Goal: Task Accomplishment & Management: Manage account settings

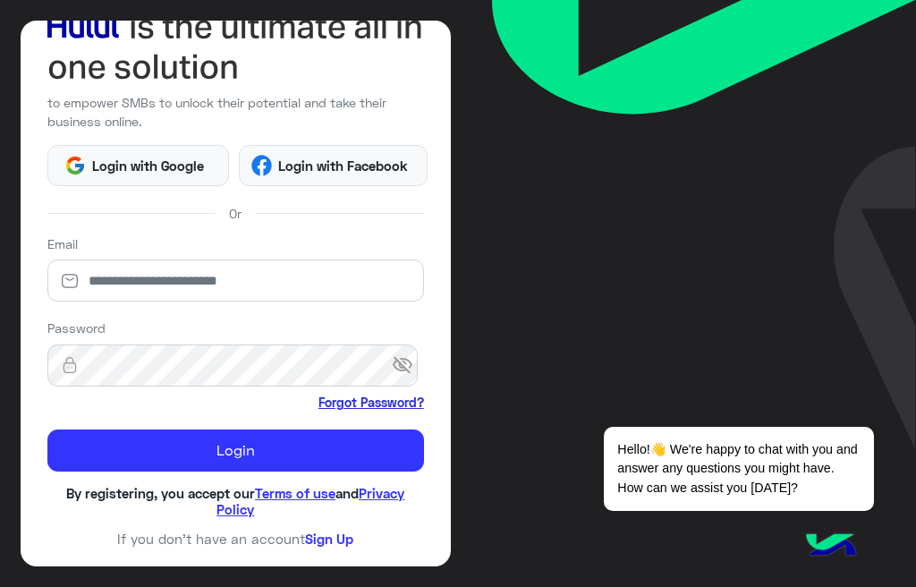
scroll to position [137, 0]
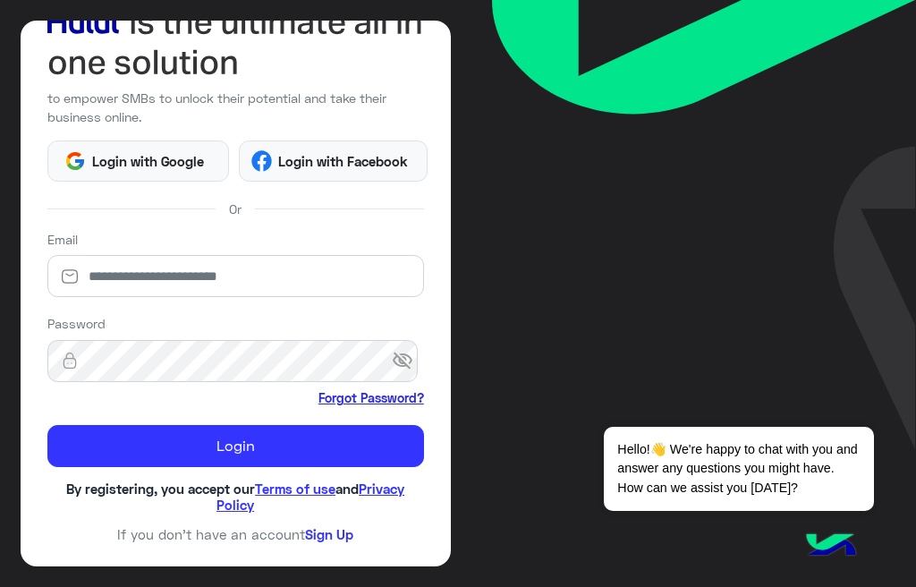
click at [367, 388] on link "Forgot Password?" at bounding box center [371, 397] width 106 height 19
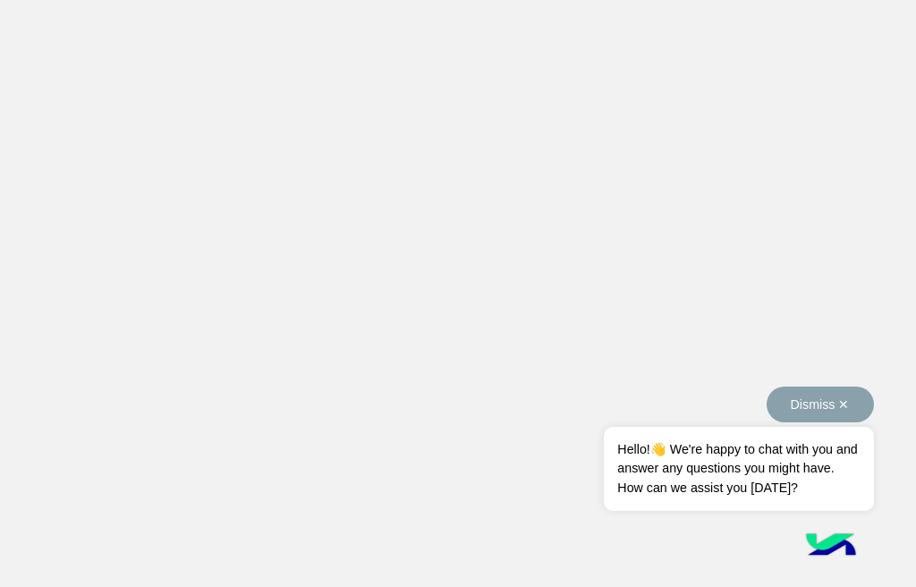
click at [767, 409] on button "Dismiss ✕" at bounding box center [820, 404] width 107 height 36
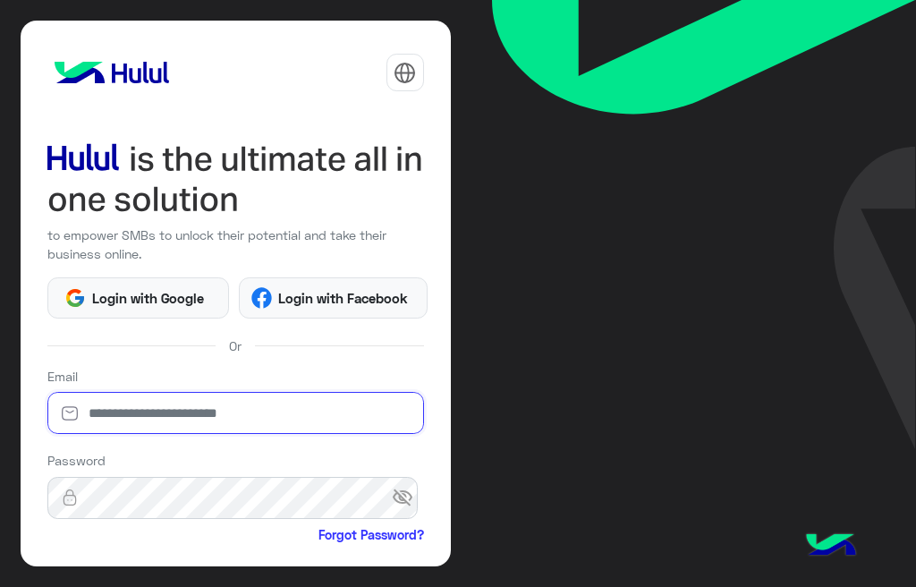
click at [214, 415] on input "email" at bounding box center [235, 413] width 377 height 42
type input "**********"
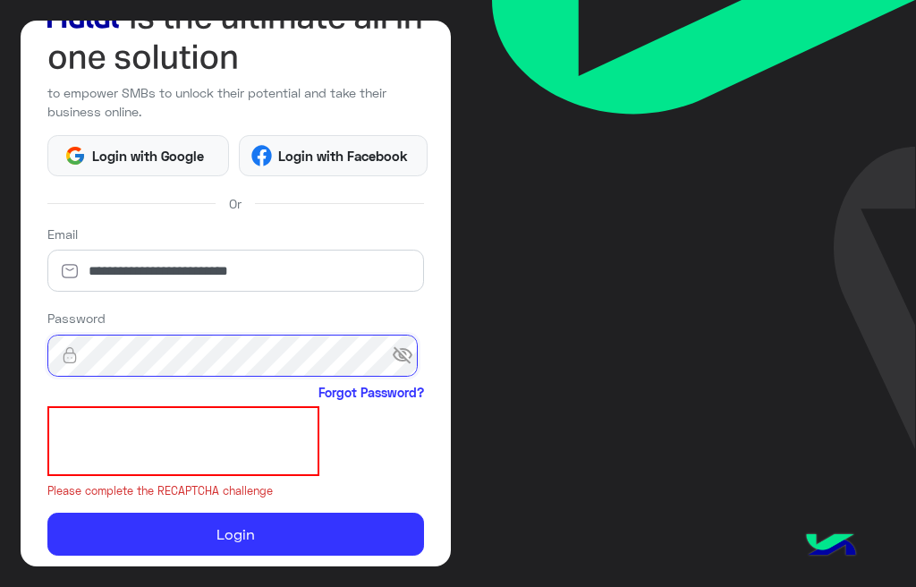
scroll to position [164, 0]
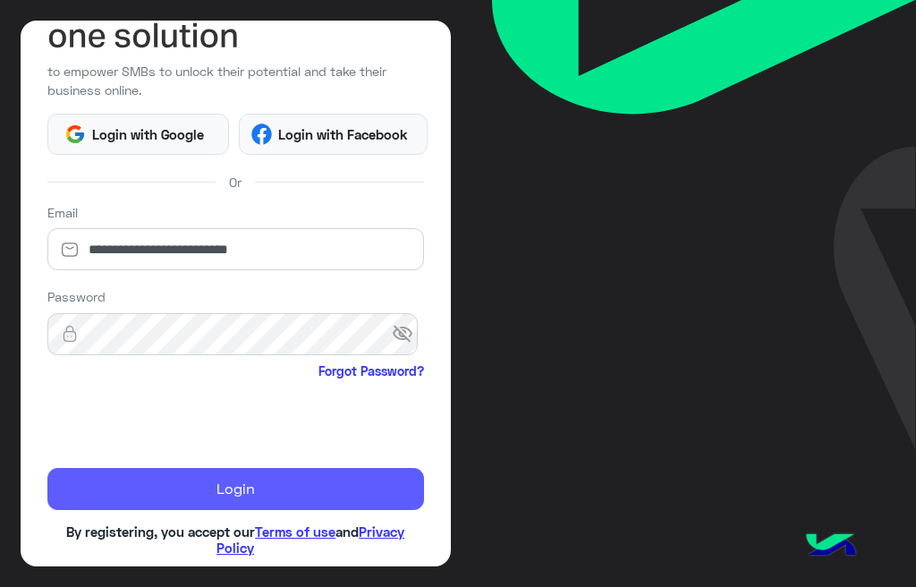
click at [275, 490] on button "Login" at bounding box center [235, 489] width 377 height 43
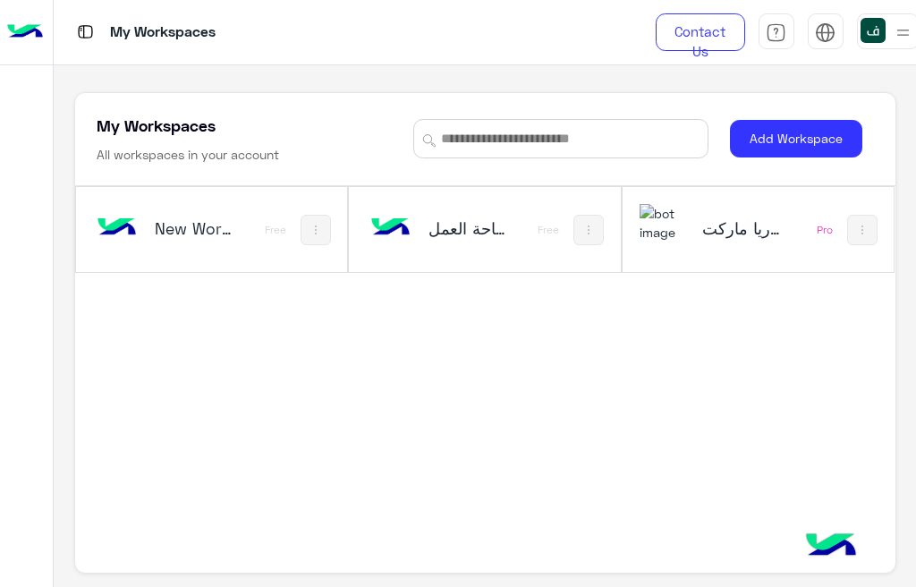
click at [695, 217] on div "فلوريا ماركت" at bounding box center [711, 230] width 143 height 52
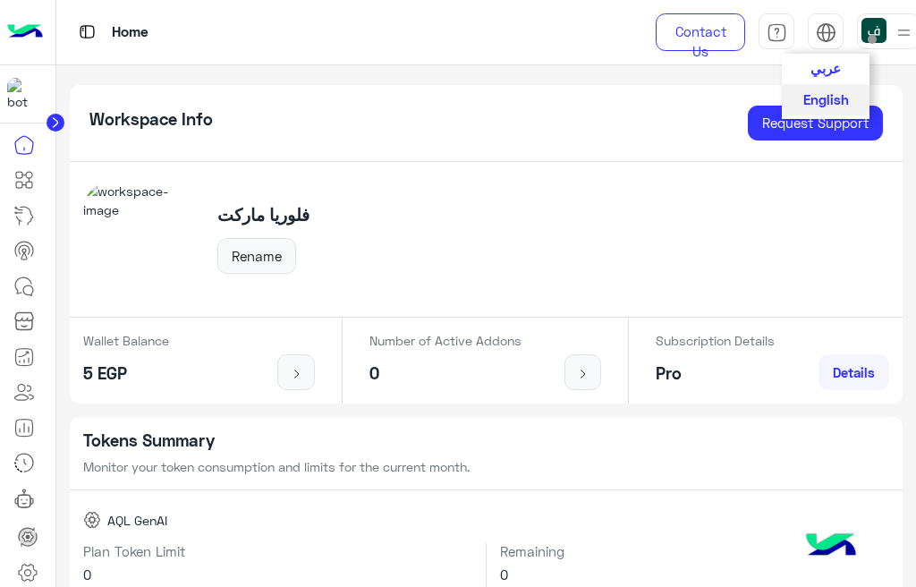
click at [824, 67] on span "عربي" at bounding box center [825, 68] width 30 height 16
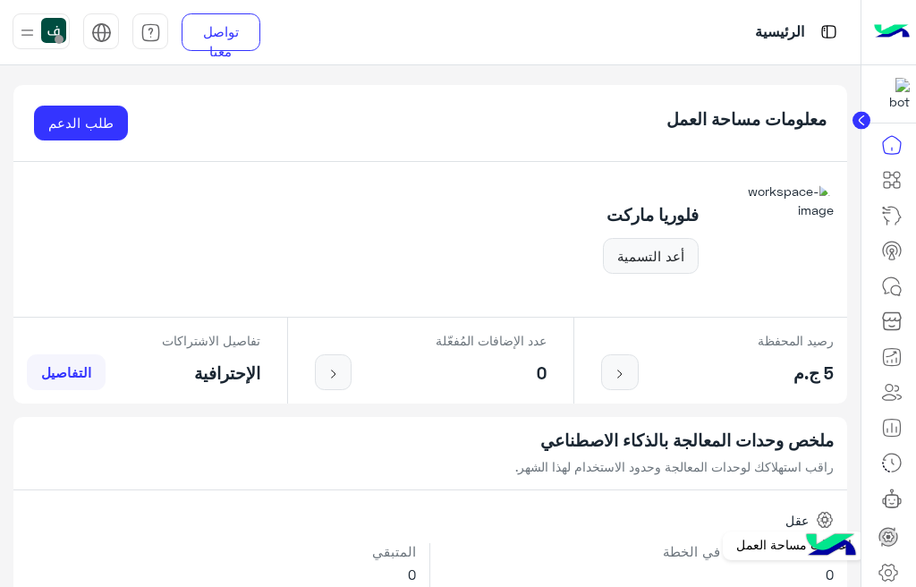
click at [889, 562] on icon at bounding box center [887, 572] width 21 height 21
click at [886, 566] on icon at bounding box center [887, 572] width 21 height 21
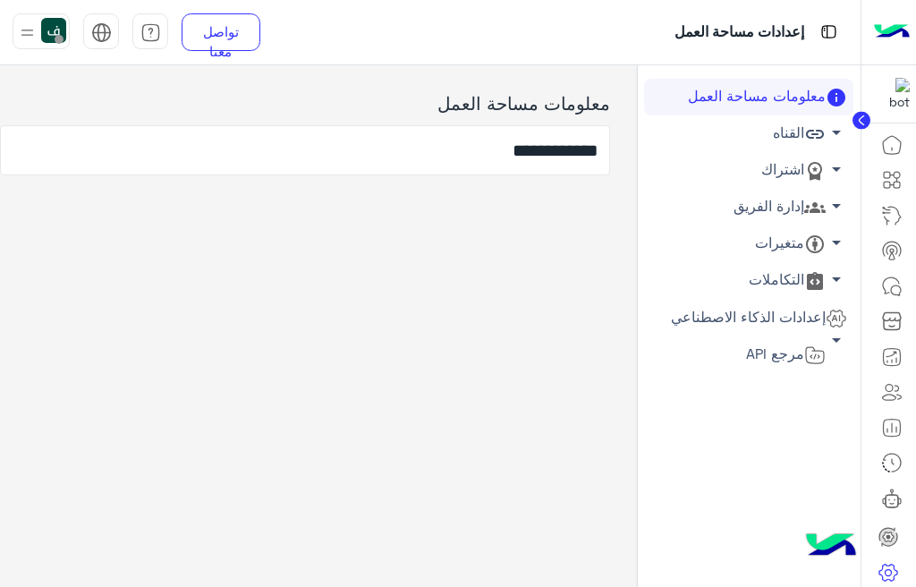
click at [788, 209] on link "إدارة الفريق arrow_drop_down" at bounding box center [748, 207] width 209 height 37
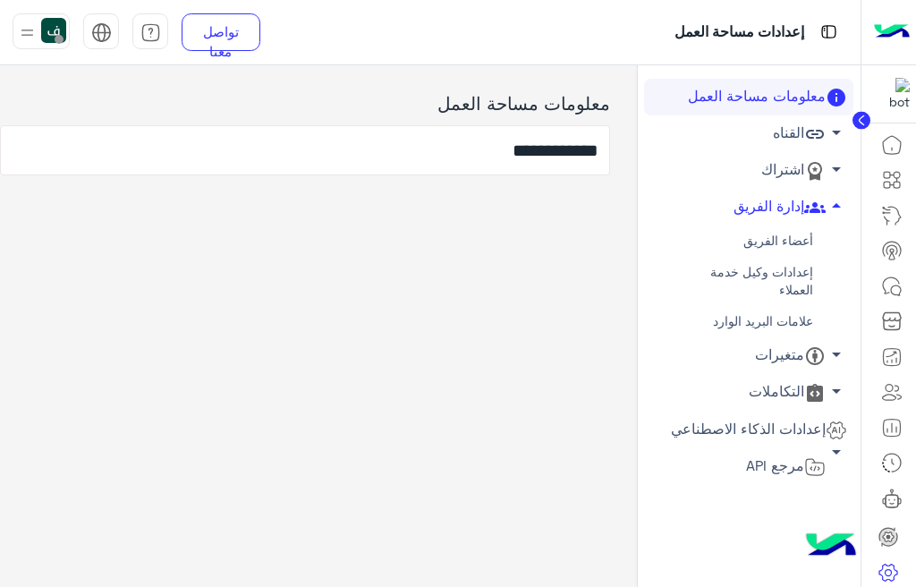
click at [784, 241] on link "أعضاء الفريق" at bounding box center [748, 240] width 209 height 31
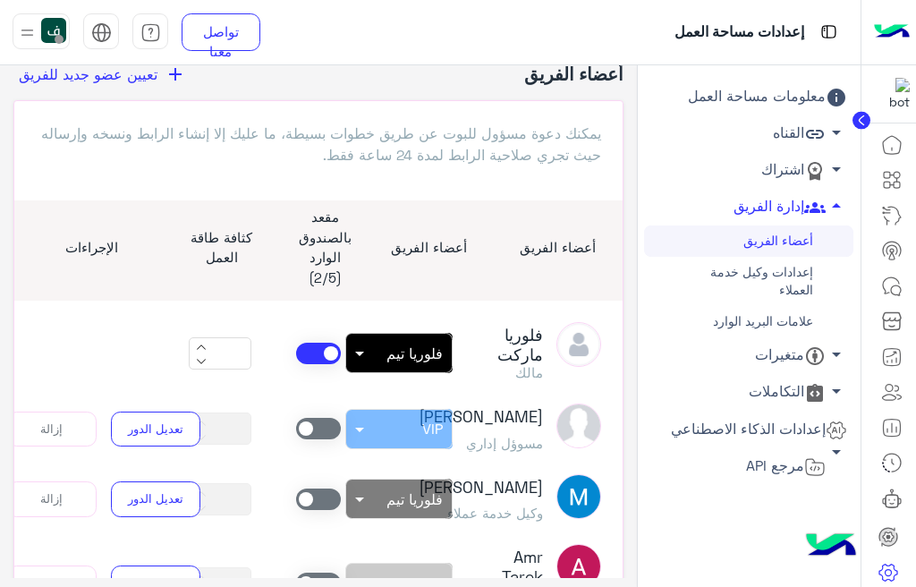
scroll to position [77, 0]
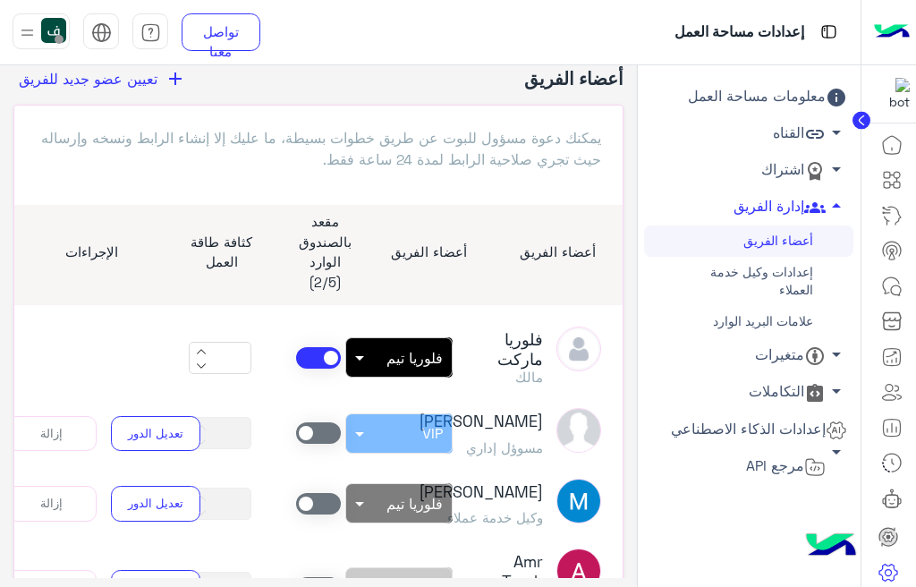
click at [320, 349] on span at bounding box center [318, 357] width 45 height 21
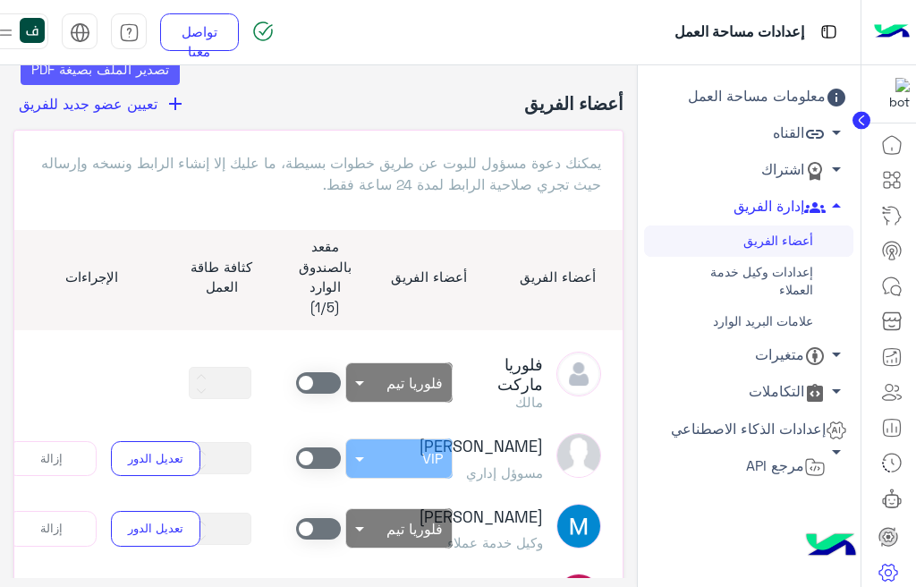
scroll to position [9, 0]
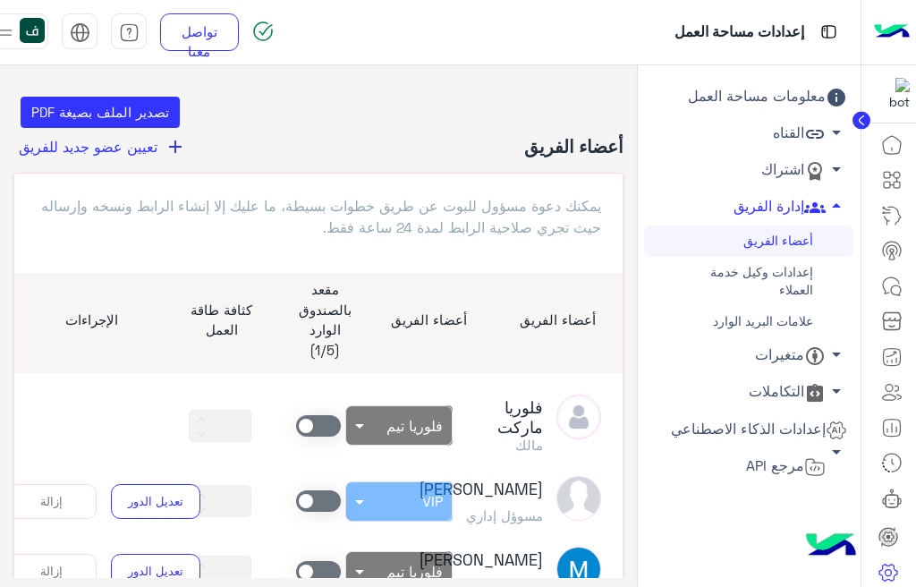
click at [153, 150] on span "تعيين عضو جديد للفريق" at bounding box center [88, 146] width 139 height 17
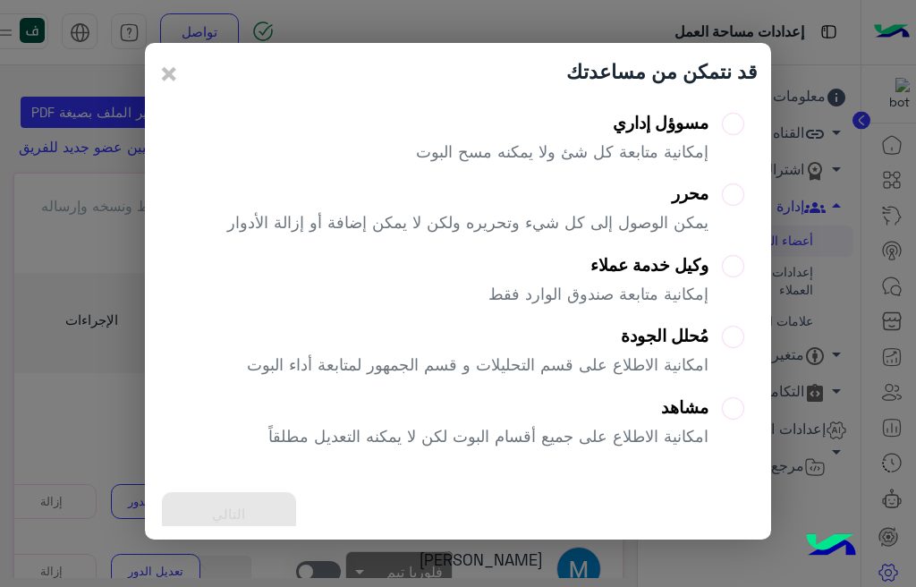
click at [708, 276] on label "وكيل خدمة عملاء إمكانية متابعة صندوق الوارد فقط" at bounding box center [616, 287] width 256 height 64
click at [211, 510] on button "التالي" at bounding box center [229, 514] width 134 height 44
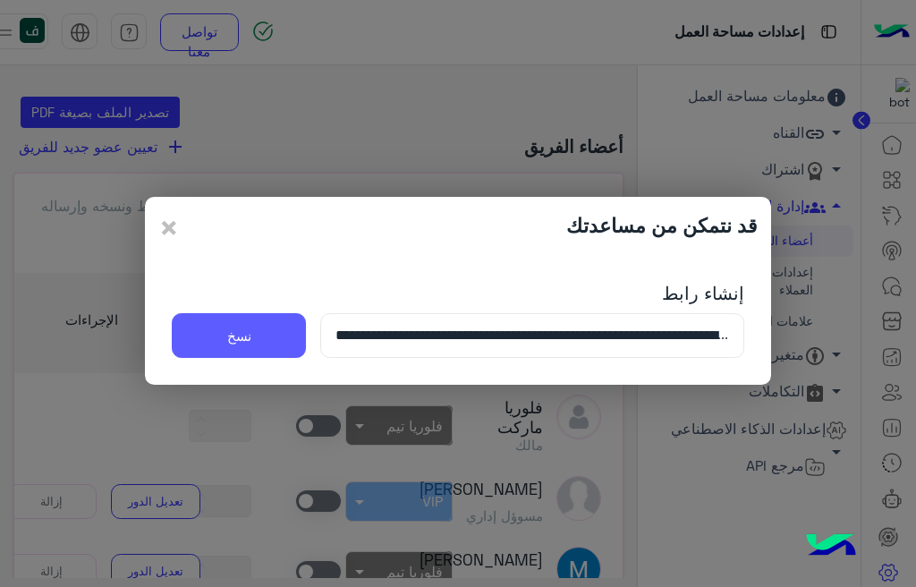
click at [262, 338] on button "نسخ" at bounding box center [239, 335] width 134 height 45
click at [164, 231] on span "×" at bounding box center [168, 227] width 21 height 40
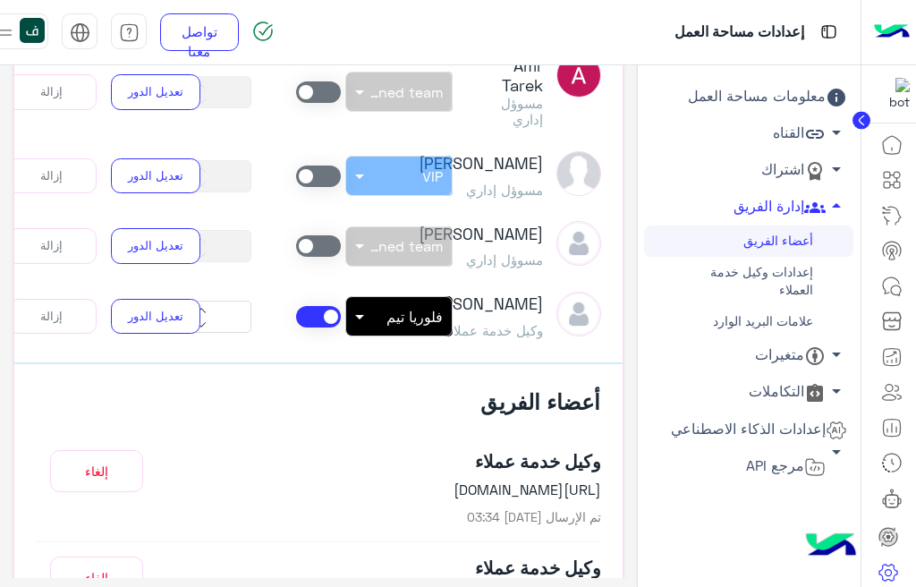
scroll to position [470, 0]
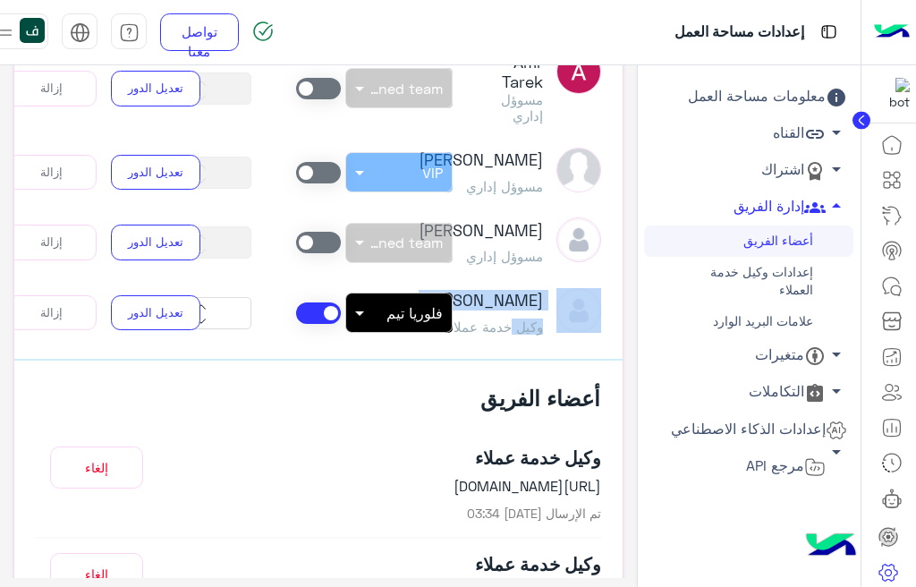
drag, startPoint x: 522, startPoint y: 263, endPoint x: 561, endPoint y: 247, distance: 41.7
click at [557, 288] on div "بشار قطان وكيل خدمة عملاء" at bounding box center [540, 313] width 148 height 50
click at [480, 301] on div "بشار قطان وكيل خدمة عملاء" at bounding box center [540, 313] width 148 height 50
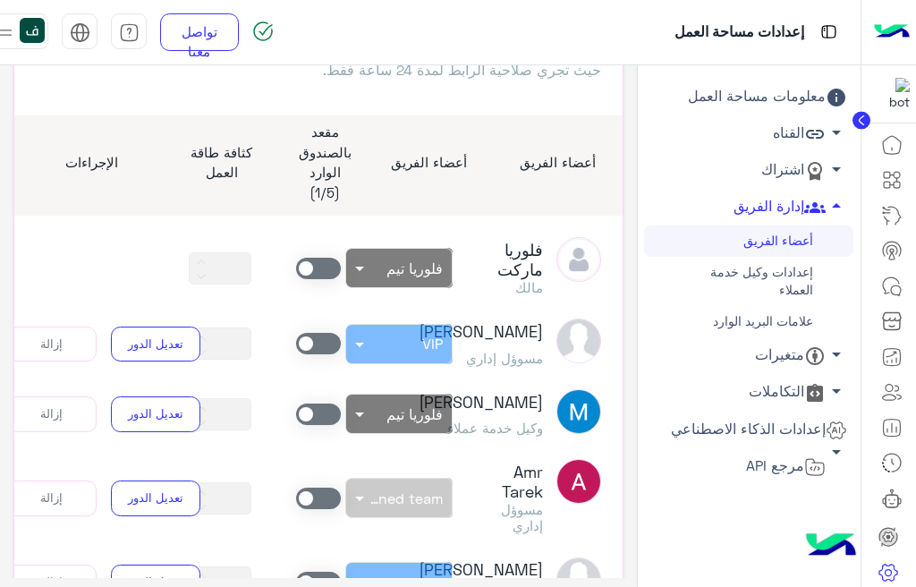
scroll to position [162, 0]
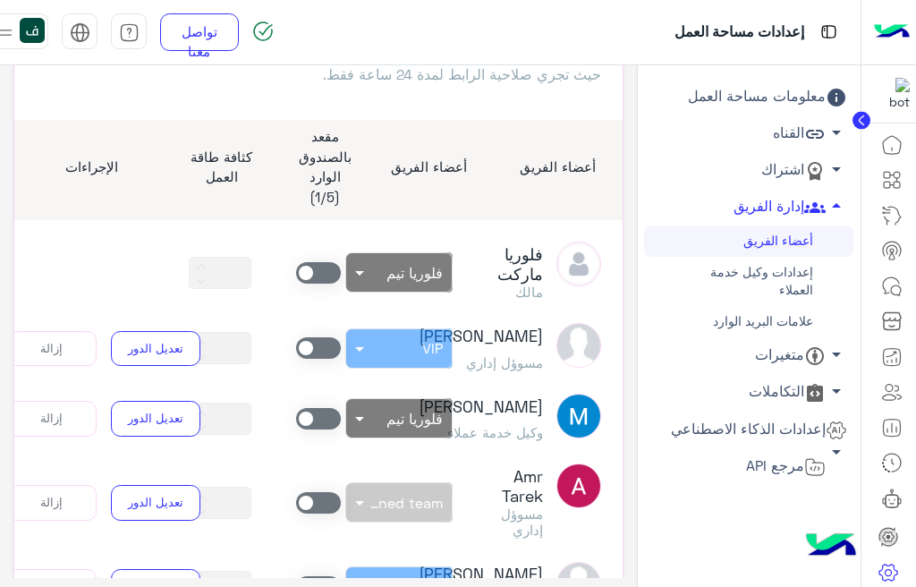
click at [771, 276] on link "إعدادات وكيل خدمة العملاء" at bounding box center [748, 281] width 209 height 49
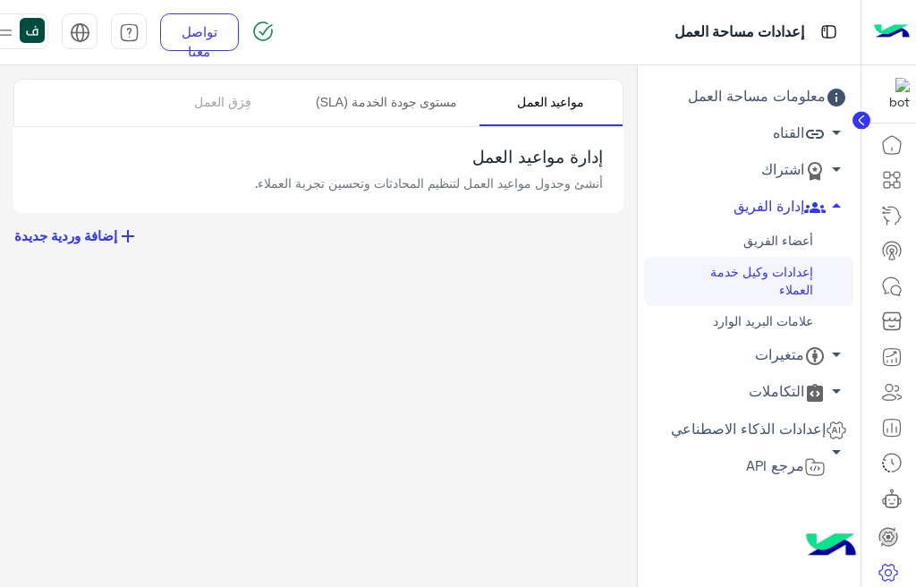
click at [407, 88] on link "مستوى جودة الخدمة (SLA)" at bounding box center [386, 103] width 184 height 47
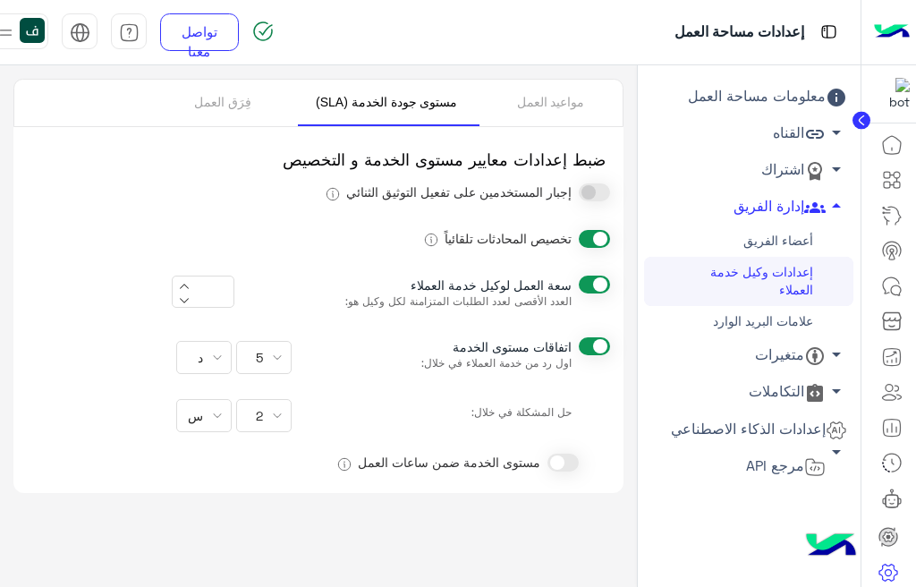
type input "**"
click at [271, 348] on mat-select "5" at bounding box center [263, 357] width 41 height 19
click at [268, 294] on span "30" at bounding box center [265, 300] width 44 height 38
click at [242, 98] on link "فِرَق العمل" at bounding box center [222, 103] width 143 height 47
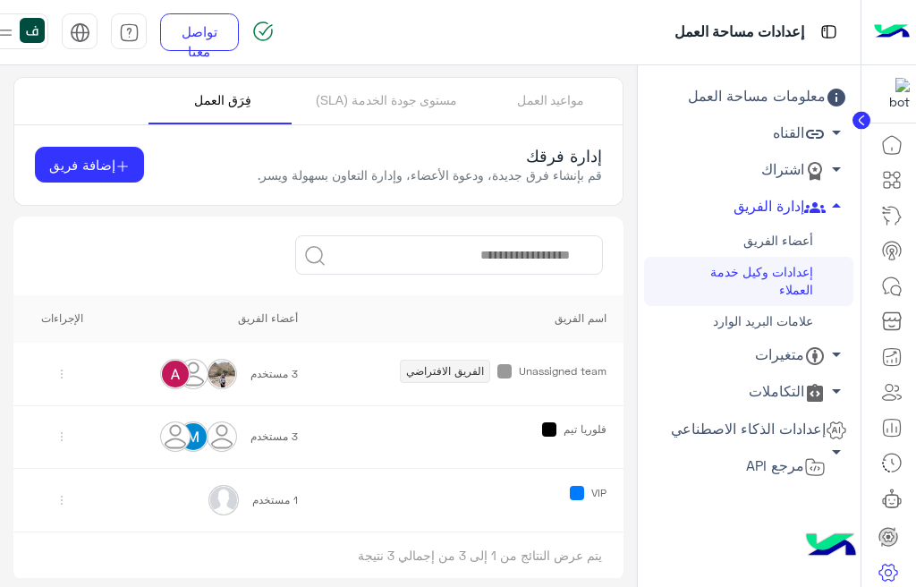
scroll to position [3, 0]
click at [524, 89] on link "مواعيد العمل" at bounding box center [550, 100] width 143 height 47
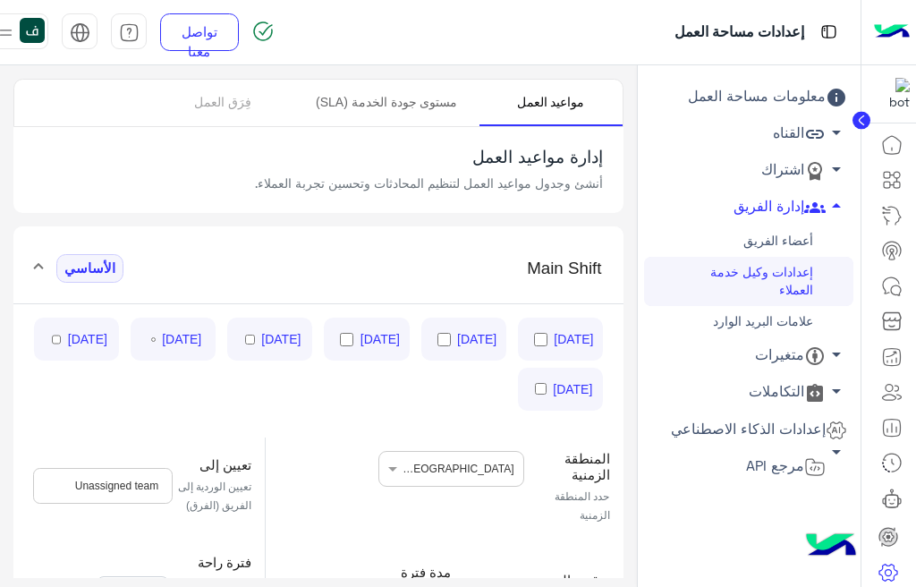
click at [411, 103] on link "مستوى جودة الخدمة (SLA)" at bounding box center [386, 103] width 184 height 47
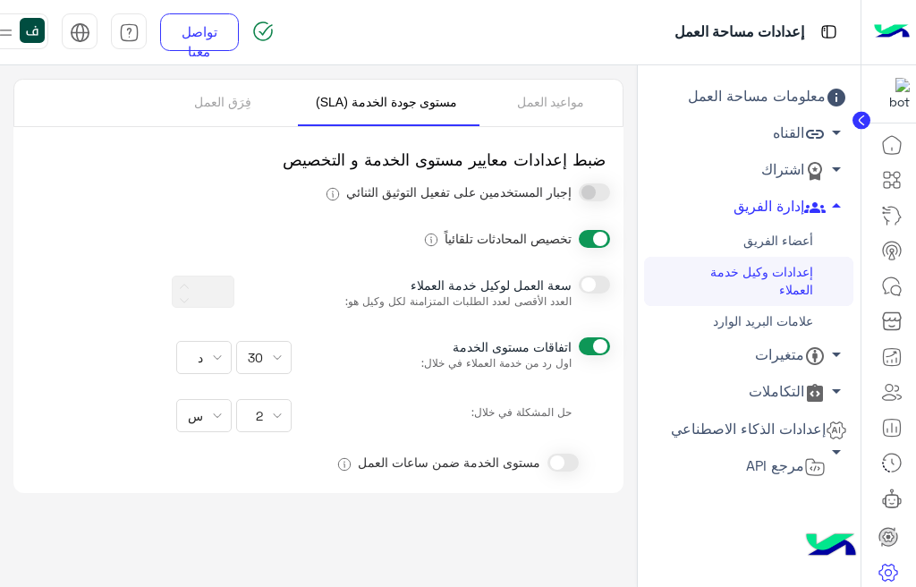
type input "**"
click at [781, 238] on link "أعضاء الفريق" at bounding box center [748, 240] width 209 height 31
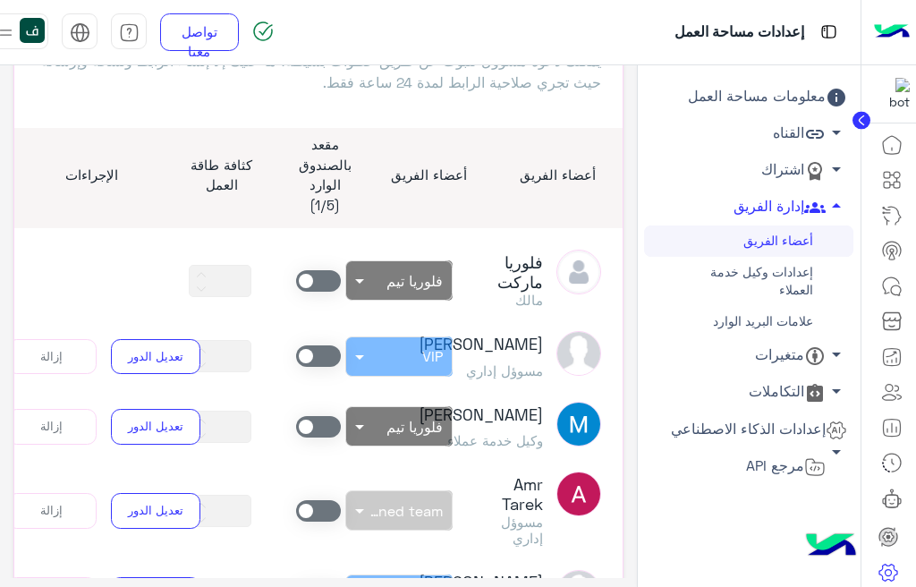
scroll to position [153, 0]
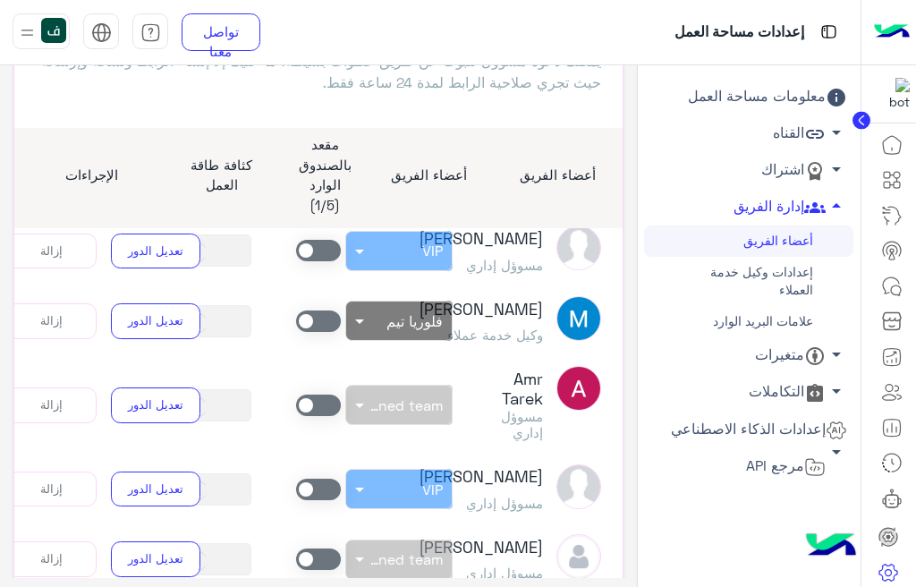
scroll to position [264, 0]
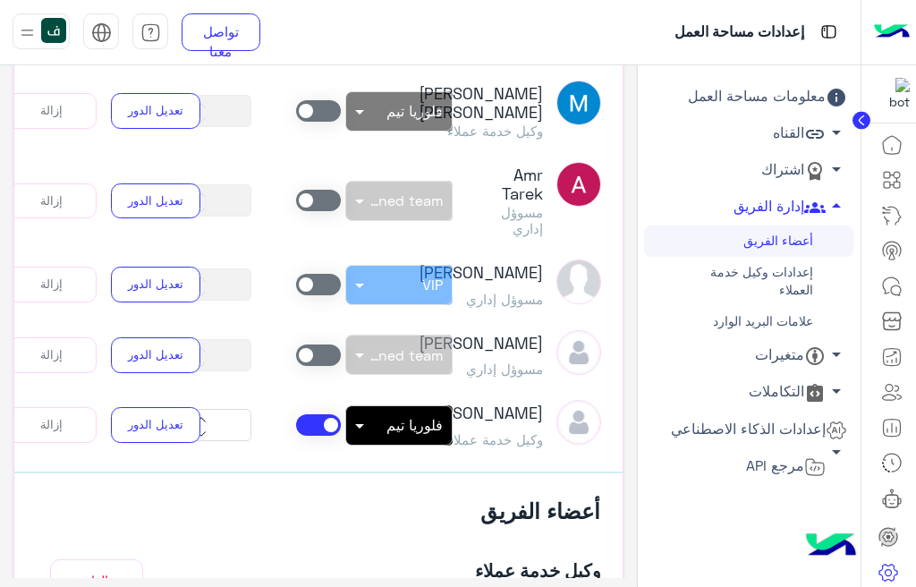
scroll to position [385, 0]
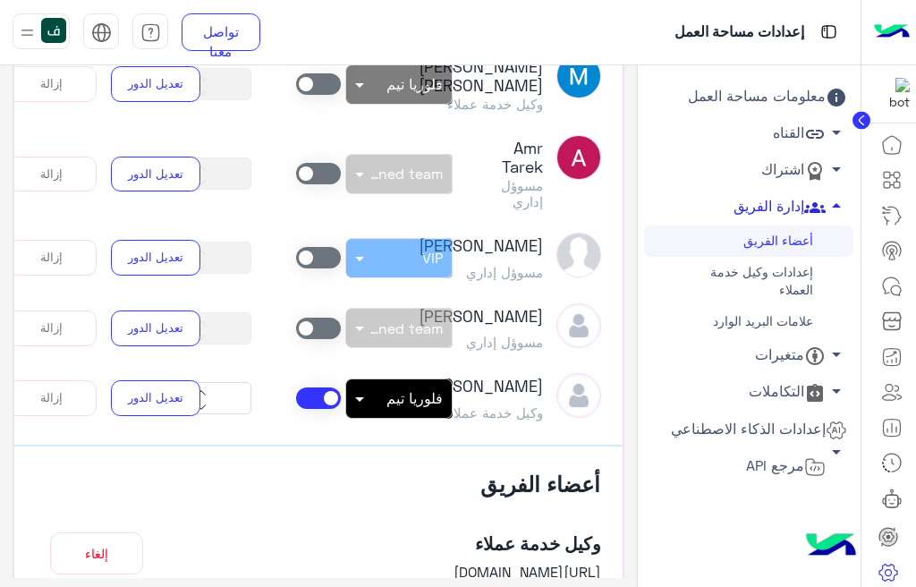
click at [752, 213] on link "إدارة الفريق arrow_drop_up" at bounding box center [748, 207] width 209 height 37
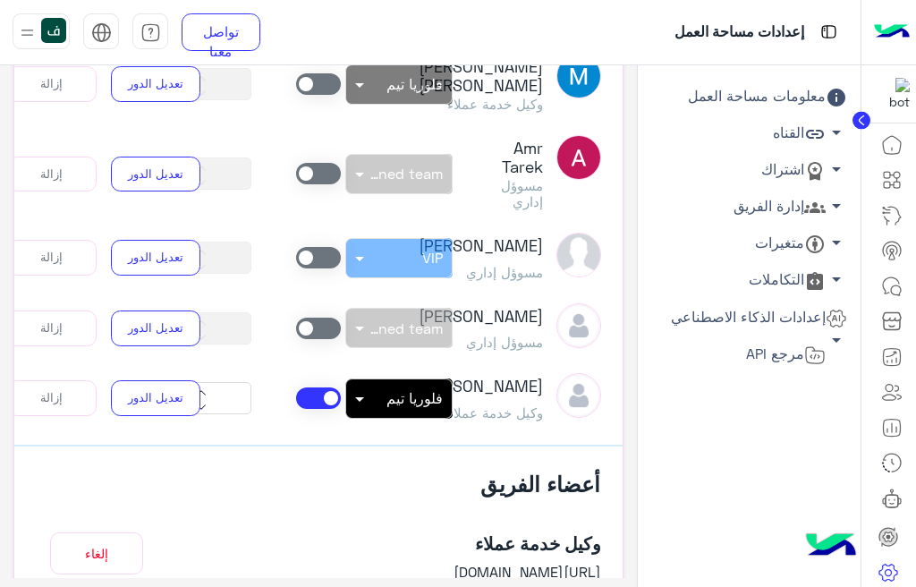
click at [800, 197] on link "إدارة الفريق arrow_drop_down" at bounding box center [748, 207] width 209 height 37
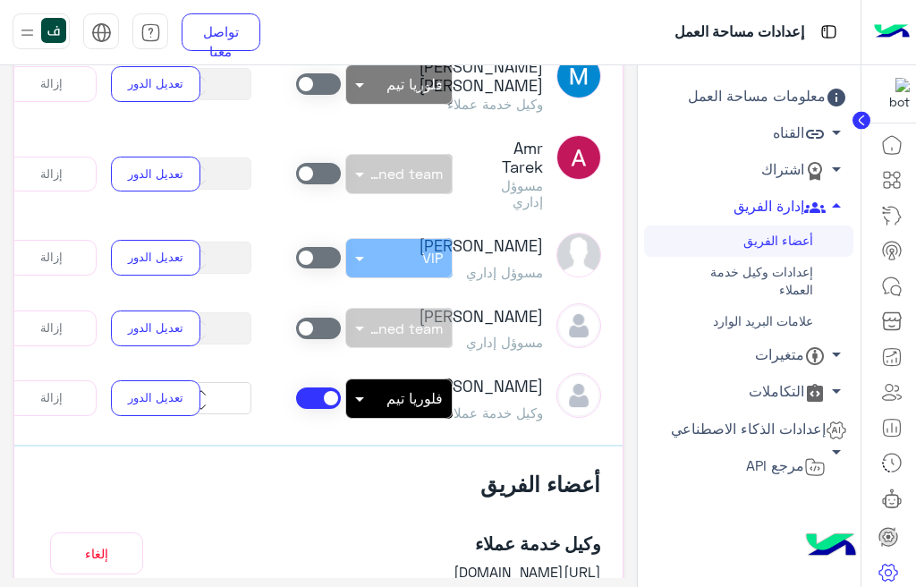
click at [762, 244] on link "أعضاء الفريق" at bounding box center [748, 240] width 209 height 31
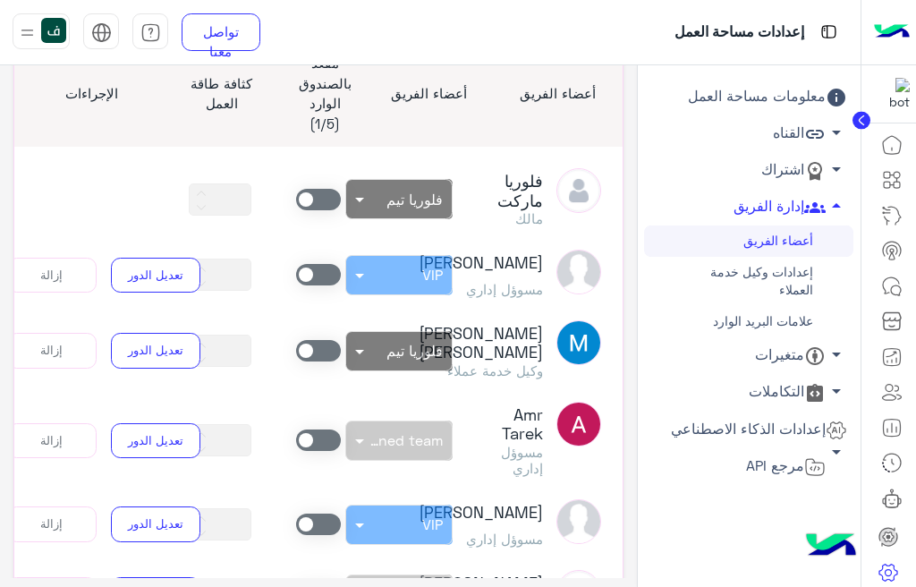
scroll to position [230, 0]
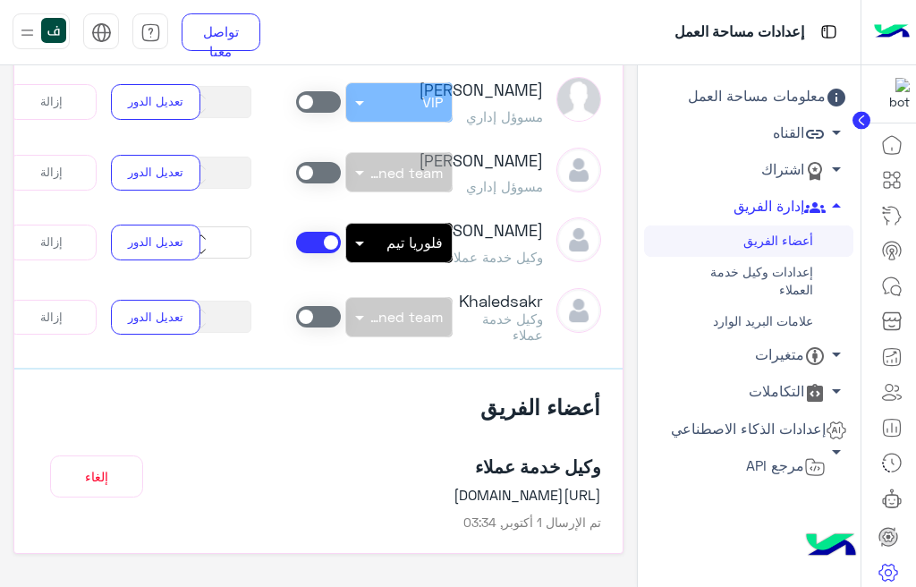
scroll to position [354, 0]
click at [333, 306] on span at bounding box center [318, 316] width 45 height 21
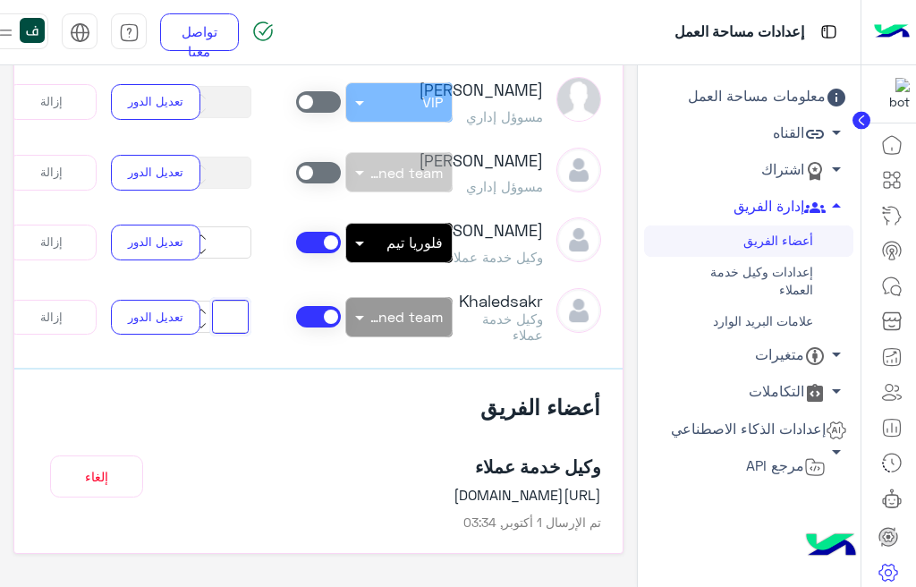
click at [222, 316] on input "**" at bounding box center [230, 317] width 37 height 34
click at [239, 307] on input "**" at bounding box center [230, 317] width 37 height 34
type input "*"
click at [368, 309] on div at bounding box center [318, 316] width 98 height 21
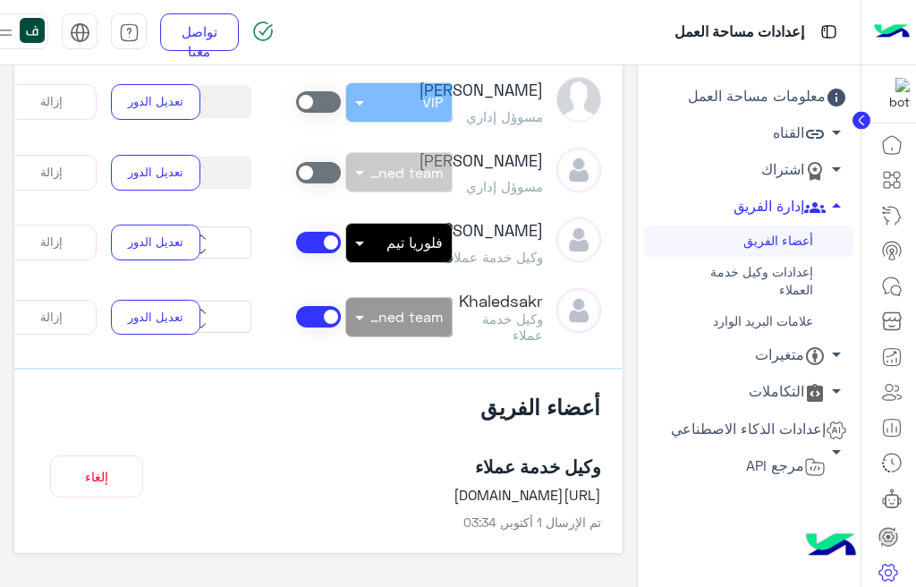
click at [365, 302] on div at bounding box center [399, 310] width 106 height 17
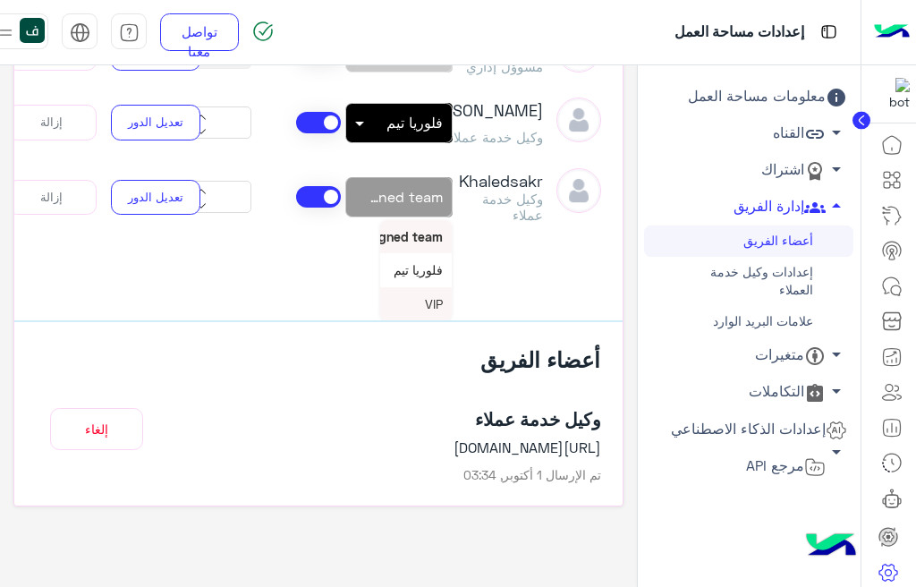
scroll to position [514, 0]
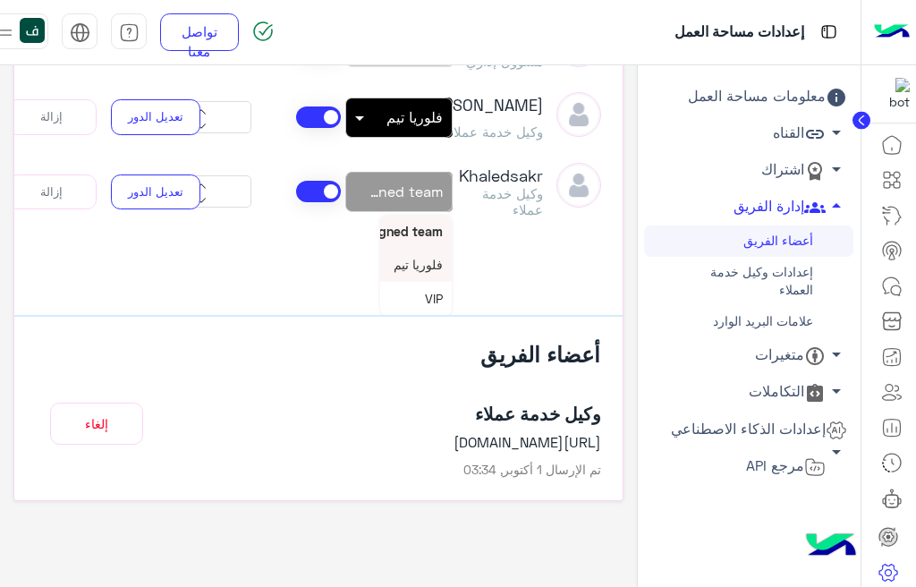
click at [429, 259] on span "فلوريا تيم" at bounding box center [418, 264] width 49 height 15
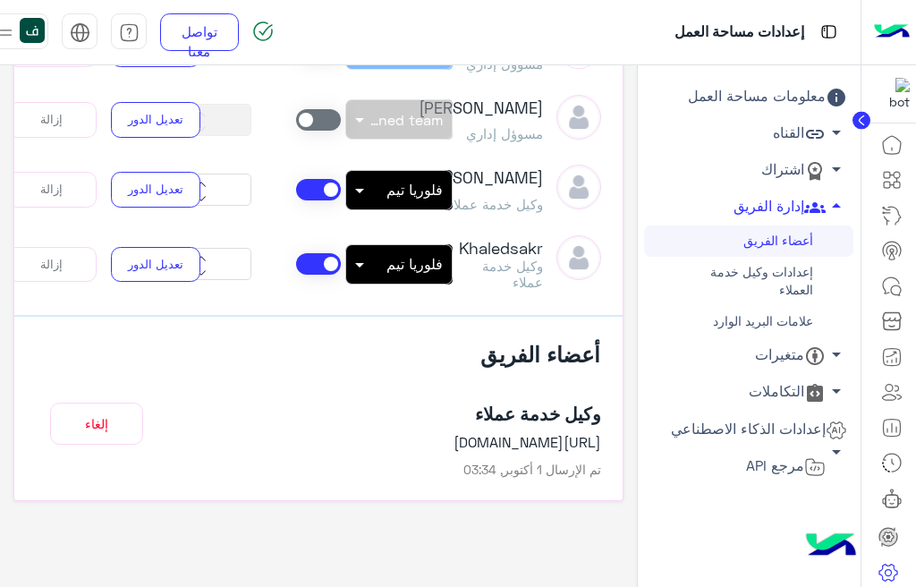
click at [512, 222] on article "فلوريا ماركت مالك بدون فريق × فلوريا تيم ** Sabrin Shawky مسوؤل إداري بدون فريق…" at bounding box center [318, 91] width 608 height 447
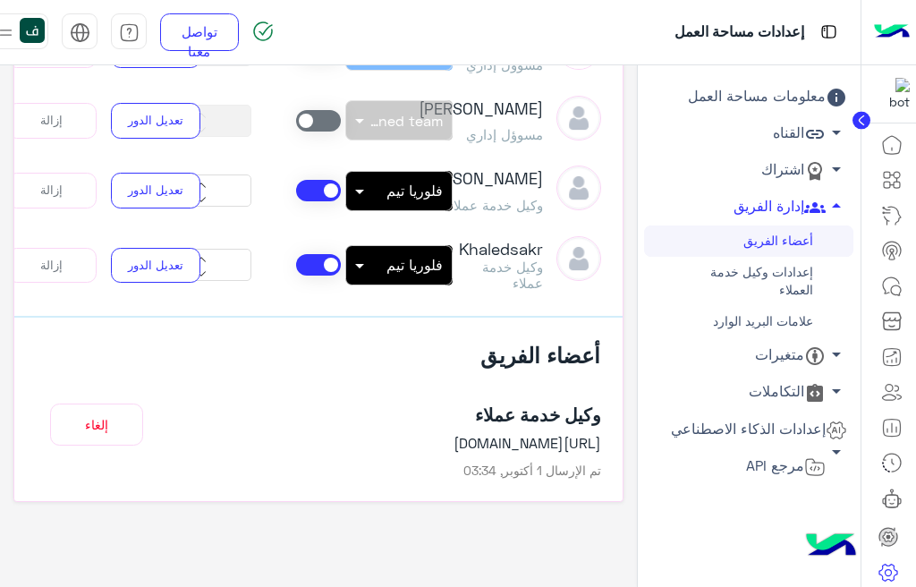
scroll to position [514, 0]
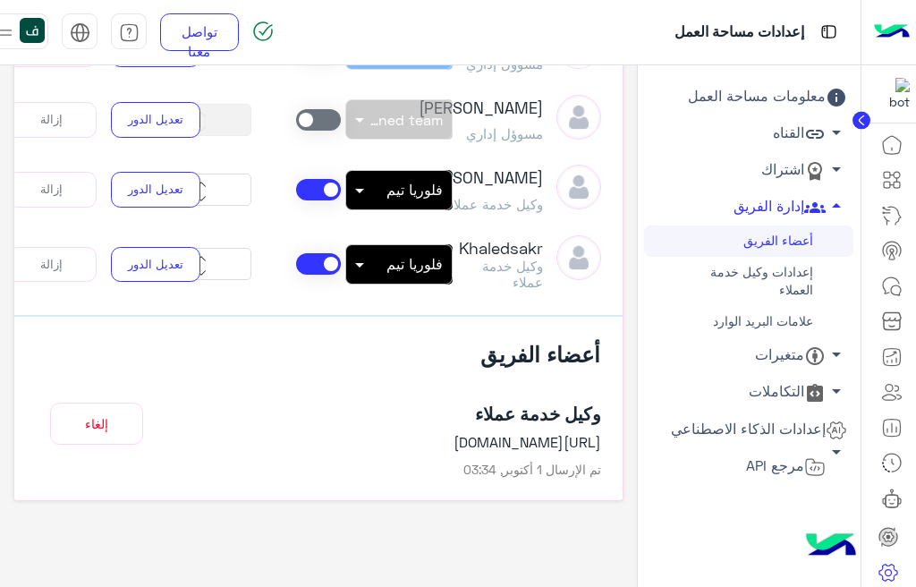
click at [4, 37] on img at bounding box center [6, 32] width 22 height 22
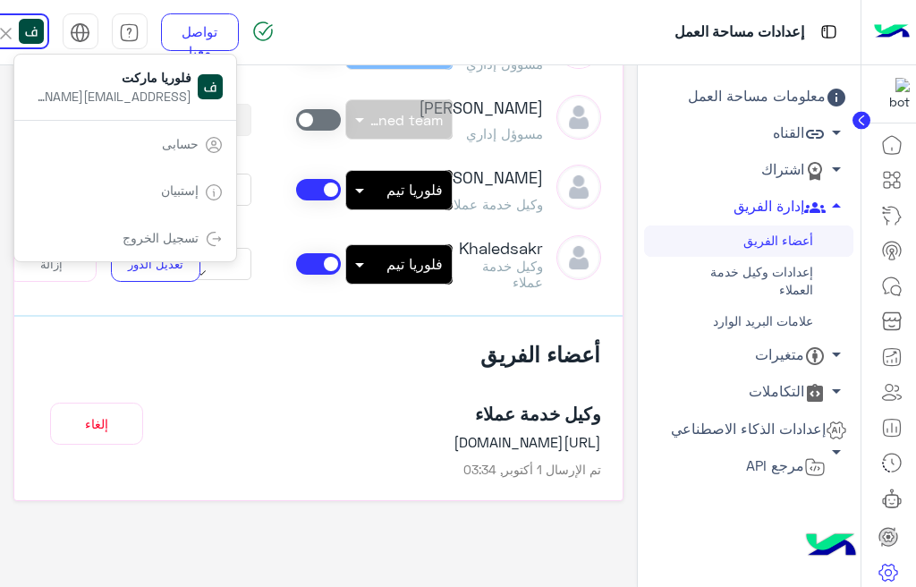
click at [157, 241] on link "تسجيل الخروج" at bounding box center [161, 237] width 76 height 15
click at [164, 235] on link "تسجيل الخروج" at bounding box center [161, 237] width 76 height 15
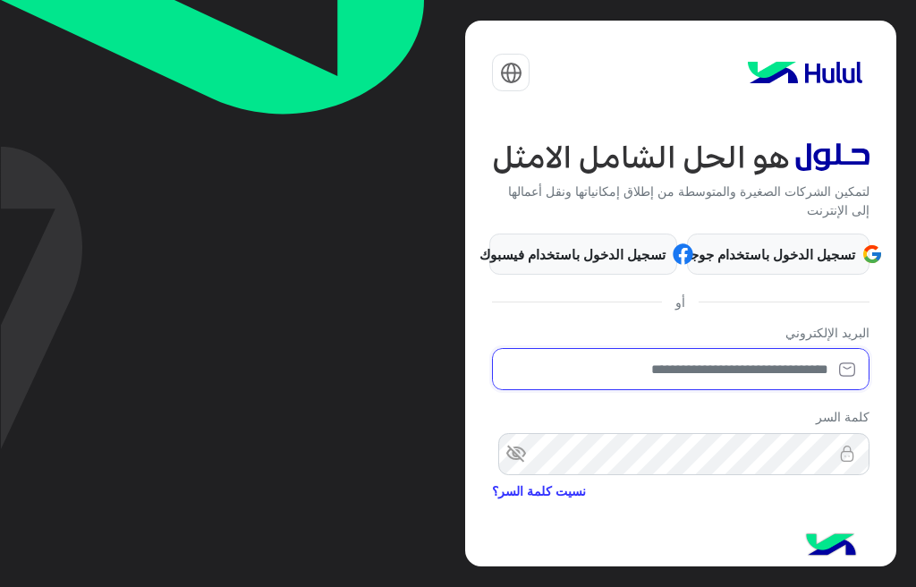
click at [678, 375] on input "email" at bounding box center [680, 369] width 377 height 42
click at [651, 369] on input "email" at bounding box center [680, 369] width 377 height 42
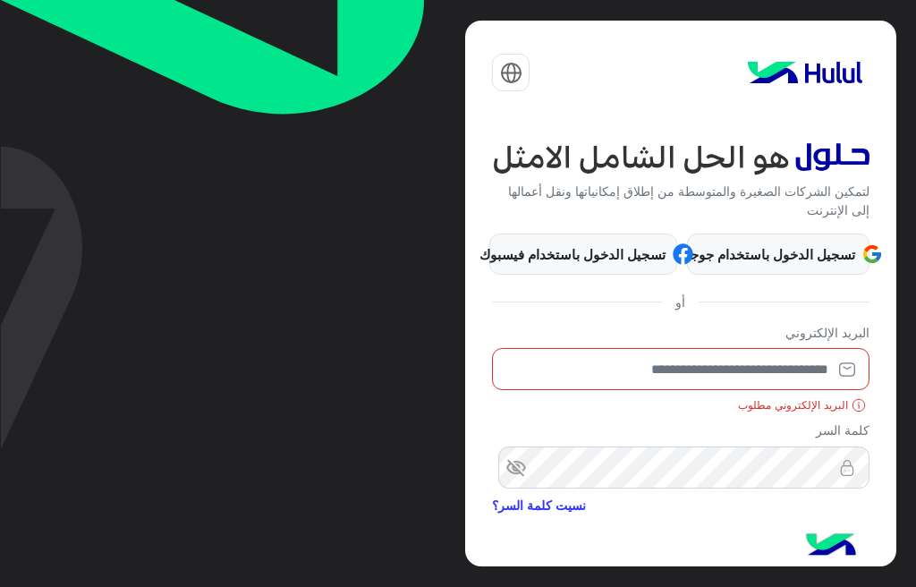
click at [781, 377] on input "email" at bounding box center [680, 369] width 377 height 42
click at [725, 359] on input "email" at bounding box center [680, 369] width 377 height 42
drag, startPoint x: 809, startPoint y: 369, endPoint x: 817, endPoint y: 362, distance: 10.8
click at [814, 365] on input "email" at bounding box center [680, 369] width 377 height 42
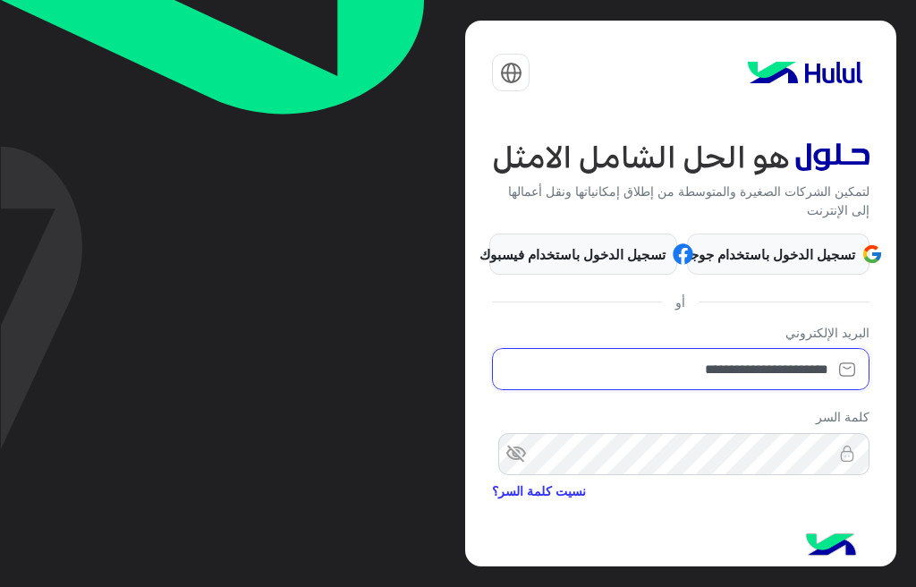
type input "**********"
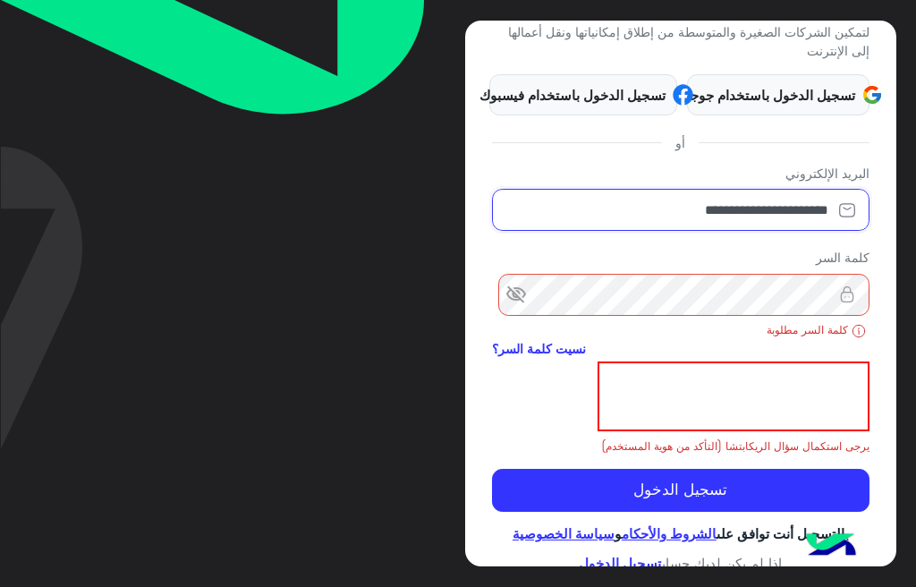
scroll to position [162, 0]
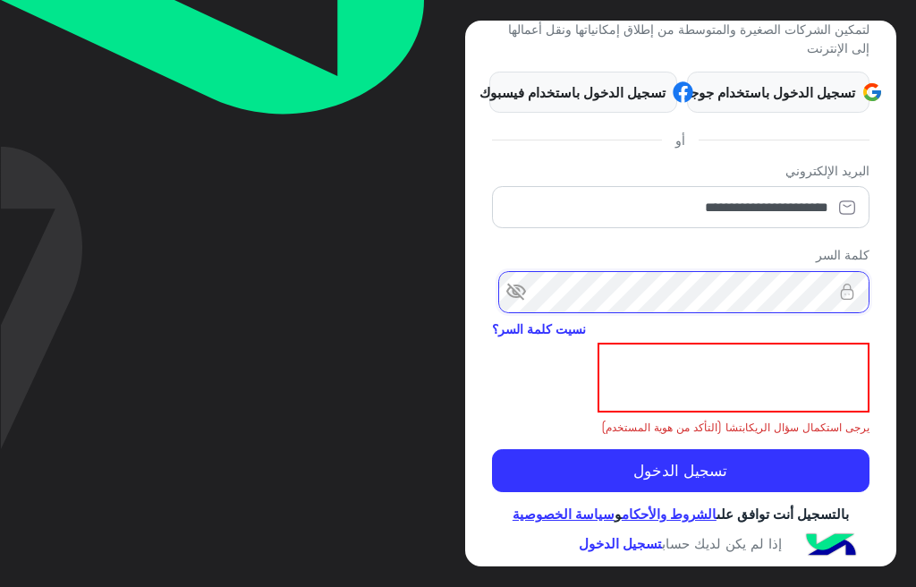
click at [492, 449] on button "تسجيل الدخول" at bounding box center [680, 470] width 377 height 43
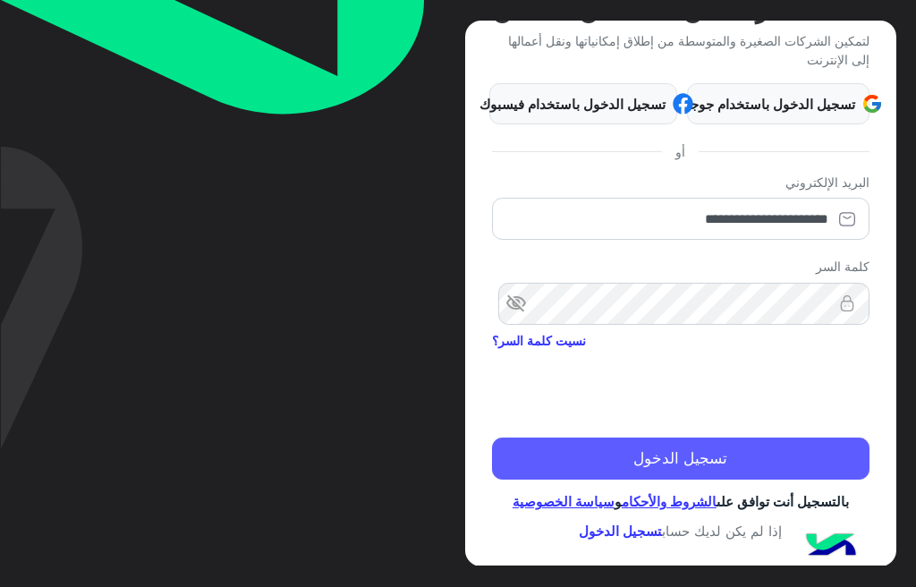
click at [668, 437] on button "تسجيل الدخول" at bounding box center [680, 458] width 377 height 43
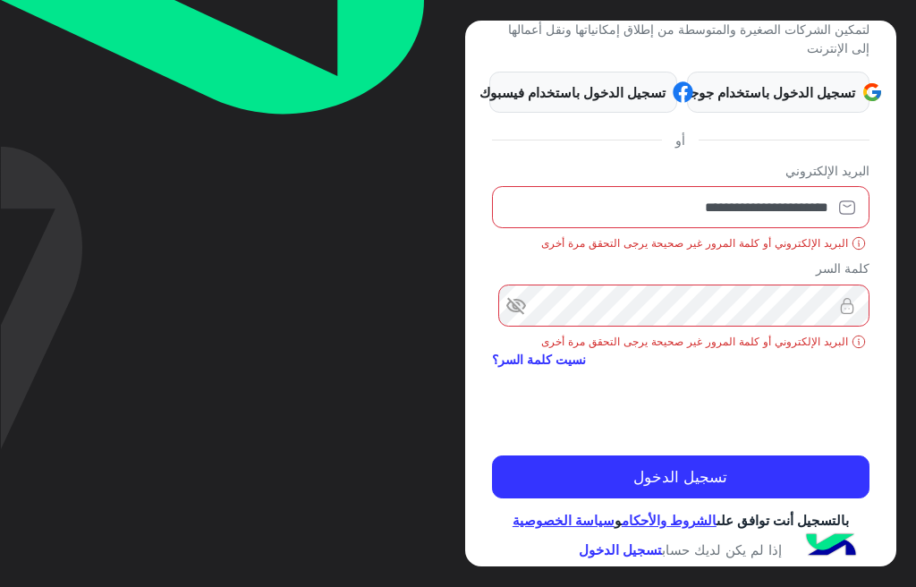
click at [523, 302] on span "visibility_off" at bounding box center [508, 306] width 32 height 32
click at [521, 308] on span "visibility" at bounding box center [508, 306] width 32 height 32
click at [521, 308] on span "visibility_off" at bounding box center [508, 306] width 32 height 32
click at [521, 308] on span "visibility" at bounding box center [508, 306] width 32 height 32
click at [522, 306] on span "visibility_off" at bounding box center [508, 306] width 32 height 32
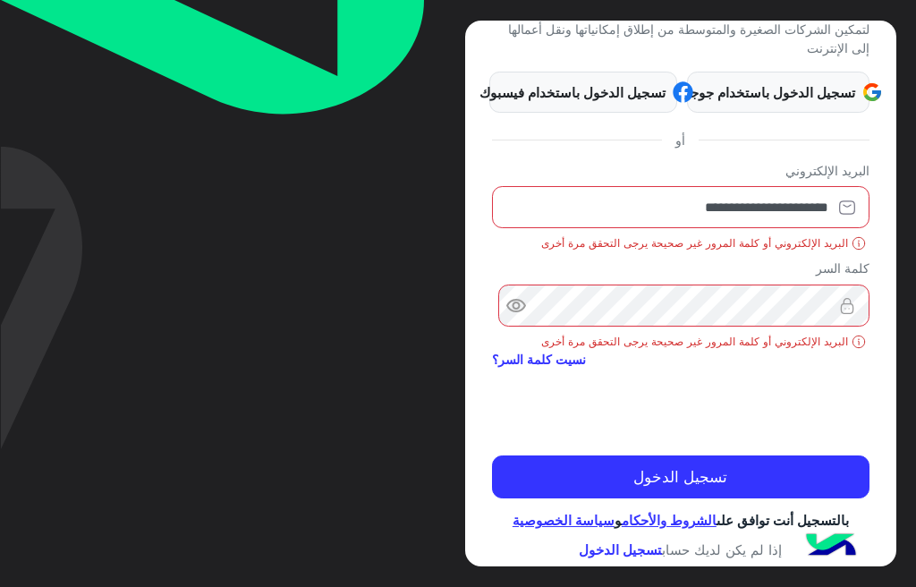
click at [826, 308] on img at bounding box center [847, 306] width 45 height 18
click at [519, 304] on span "visibility" at bounding box center [508, 306] width 32 height 32
click at [831, 304] on img at bounding box center [847, 306] width 45 height 18
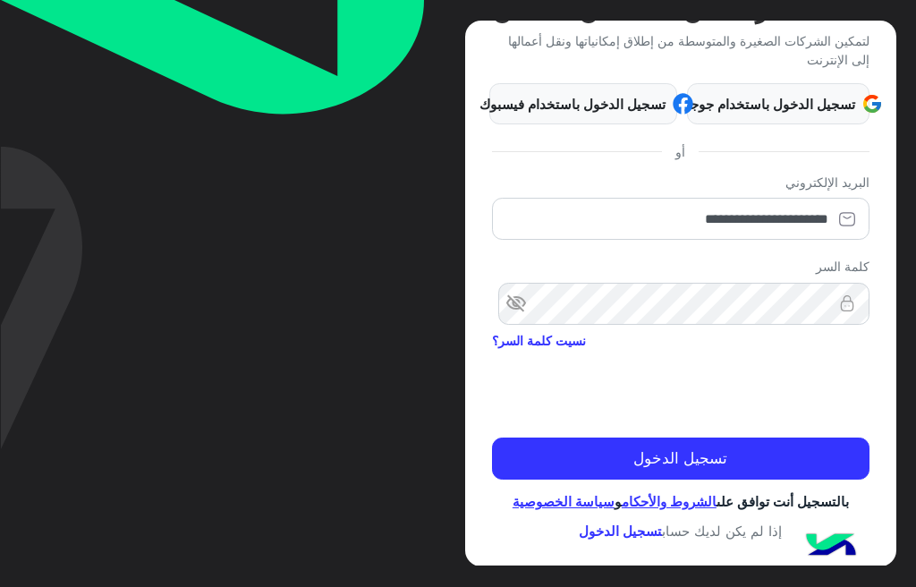
click at [524, 295] on span "visibility_off" at bounding box center [508, 304] width 32 height 32
click at [831, 299] on img at bounding box center [847, 303] width 45 height 18
click at [833, 294] on img at bounding box center [847, 303] width 45 height 18
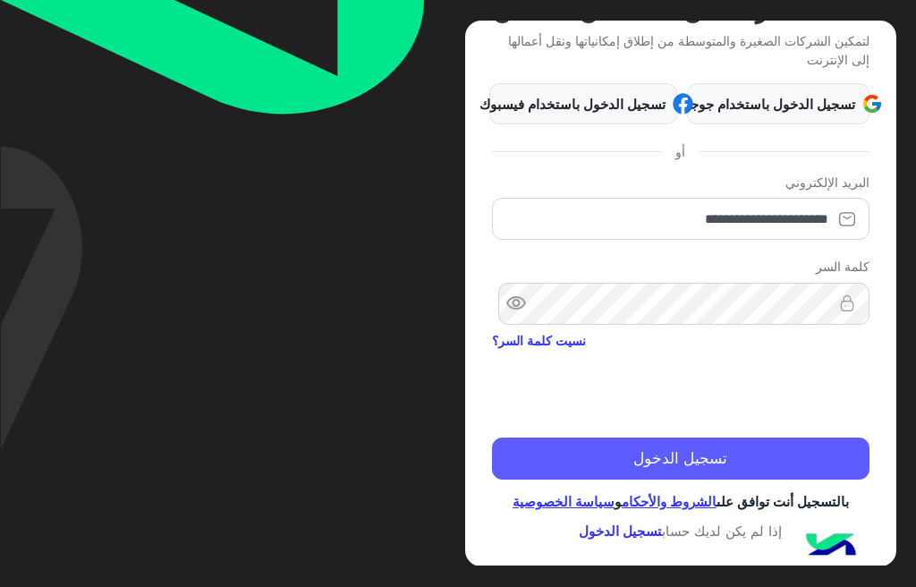
click at [668, 441] on button "تسجيل الدخول" at bounding box center [680, 458] width 377 height 43
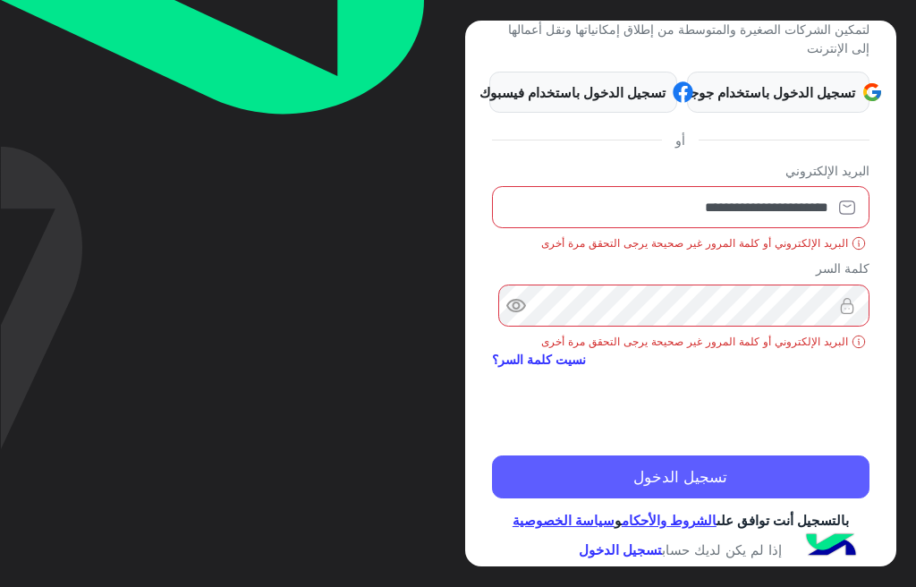
click at [743, 482] on button "تسجيل الدخول" at bounding box center [680, 476] width 377 height 43
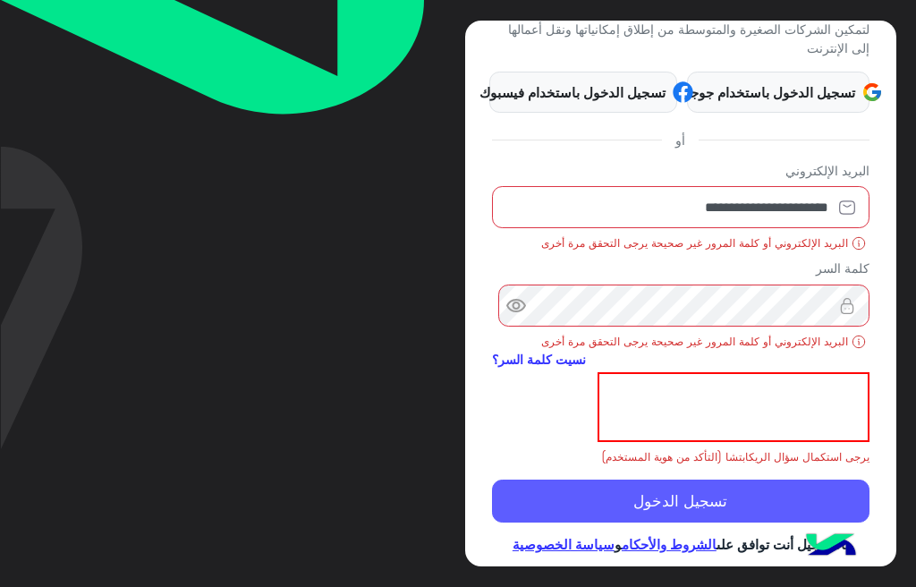
click at [784, 497] on div "**********" at bounding box center [680, 294] width 430 height 546
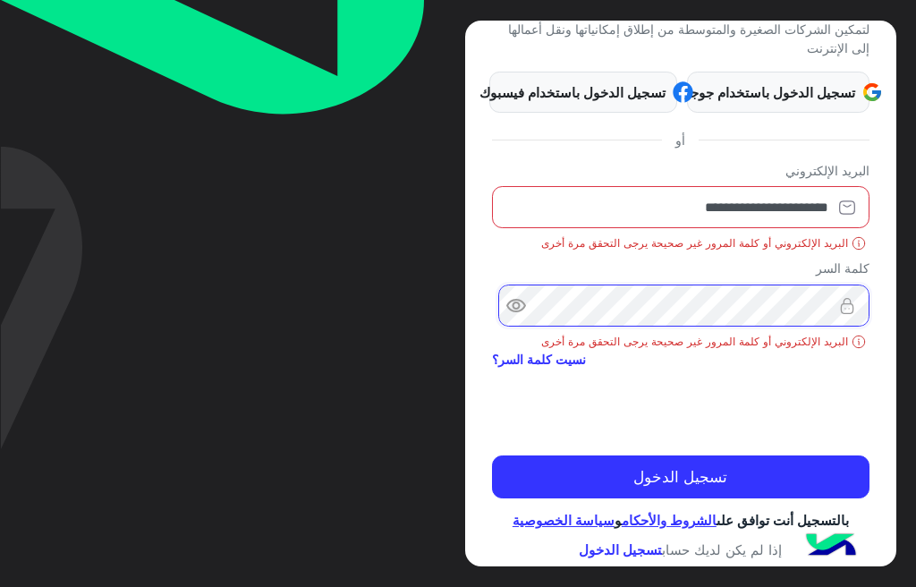
click at [851, 301] on div "visibility" at bounding box center [680, 305] width 377 height 42
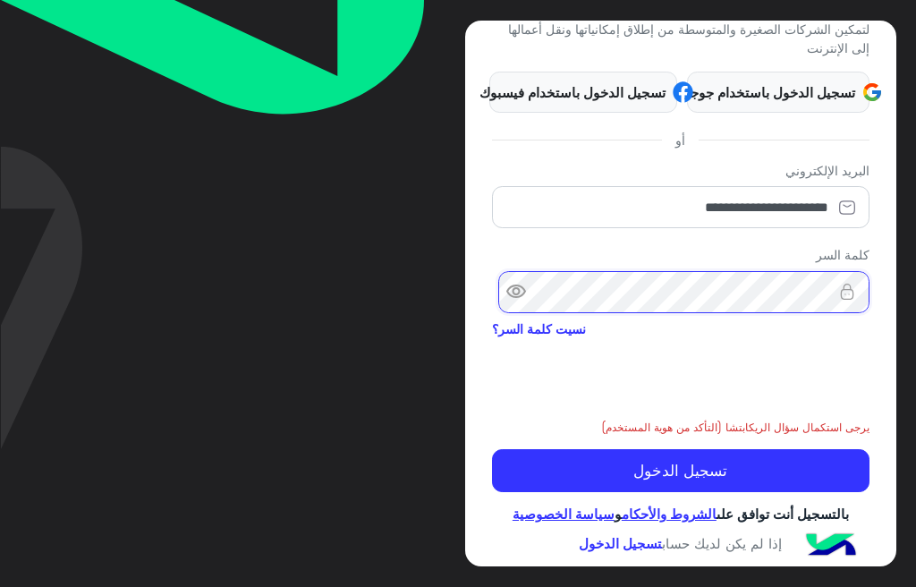
click at [492, 449] on button "تسجيل الدخول" at bounding box center [680, 470] width 377 height 43
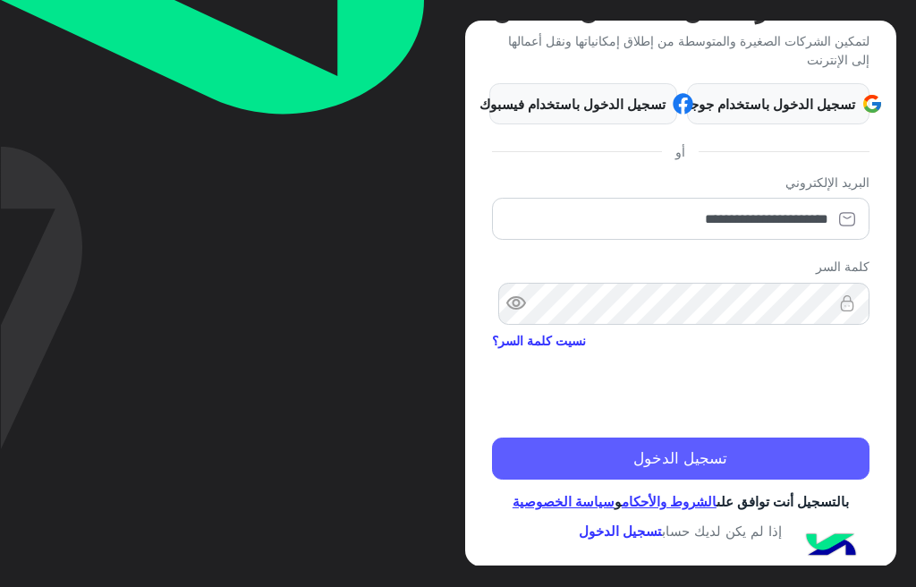
click at [762, 448] on button "تسجيل الدخول" at bounding box center [680, 458] width 377 height 43
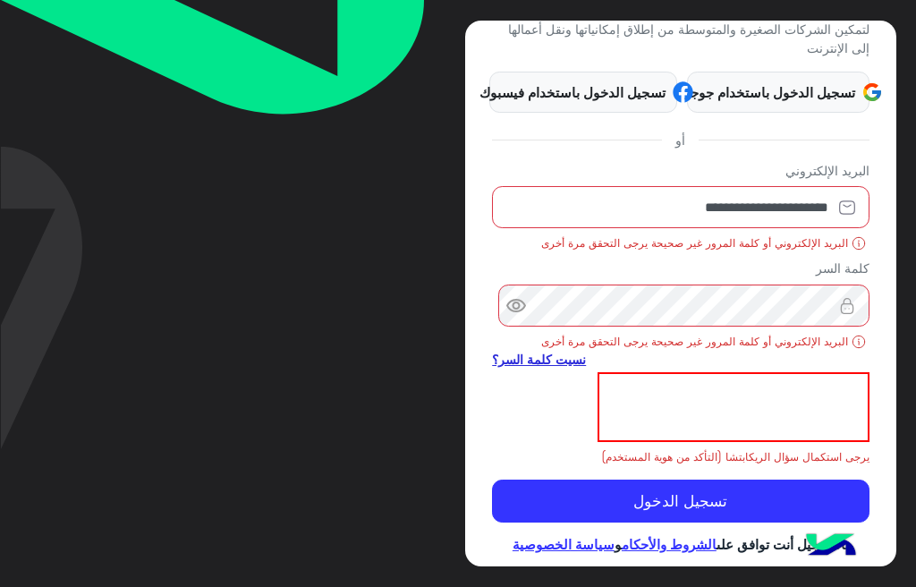
click at [554, 355] on link "نسيت كلمة السر؟" at bounding box center [539, 359] width 94 height 19
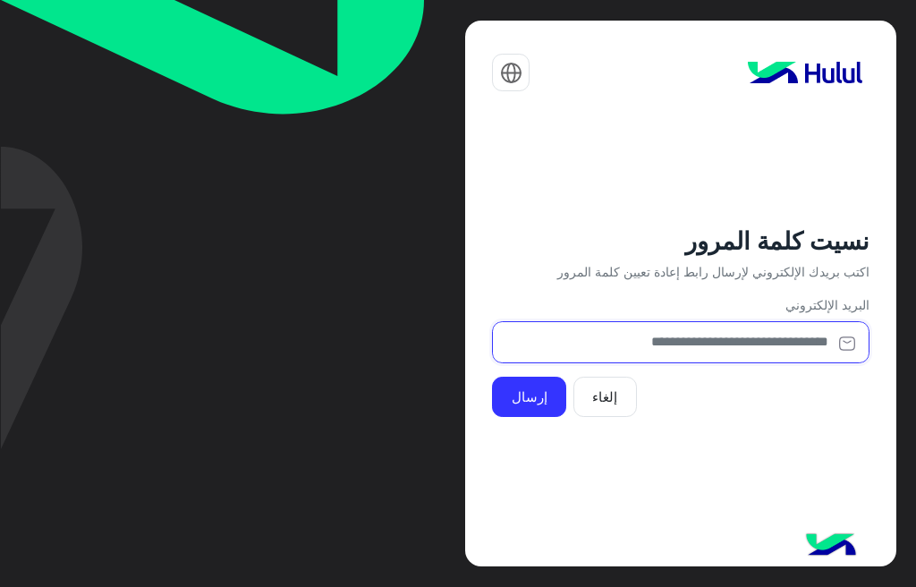
click at [675, 337] on input "email" at bounding box center [680, 342] width 377 height 42
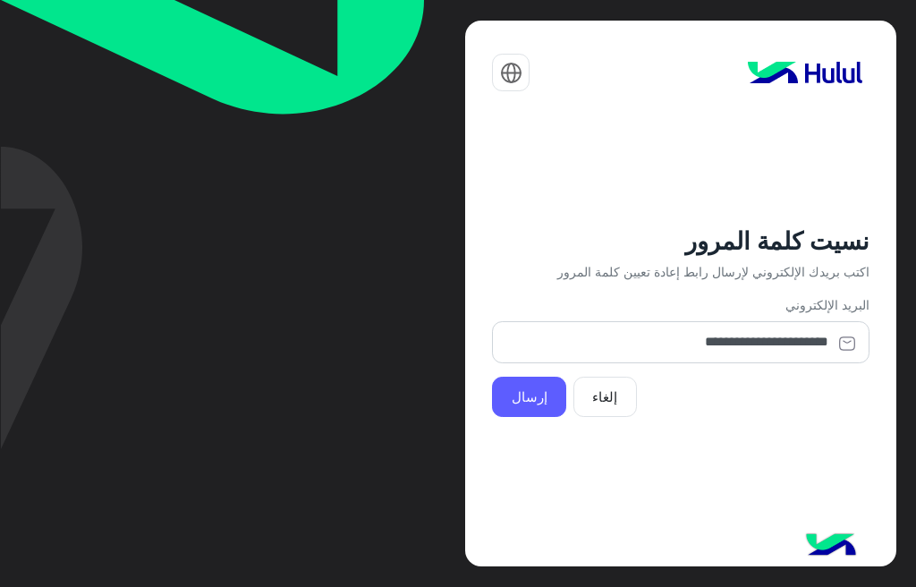
click at [525, 401] on button "إرسال" at bounding box center [529, 397] width 74 height 41
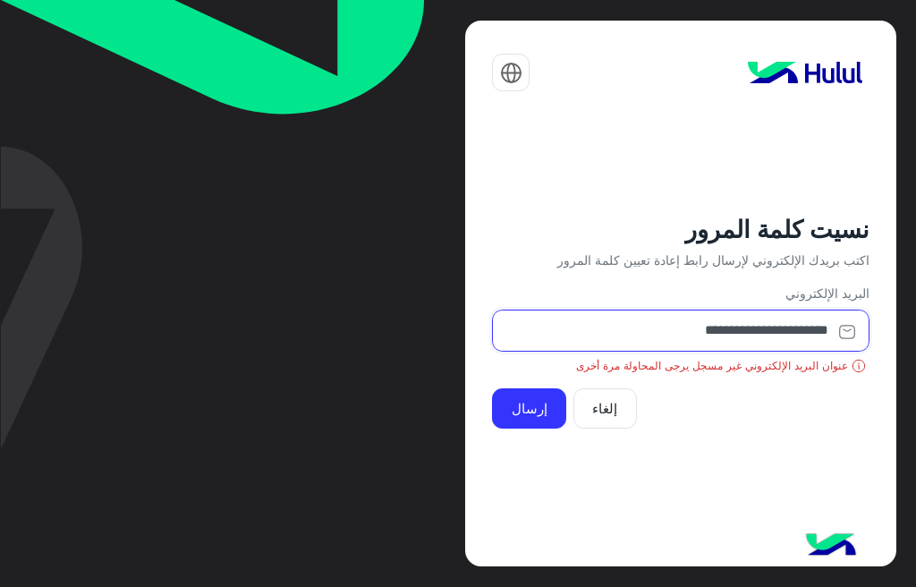
click at [684, 335] on input "**********" at bounding box center [680, 330] width 377 height 42
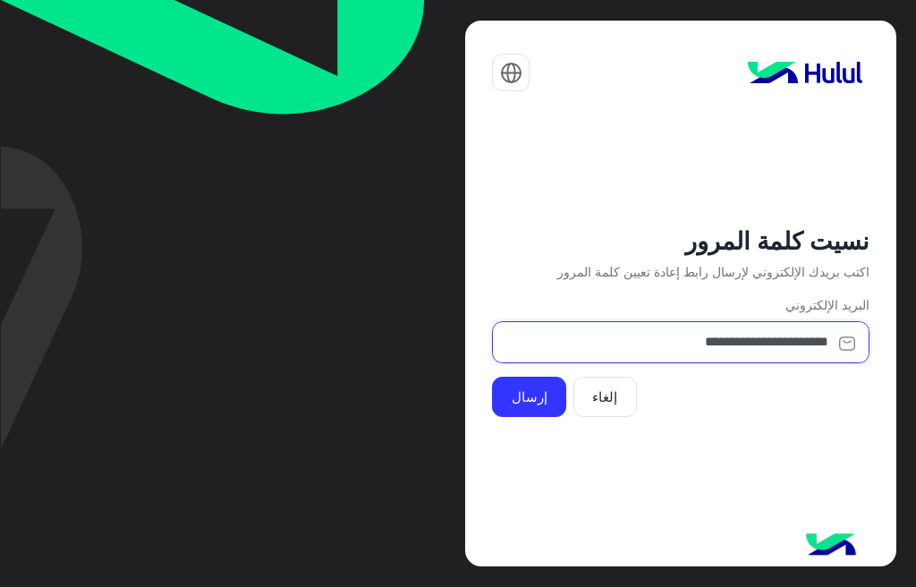
type input "**********"
click at [492, 377] on button "إرسال" at bounding box center [529, 397] width 74 height 41
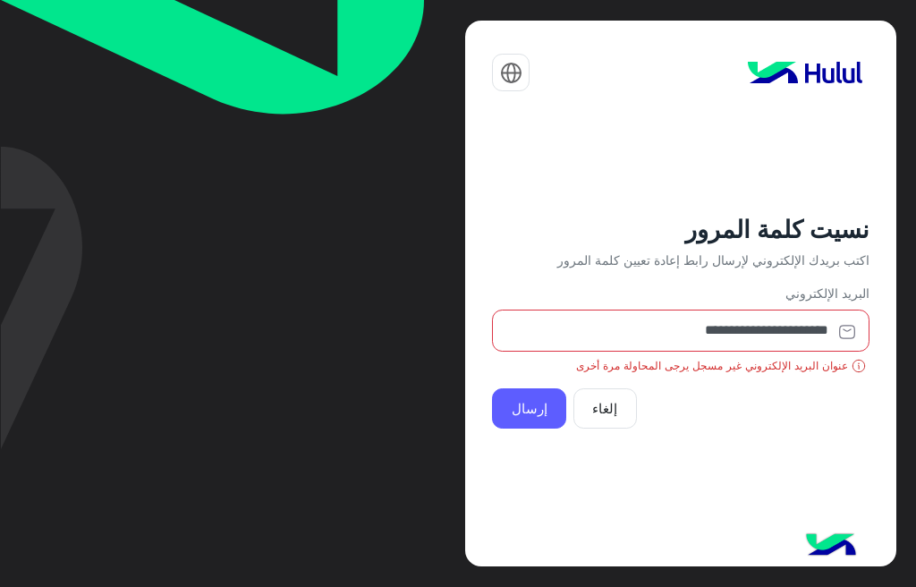
click at [534, 404] on button "إرسال" at bounding box center [529, 408] width 74 height 41
click at [626, 402] on button "إلغاء" at bounding box center [605, 408] width 64 height 41
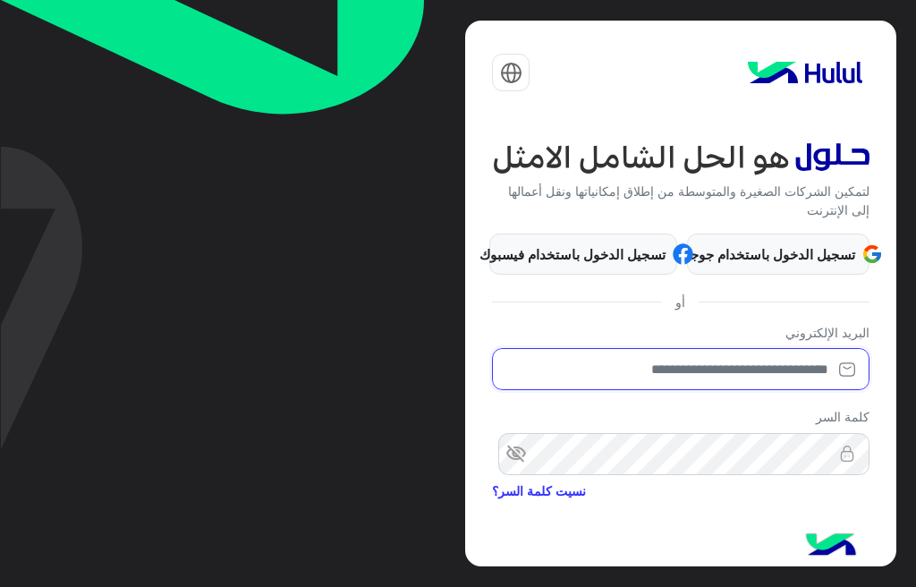
click at [774, 370] on input "email" at bounding box center [680, 369] width 377 height 42
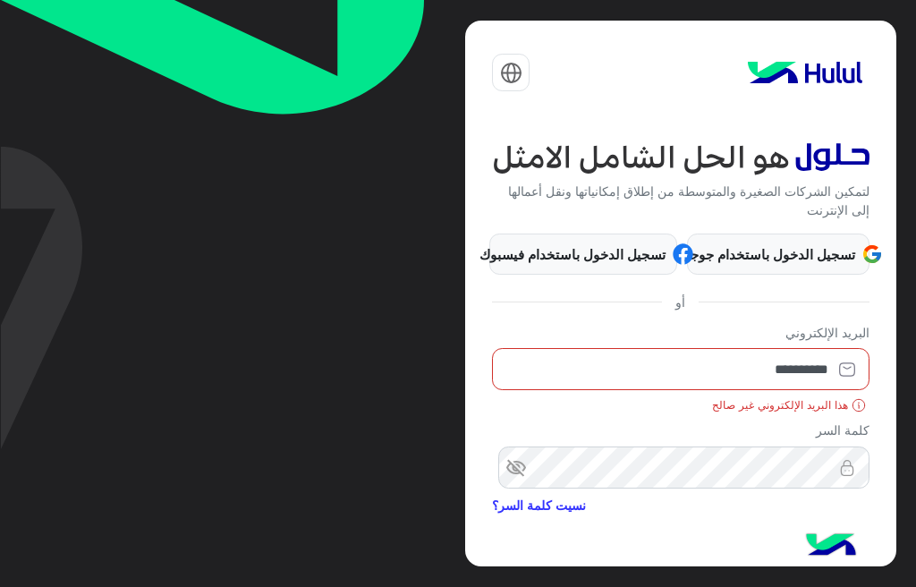
click at [741, 378] on input "**********" at bounding box center [680, 369] width 377 height 42
click at [826, 368] on img at bounding box center [847, 369] width 45 height 18
click at [701, 360] on input "**********" at bounding box center [680, 369] width 377 height 42
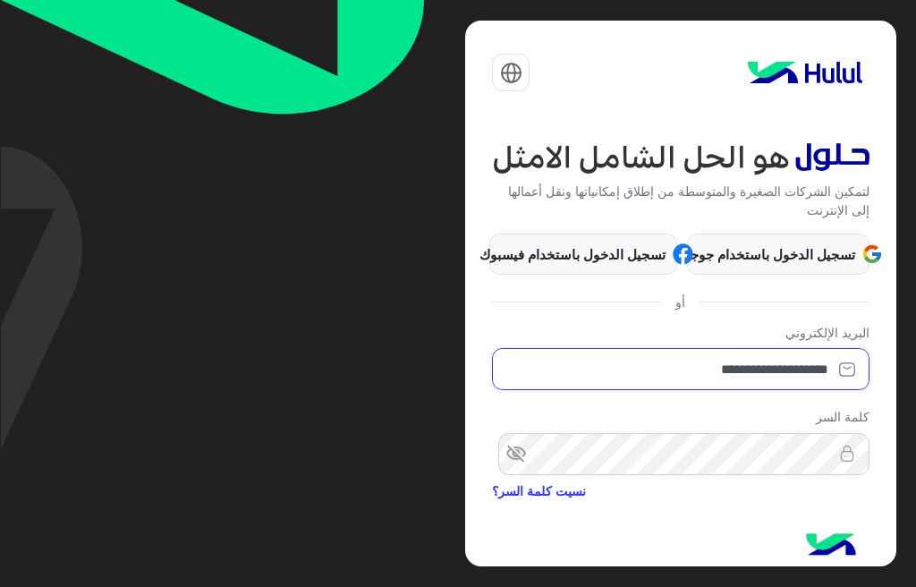
type input "**********"
click at [524, 451] on span "visibility_off" at bounding box center [508, 454] width 32 height 32
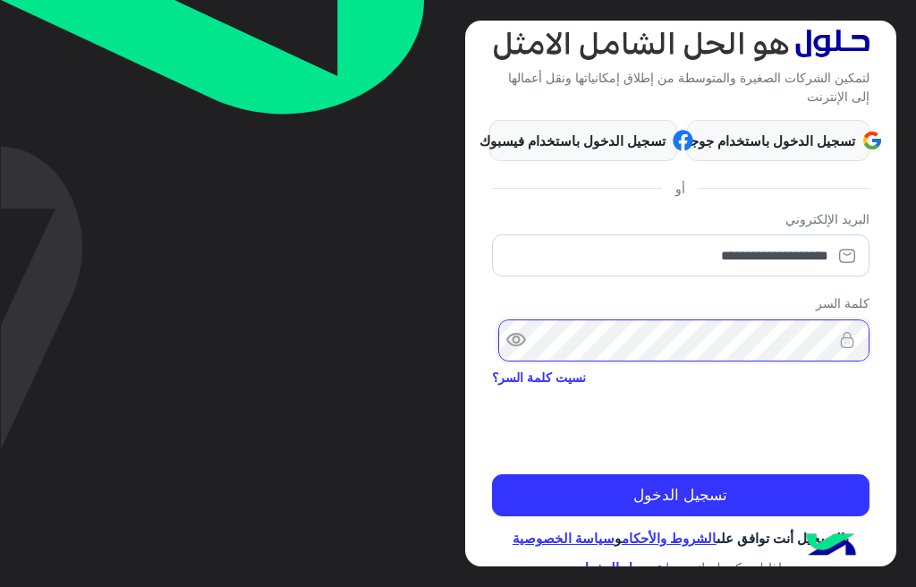
scroll to position [162, 0]
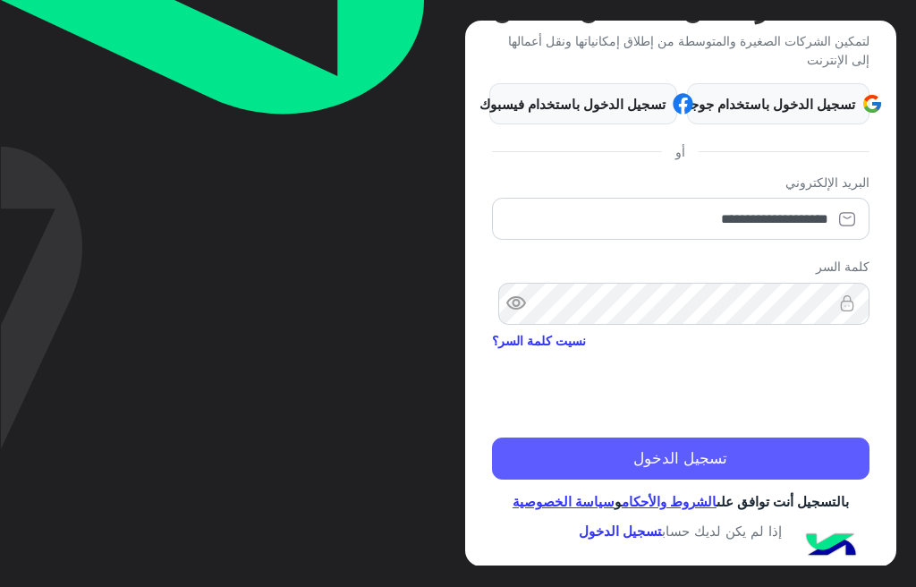
click at [676, 451] on button "تسجيل الدخول" at bounding box center [680, 458] width 377 height 43
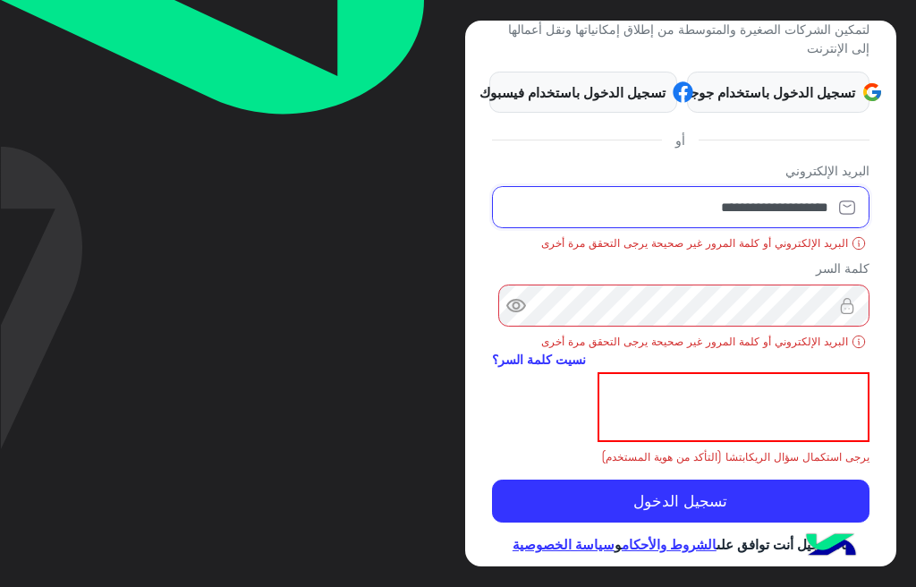
drag, startPoint x: 640, startPoint y: 214, endPoint x: 906, endPoint y: 215, distance: 265.6
click at [906, 215] on div "**********" at bounding box center [458, 293] width 916 height 587
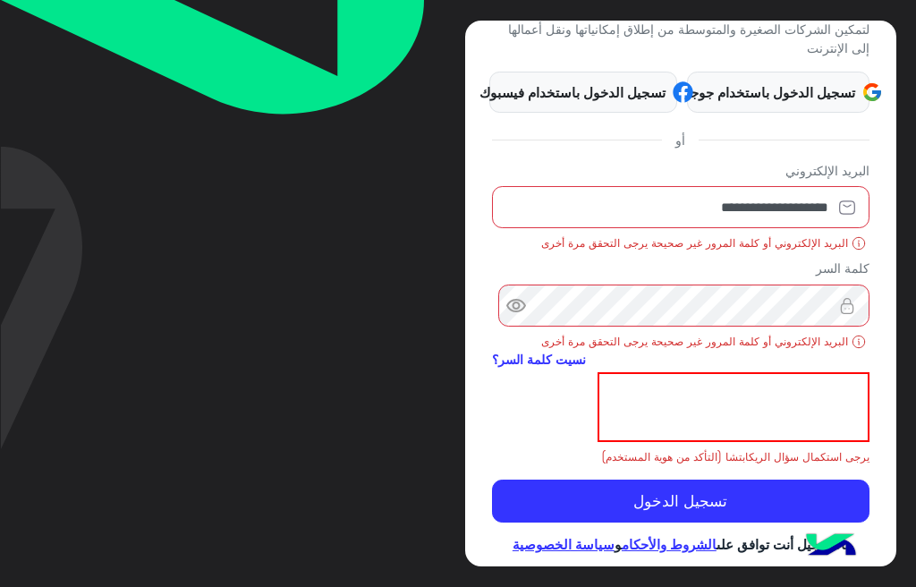
click at [501, 413] on div "**********" at bounding box center [680, 294] width 430 height 546
click at [521, 355] on link "نسيت كلمة السر؟" at bounding box center [539, 359] width 94 height 19
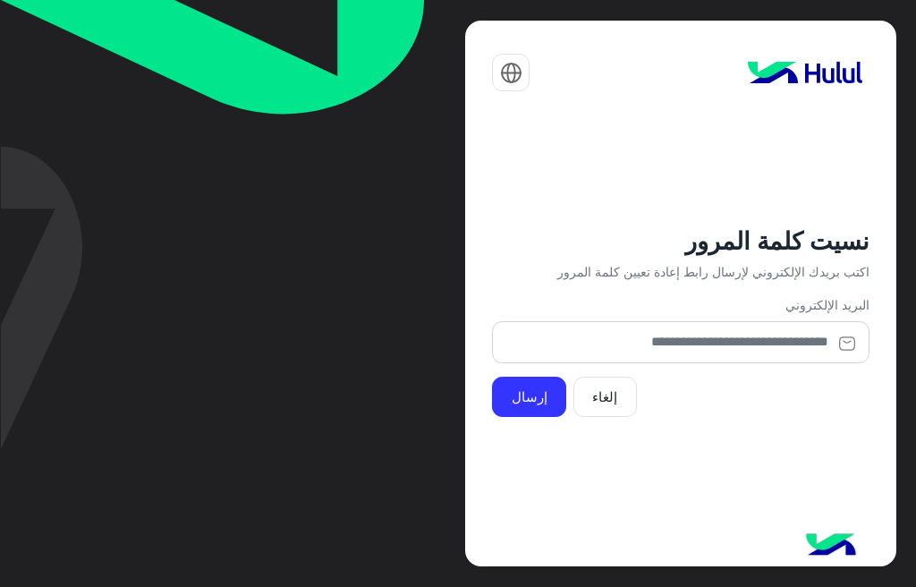
click at [581, 410] on button "إلغاء" at bounding box center [605, 397] width 64 height 41
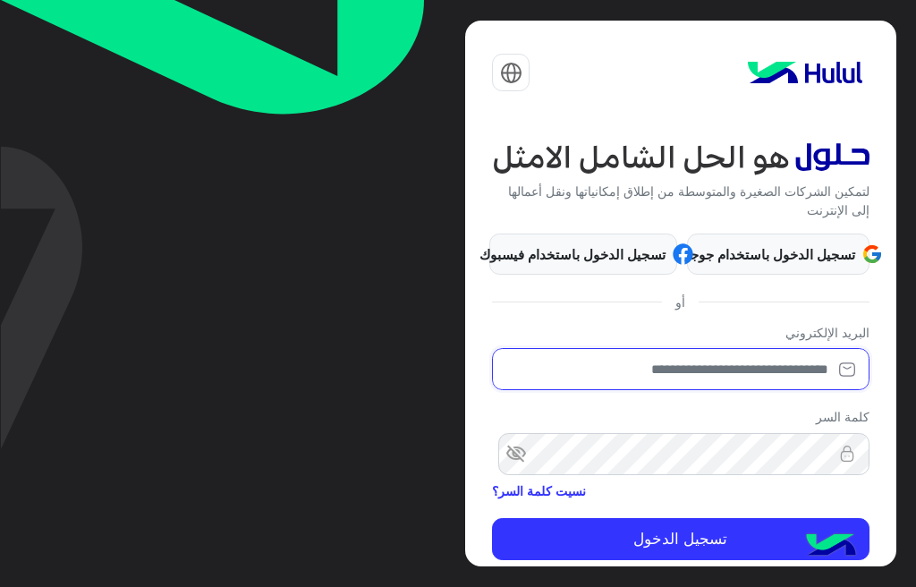
click at [701, 367] on input "email" at bounding box center [680, 369] width 377 height 42
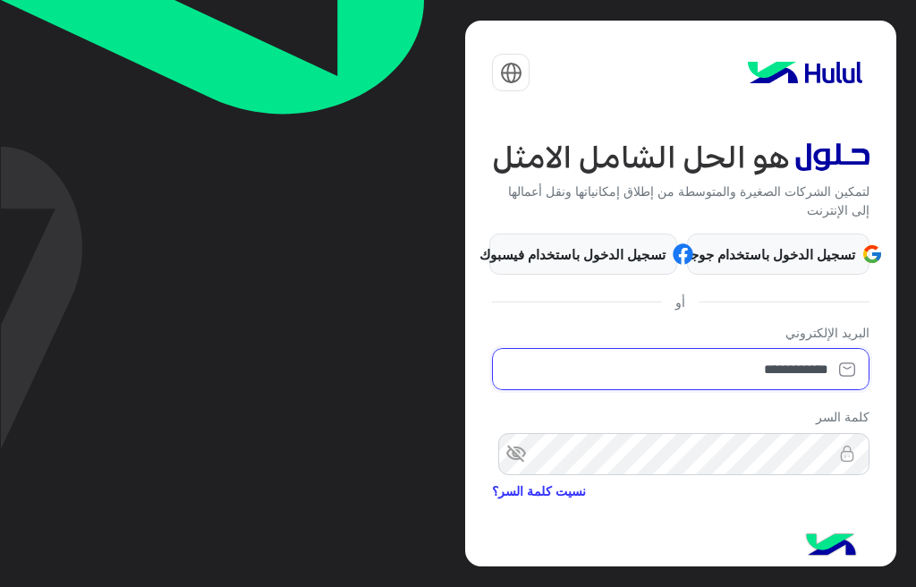
type input "**********"
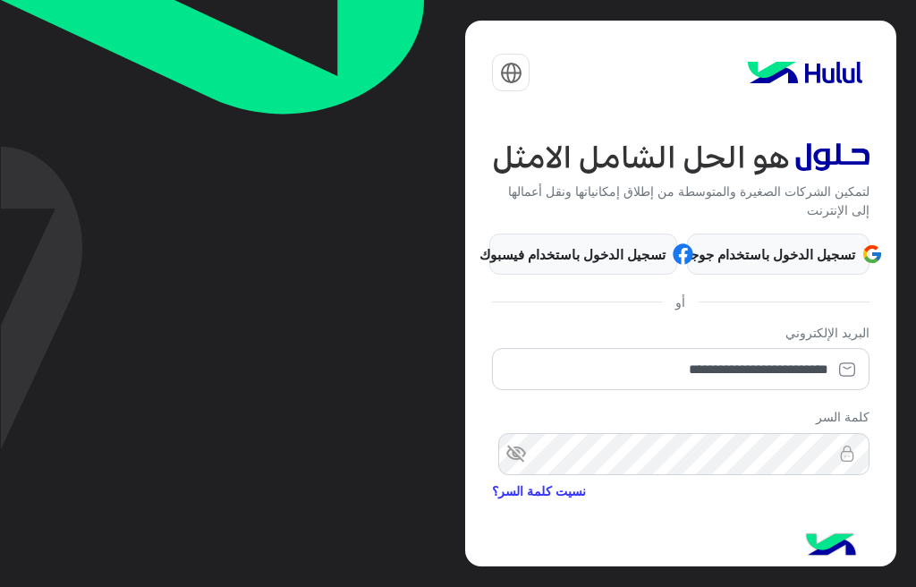
click at [524, 460] on span "visibility_off" at bounding box center [508, 454] width 32 height 32
click at [524, 460] on span "visibility" at bounding box center [508, 454] width 32 height 32
drag, startPoint x: 521, startPoint y: 455, endPoint x: 531, endPoint y: 455, distance: 9.8
click at [522, 454] on span "visibility_off" at bounding box center [508, 454] width 32 height 32
click at [855, 448] on div "visibility" at bounding box center [680, 454] width 377 height 42
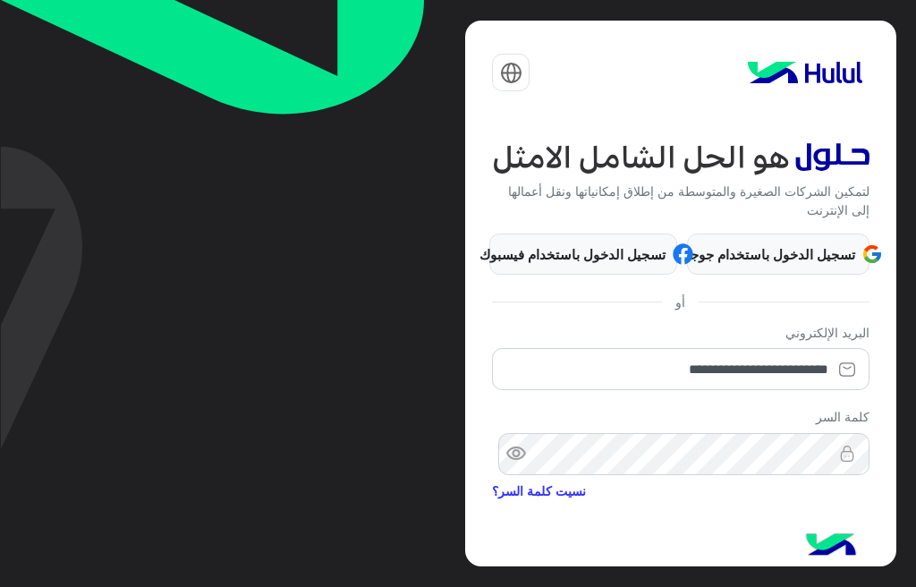
click at [524, 449] on span "visibility" at bounding box center [508, 454] width 32 height 32
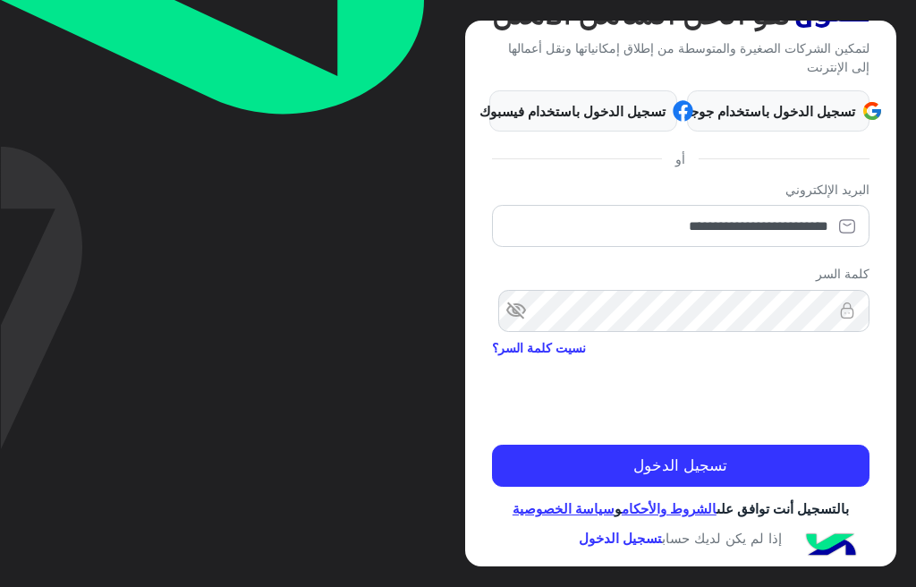
scroll to position [162, 0]
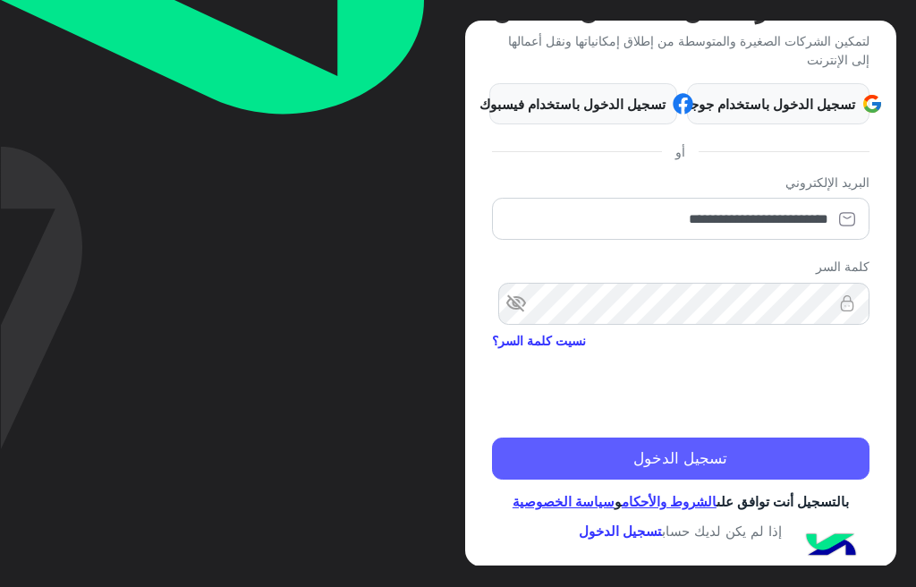
click at [709, 446] on button "تسجيل الدخول" at bounding box center [680, 458] width 377 height 43
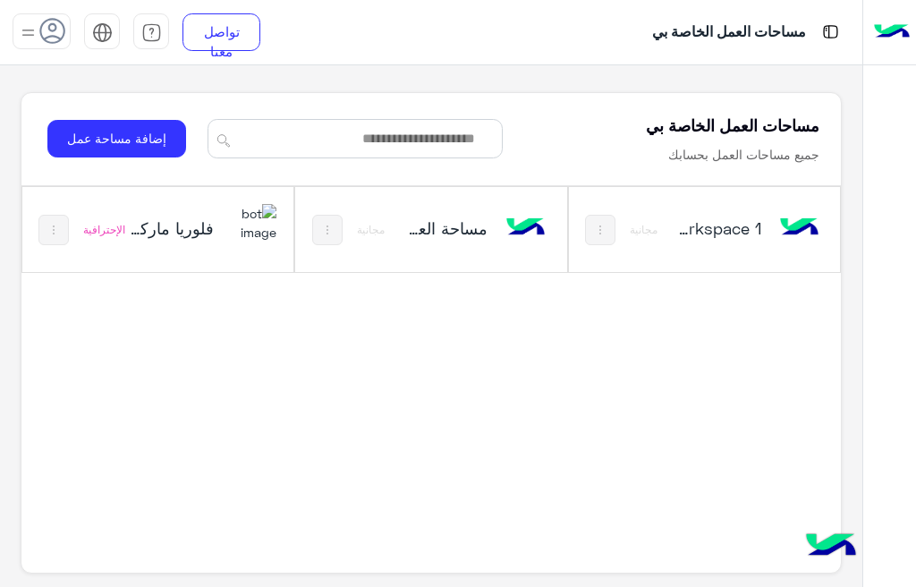
click at [207, 228] on h5 "فلوريا ماركت" at bounding box center [172, 227] width 86 height 21
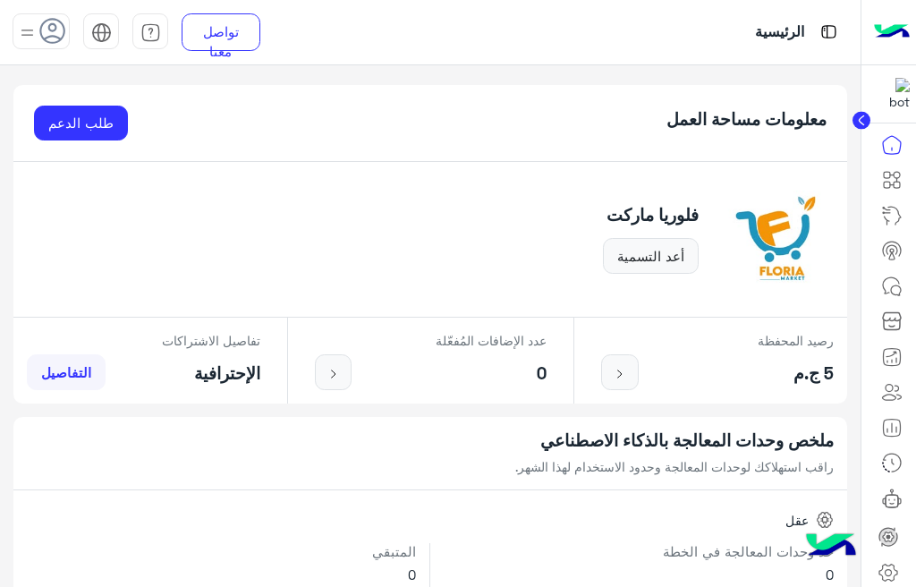
scroll to position [428, 0]
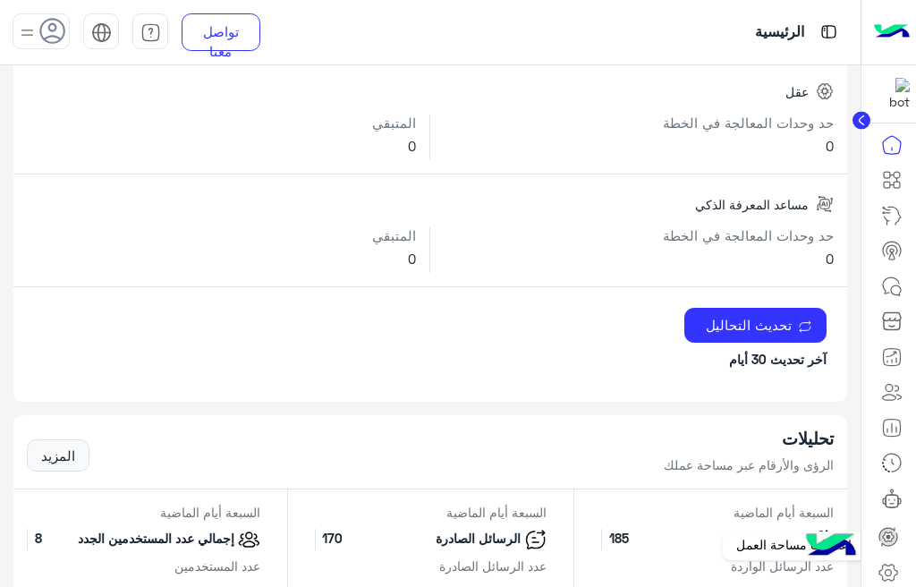
click at [889, 566] on icon at bounding box center [887, 572] width 21 height 21
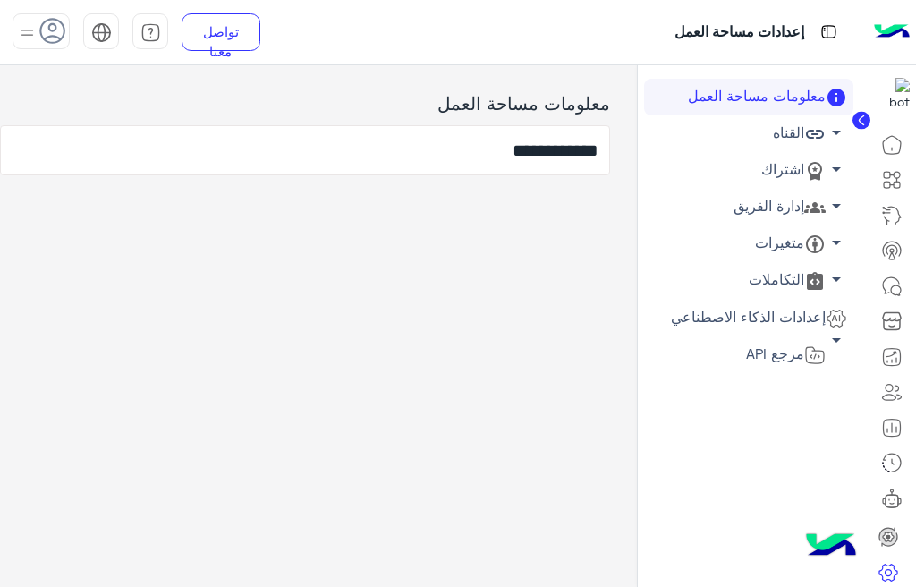
click at [792, 196] on link "إدارة الفريق arrow_drop_down" at bounding box center [748, 207] width 209 height 37
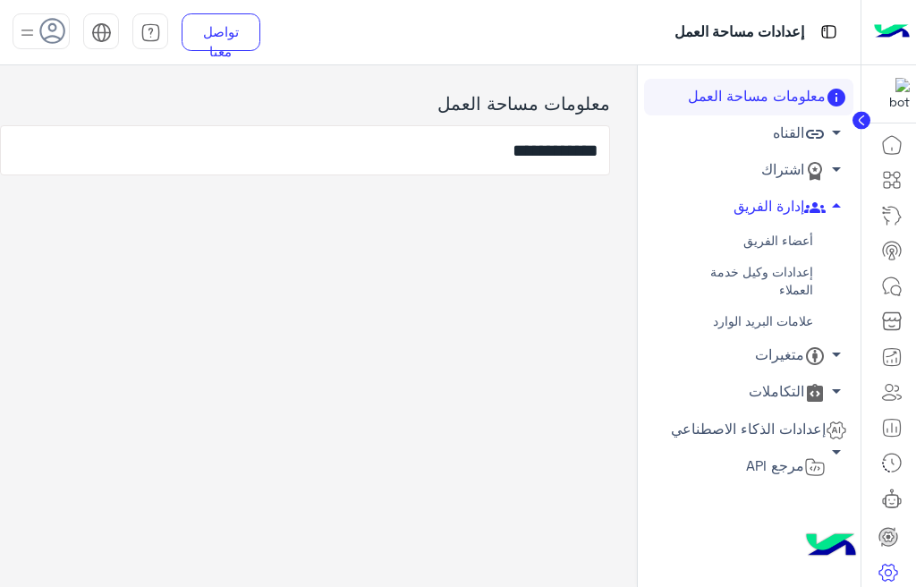
click at [764, 233] on link "أعضاء الفريق" at bounding box center [748, 240] width 209 height 31
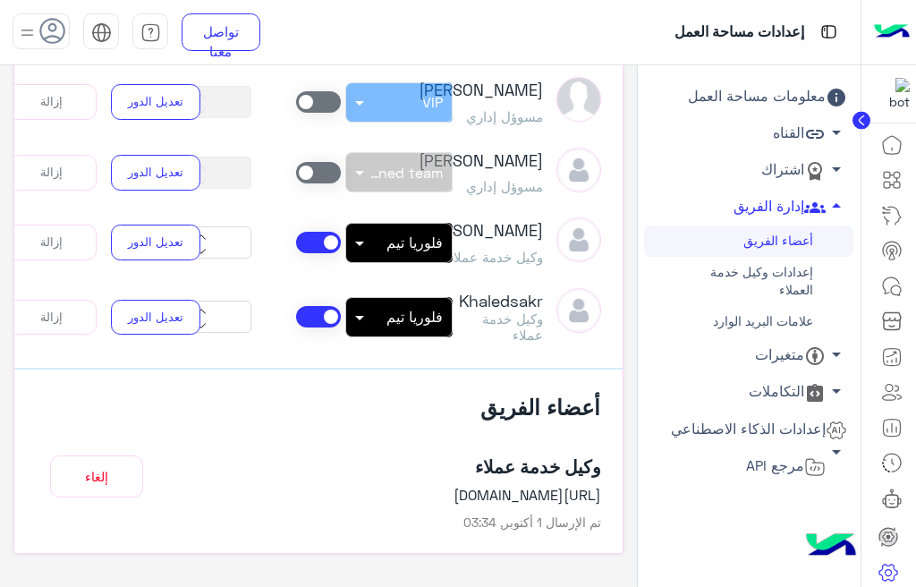
scroll to position [354, -9]
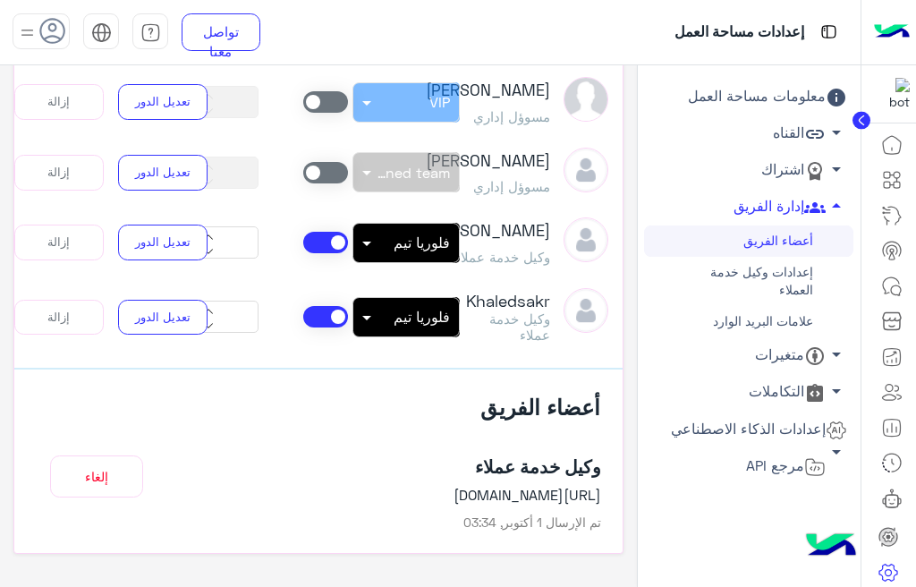
click at [562, 322] on span at bounding box center [579, 313] width 58 height 50
drag, startPoint x: 535, startPoint y: 301, endPoint x: 589, endPoint y: 302, distance: 53.7
click at [537, 301] on h3 "Khaledsakr" at bounding box center [508, 302] width 84 height 20
click at [590, 302] on img at bounding box center [585, 310] width 45 height 45
drag, startPoint x: 590, startPoint y: 302, endPoint x: 541, endPoint y: 314, distance: 50.5
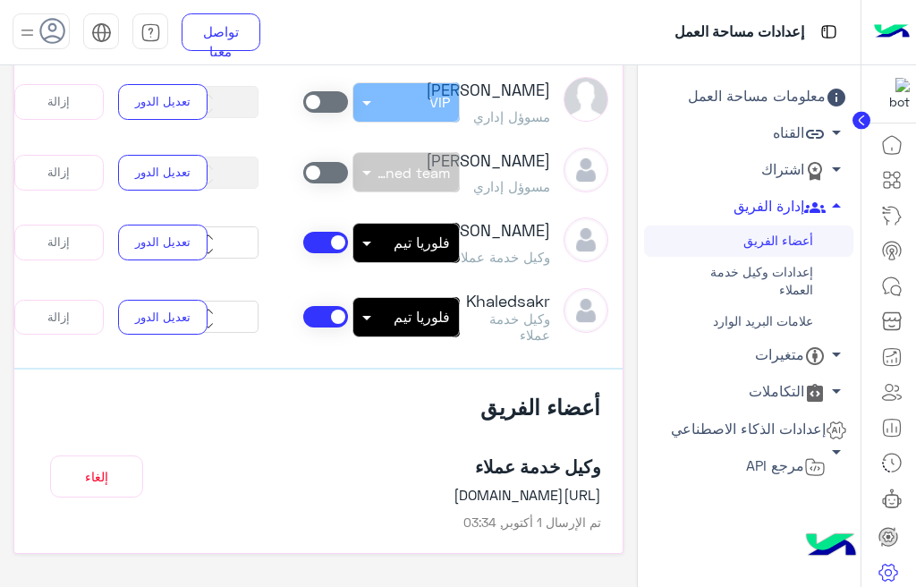
click at [540, 315] on h5 "وكيل خدمة عملاء" at bounding box center [508, 326] width 84 height 32
click at [533, 293] on h3 "Khaledsakr" at bounding box center [508, 302] width 84 height 20
click at [510, 301] on h3 "Khaledsakr" at bounding box center [508, 302] width 84 height 20
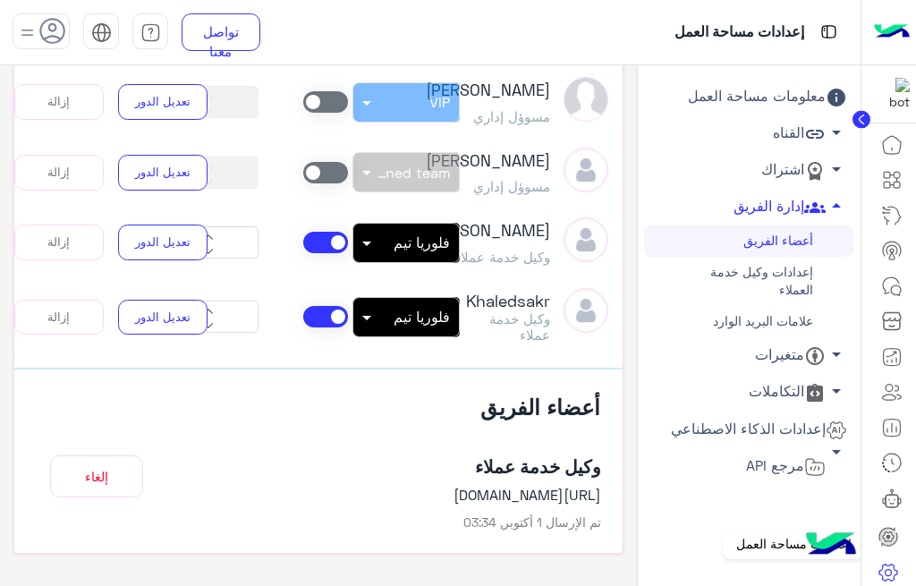
click at [885, 562] on icon at bounding box center [887, 572] width 21 height 21
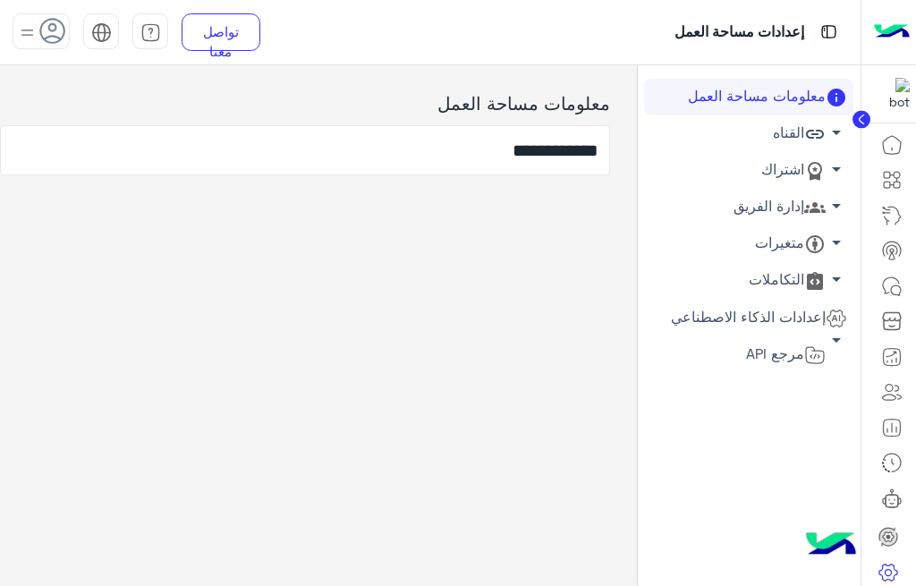
click at [28, 38] on img at bounding box center [27, 32] width 22 height 22
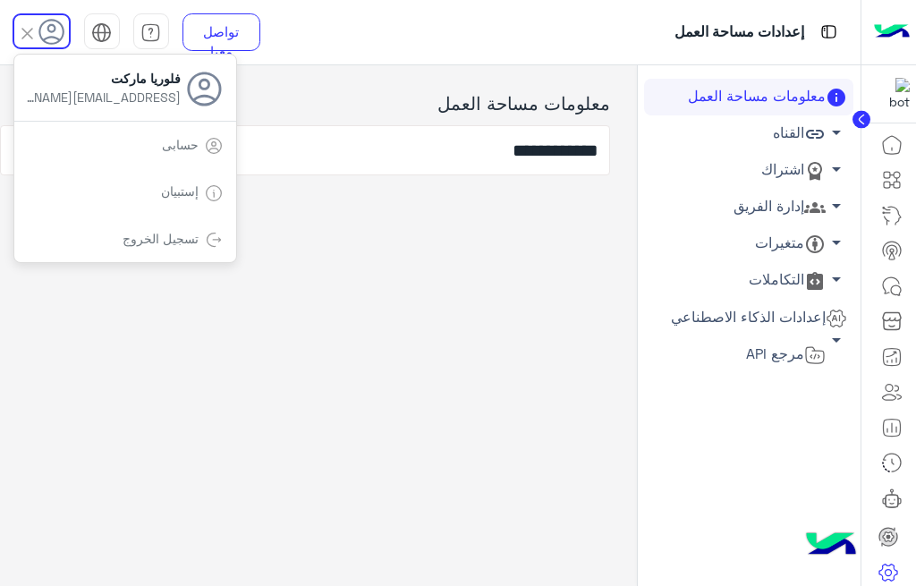
click at [148, 243] on link "تسجيل الخروج" at bounding box center [161, 238] width 76 height 15
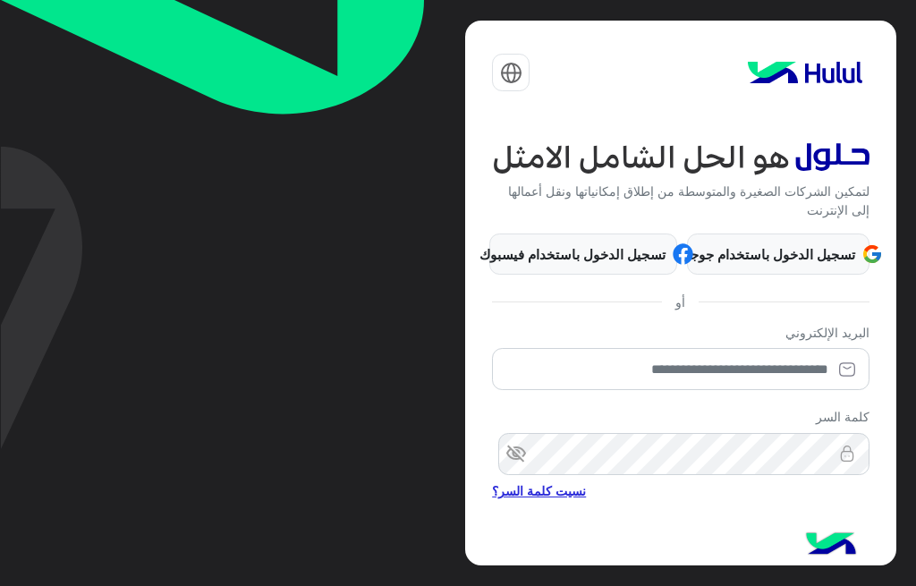
click at [548, 489] on link "نسيت كلمة السر؟" at bounding box center [539, 490] width 94 height 19
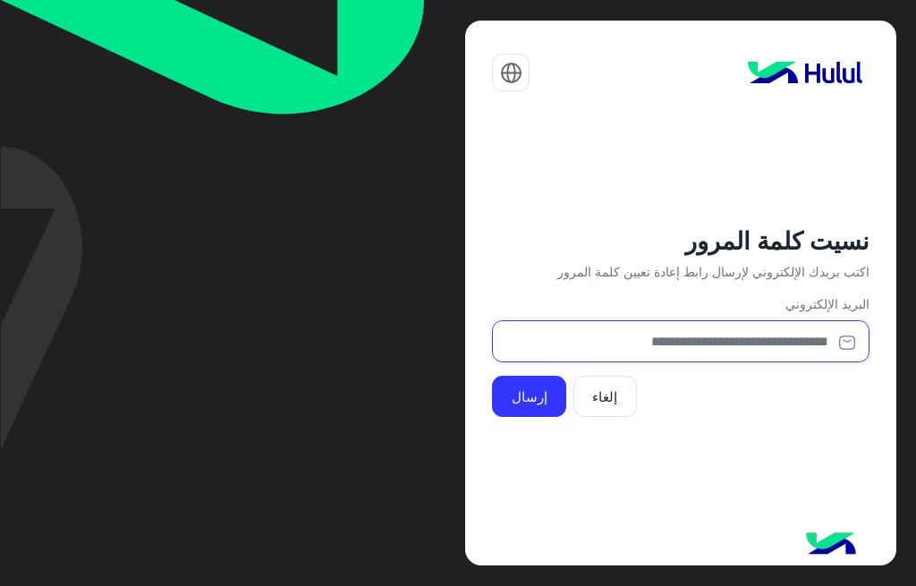
click at [640, 337] on input "email" at bounding box center [680, 341] width 377 height 42
paste input "**********"
type input "**********"
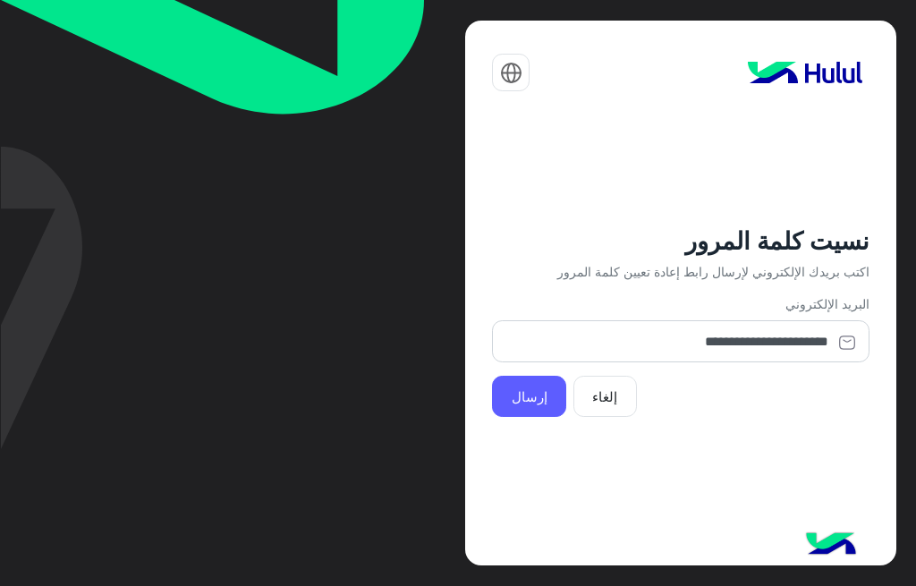
click at [495, 393] on button "إرسال" at bounding box center [529, 396] width 74 height 41
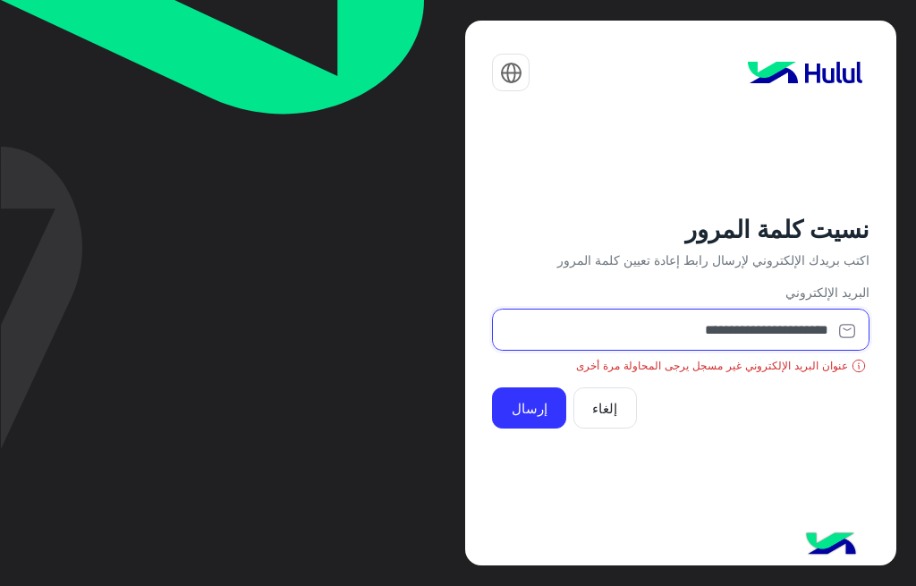
click at [757, 329] on input "**********" at bounding box center [680, 330] width 377 height 42
drag, startPoint x: 764, startPoint y: 183, endPoint x: 718, endPoint y: 231, distance: 65.8
click at [762, 183] on div "**********" at bounding box center [680, 293] width 430 height 545
click at [616, 411] on button "إلغاء" at bounding box center [605, 407] width 64 height 41
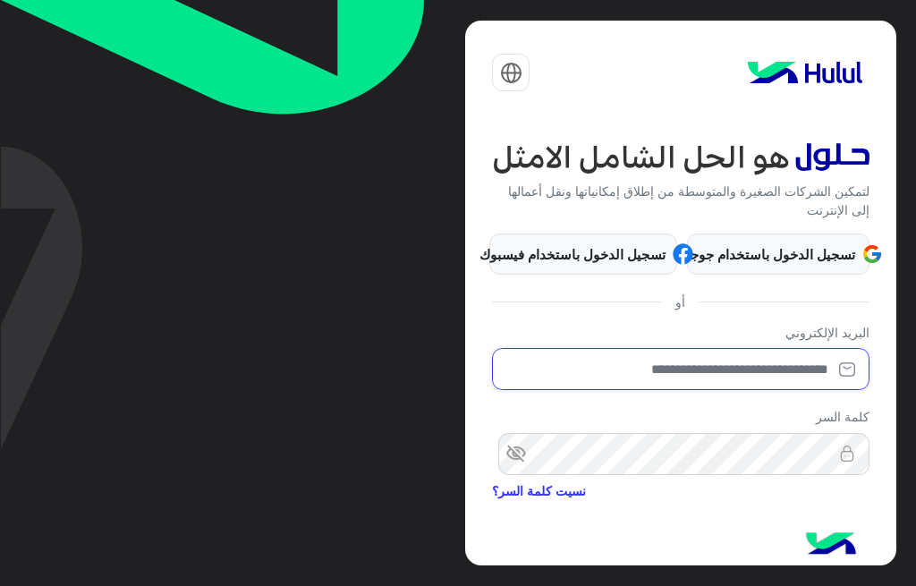
drag, startPoint x: 789, startPoint y: 382, endPoint x: 780, endPoint y: 380, distance: 9.1
click at [786, 382] on input "email" at bounding box center [680, 369] width 377 height 42
click at [629, 419] on div "كلمة السر visibility_off نسيت كلمة السر؟" at bounding box center [680, 455] width 377 height 97
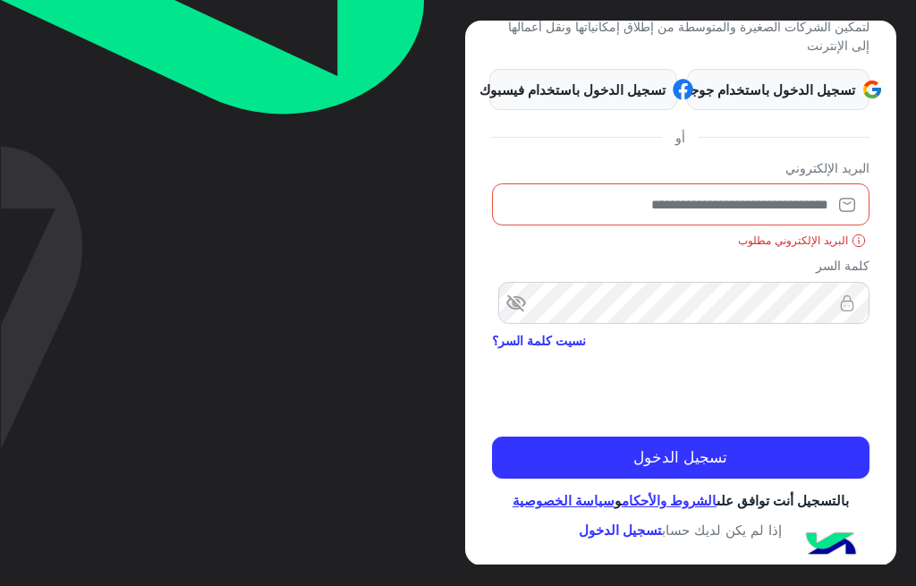
scroll to position [182, 0]
click at [737, 183] on input "email" at bounding box center [680, 204] width 377 height 42
type input "**********"
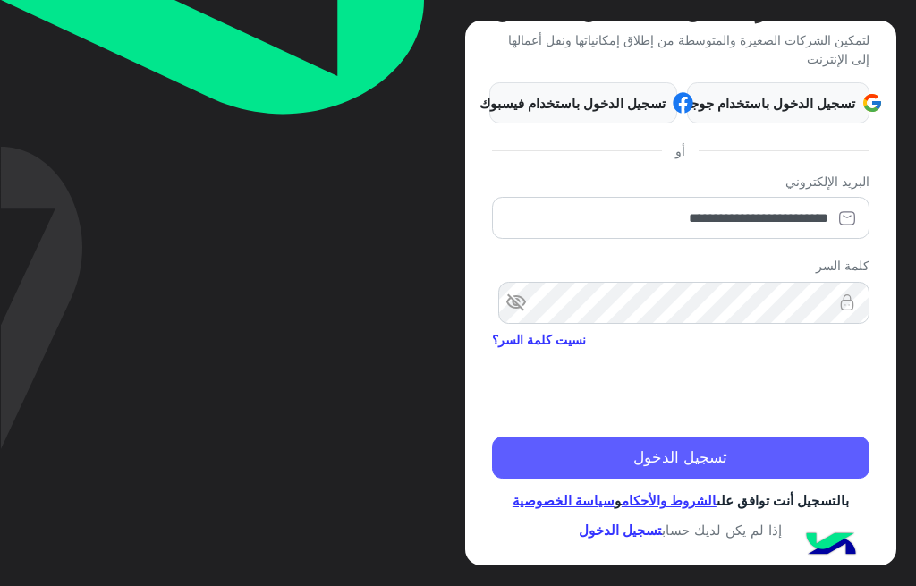
click at [710, 436] on button "تسجيل الدخول" at bounding box center [680, 457] width 377 height 43
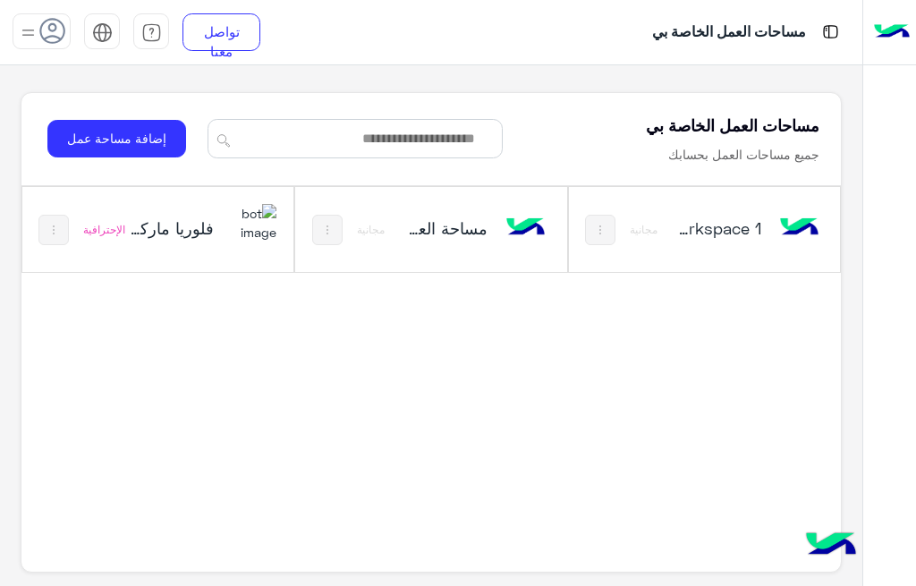
click at [204, 228] on h5 "فلوريا ماركت" at bounding box center [172, 227] width 86 height 21
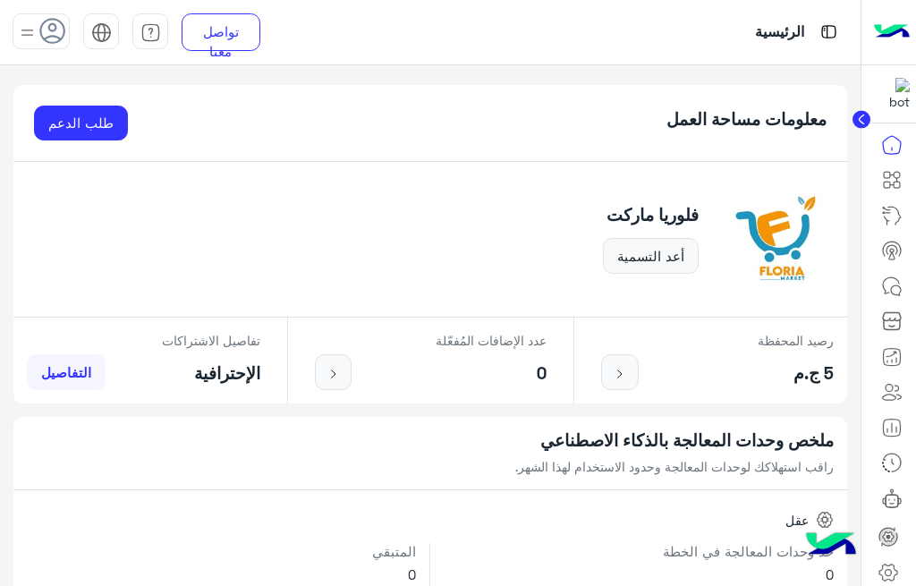
scroll to position [86, 0]
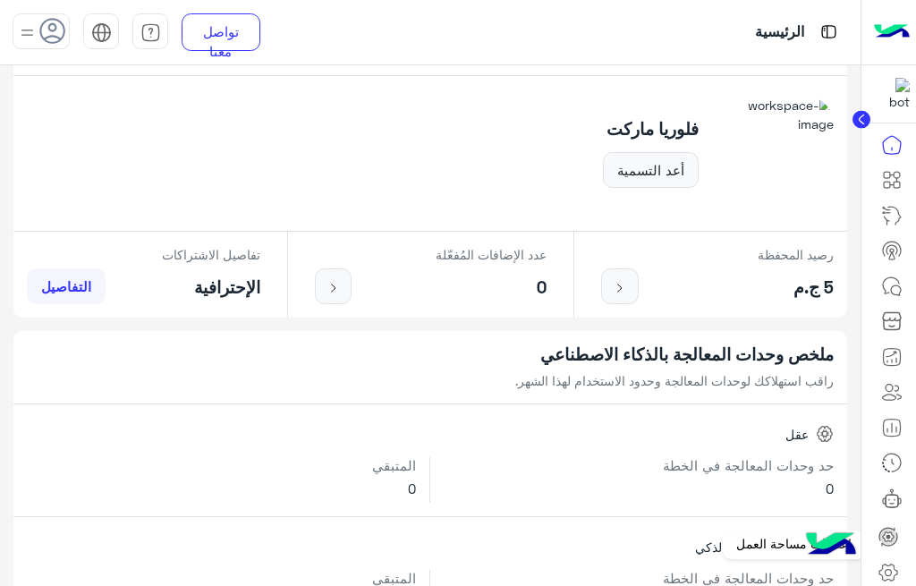
click at [892, 573] on icon at bounding box center [888, 572] width 6 height 6
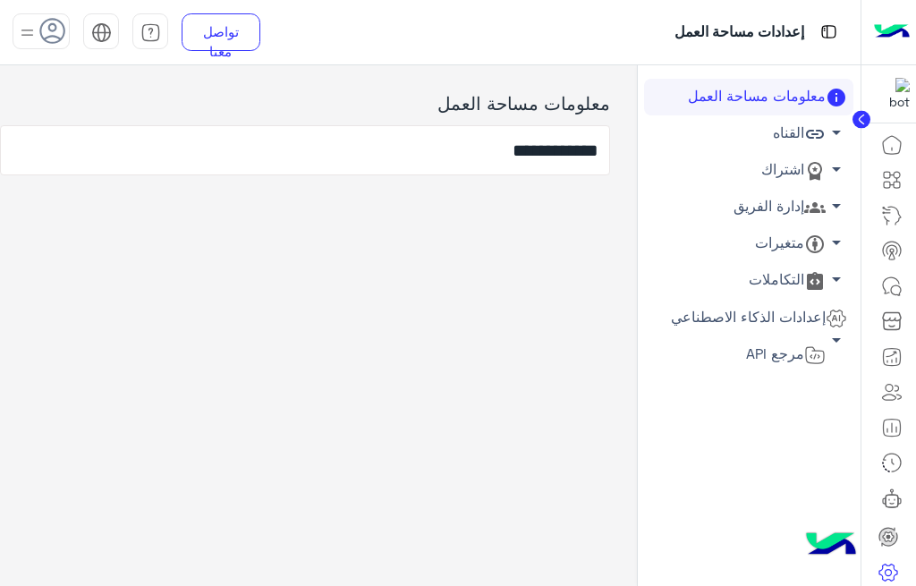
click at [773, 200] on link "إدارة الفريق arrow_drop_down" at bounding box center [748, 207] width 209 height 37
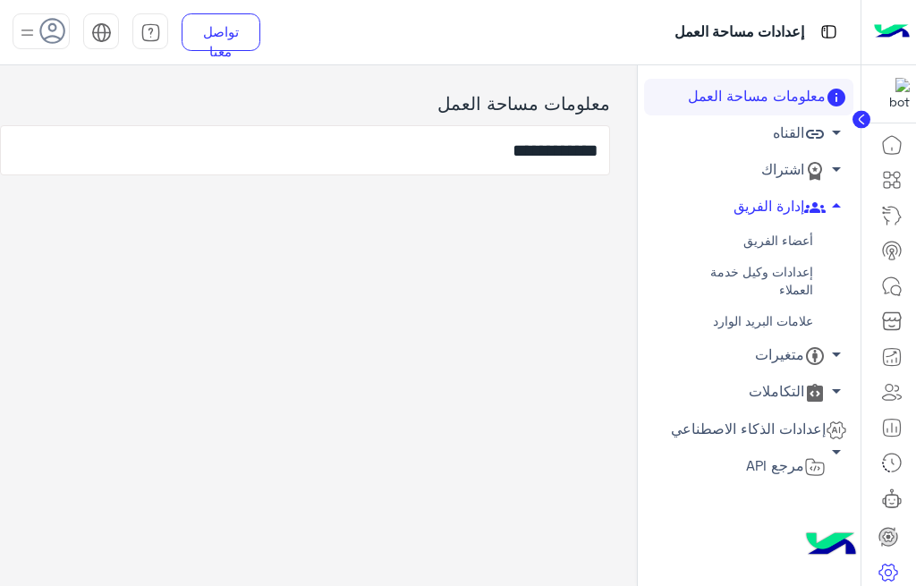
click at [758, 243] on link "أعضاء الفريق" at bounding box center [748, 240] width 209 height 31
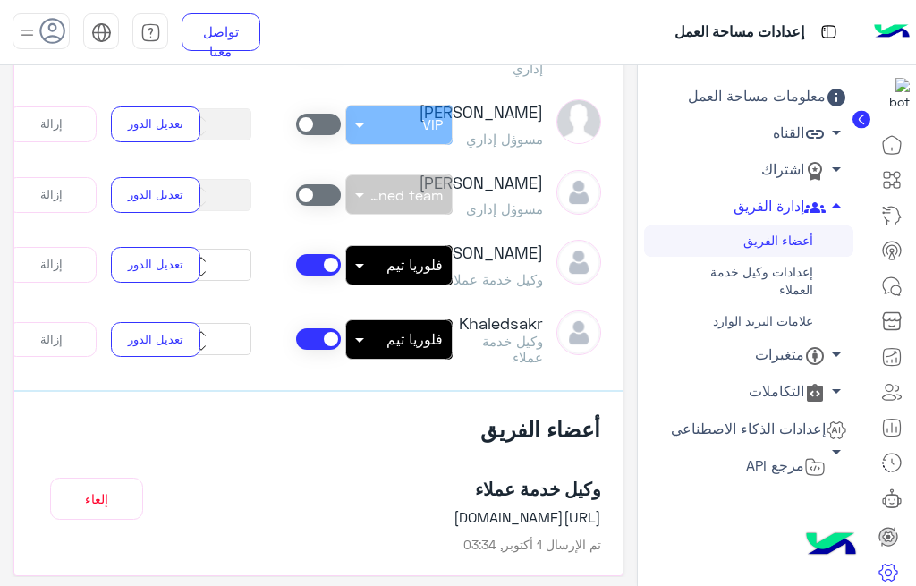
scroll to position [461, 0]
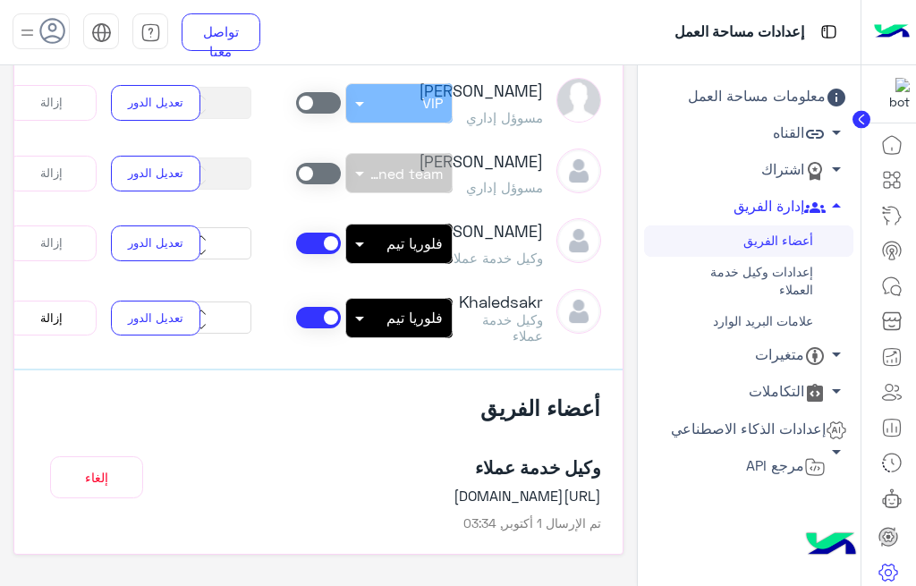
click at [62, 306] on button "إزالة" at bounding box center [51, 319] width 89 height 36
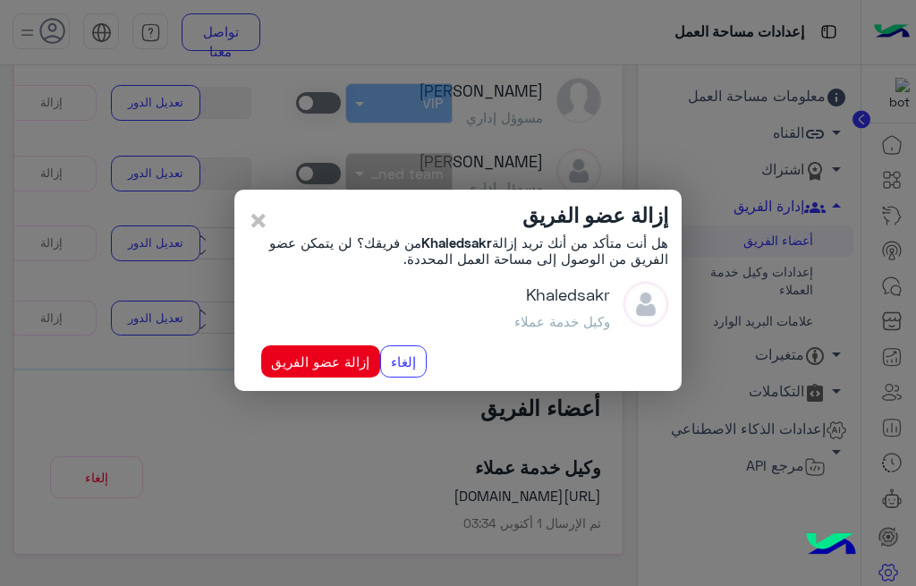
click at [314, 378] on div "إزالة عضو الفريق هل أنت متأكد من أنك تريد إزالة Khaledsakr من فريقك؟ لن يتمكن ع…" at bounding box center [457, 290] width 447 height 201
click at [307, 360] on button "إزالة عضو الفريق" at bounding box center [320, 361] width 119 height 32
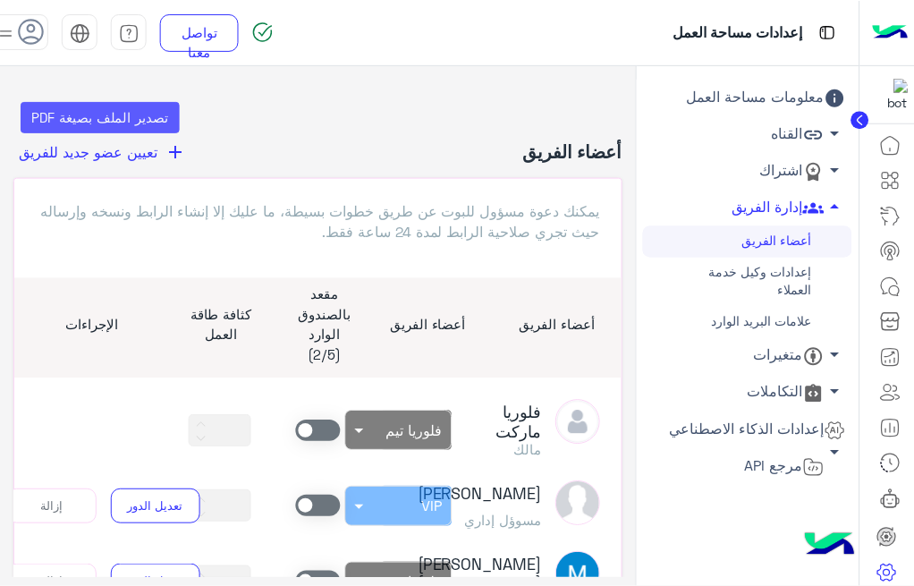
scroll to position [0, 0]
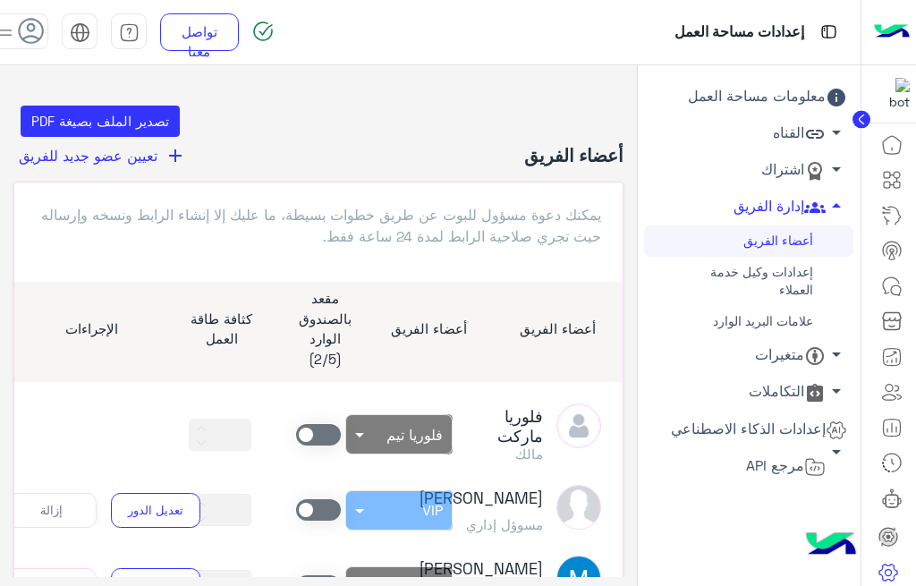
click at [140, 151] on span "تعيين عضو جديد للفريق" at bounding box center [88, 155] width 139 height 17
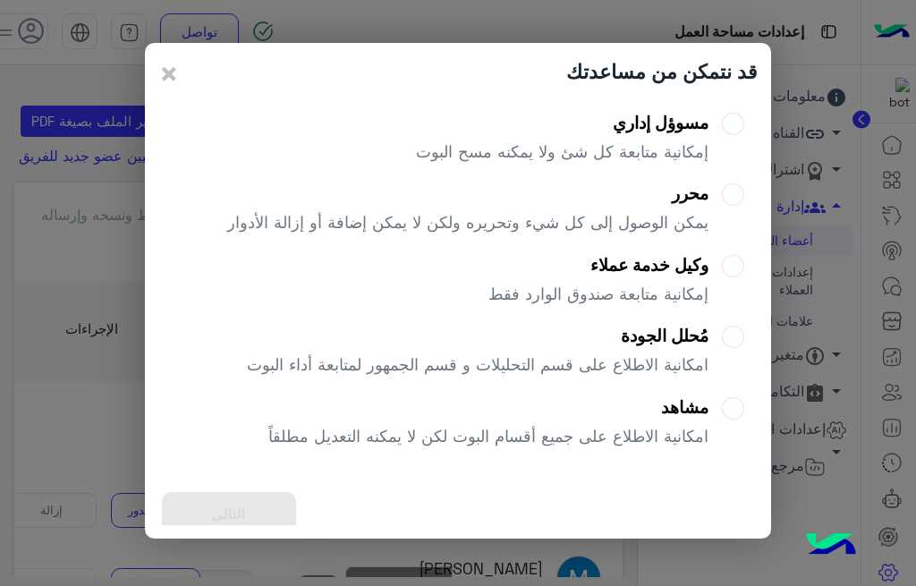
click at [648, 270] on div "وكيل خدمة عملاء" at bounding box center [598, 265] width 220 height 21
click at [262, 506] on button "التالي" at bounding box center [229, 514] width 134 height 44
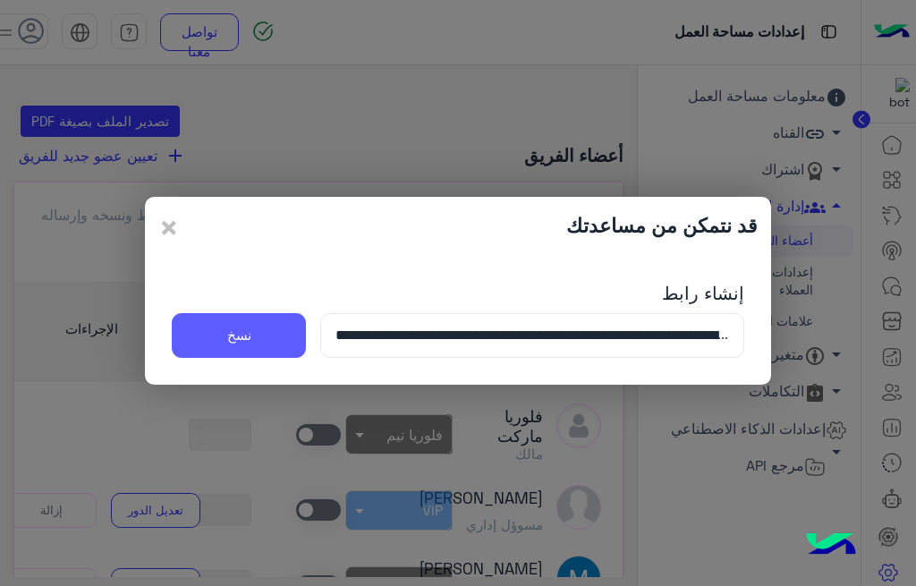
click at [250, 347] on button "نسخ" at bounding box center [239, 335] width 134 height 45
click at [161, 226] on span "×" at bounding box center [168, 227] width 21 height 40
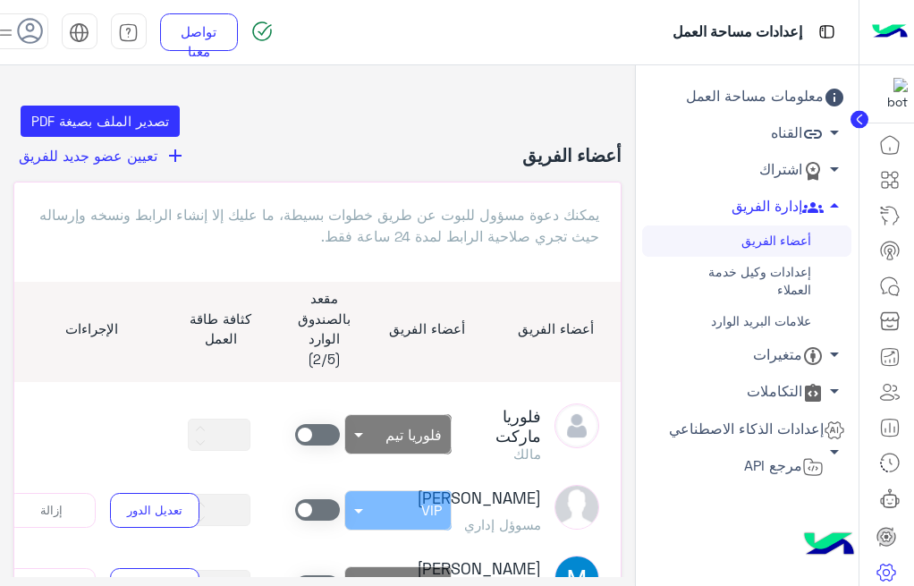
click at [4, 32] on img at bounding box center [6, 32] width 22 height 22
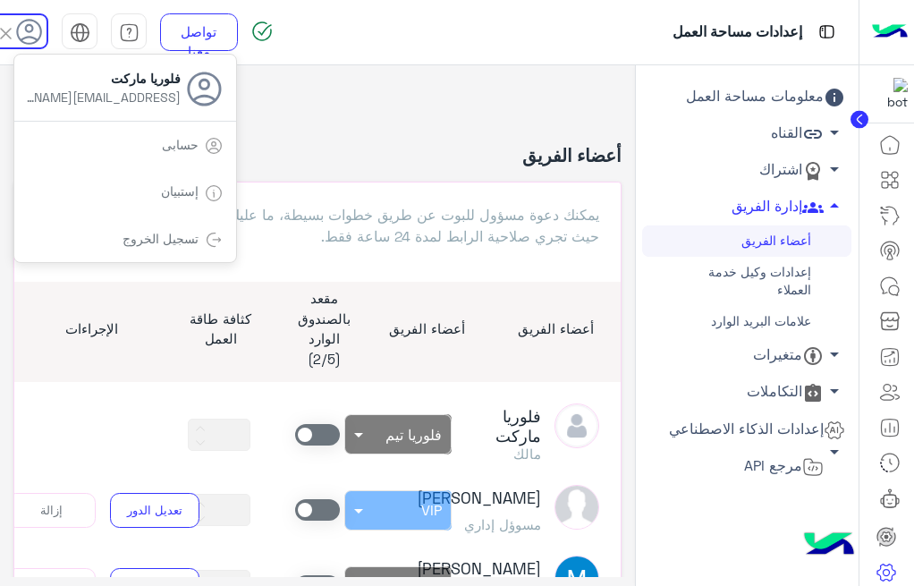
click at [178, 243] on link "تسجيل الخروج" at bounding box center [161, 238] width 76 height 15
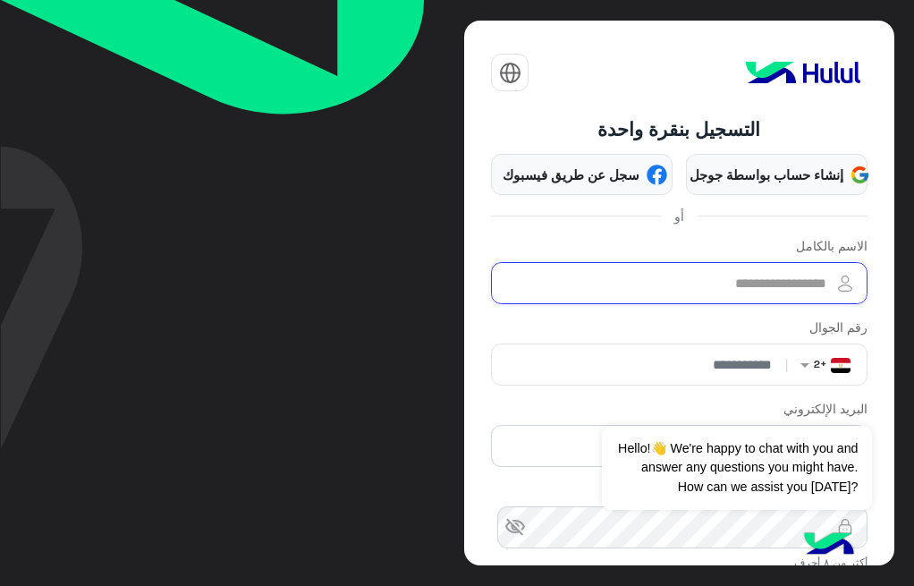
click at [714, 280] on input "الاسم بالكامل" at bounding box center [679, 283] width 376 height 42
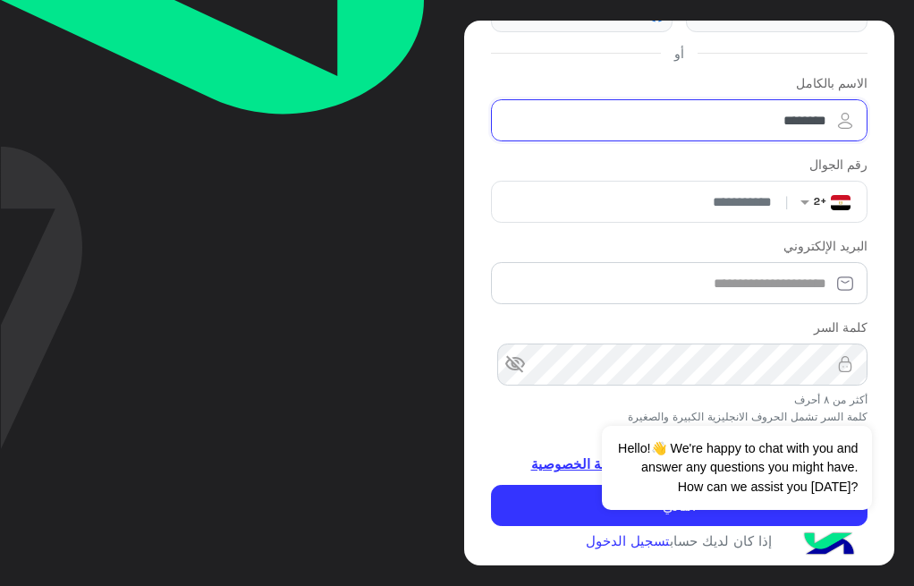
scroll to position [164, 0]
type input "********"
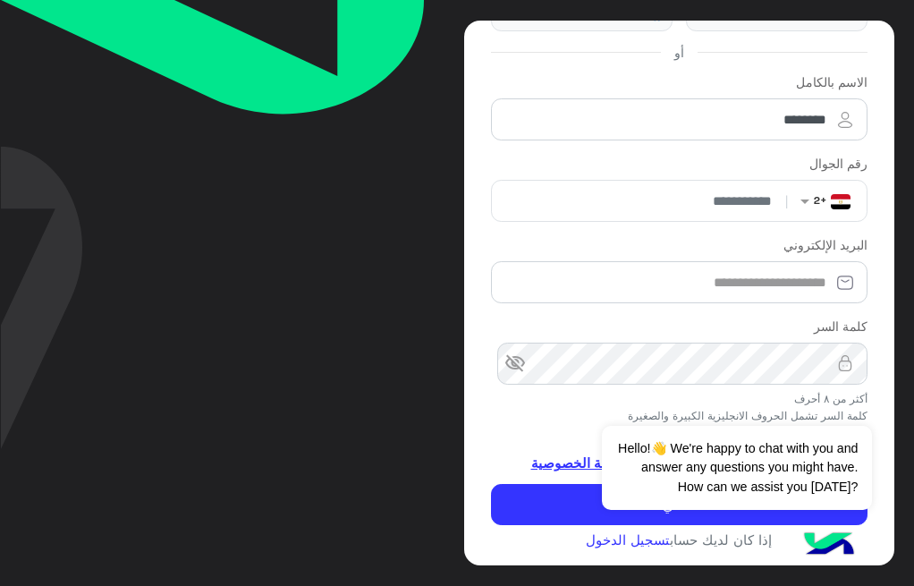
click at [677, 199] on input "number" at bounding box center [641, 201] width 284 height 40
type input "**********"
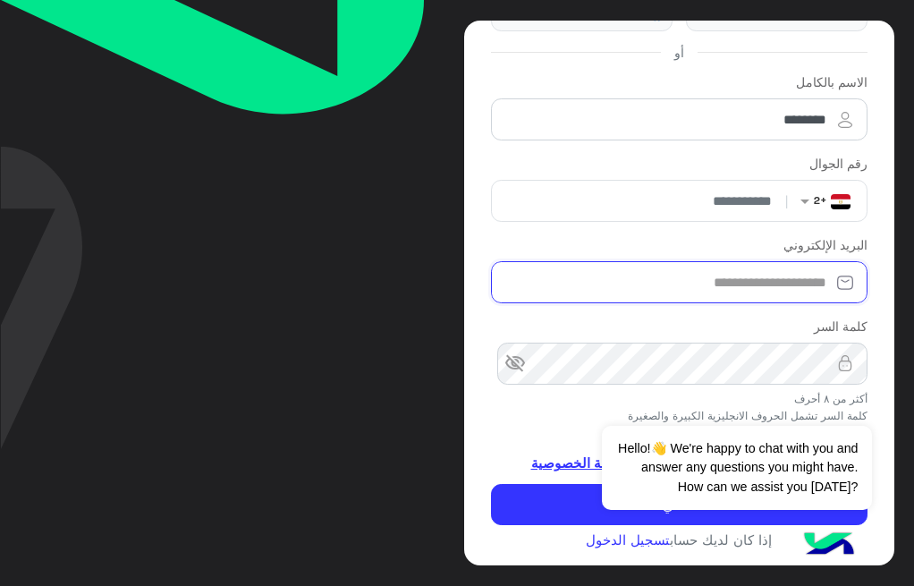
click at [682, 292] on input "البريد الإلكتروني" at bounding box center [679, 282] width 376 height 42
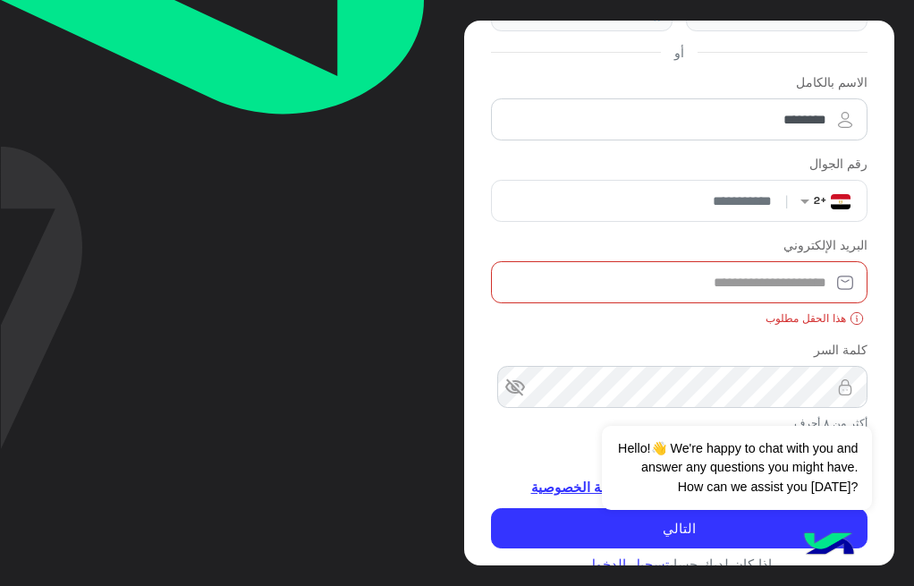
click at [766, 285] on input "البريد الإلكتروني" at bounding box center [679, 282] width 376 height 42
type input "*"
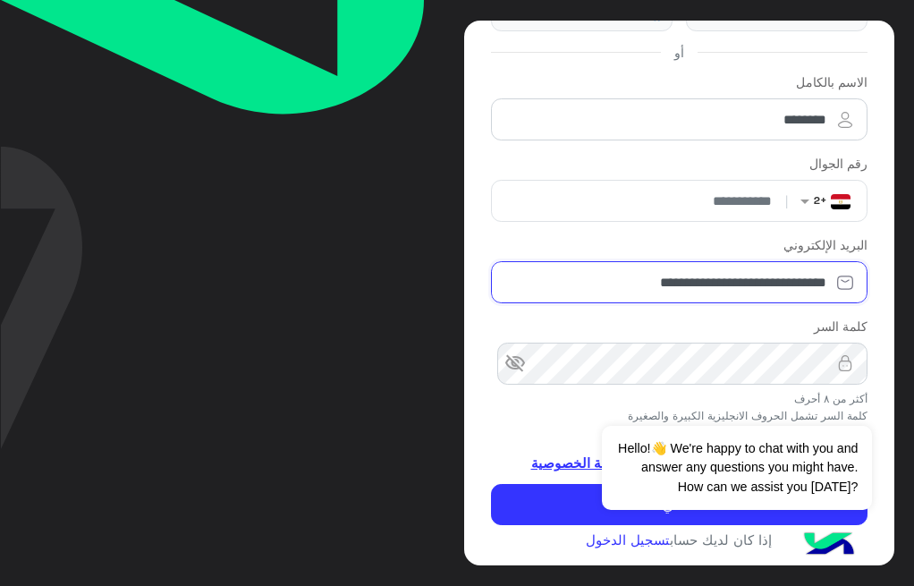
type input "**********"
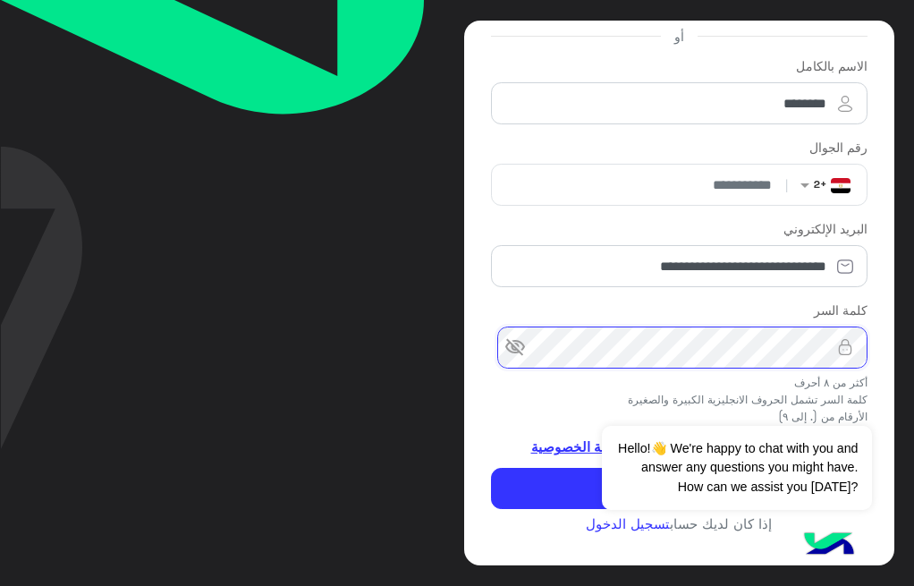
scroll to position [192, 0]
click at [491, 468] on button "التالي" at bounding box center [679, 488] width 376 height 41
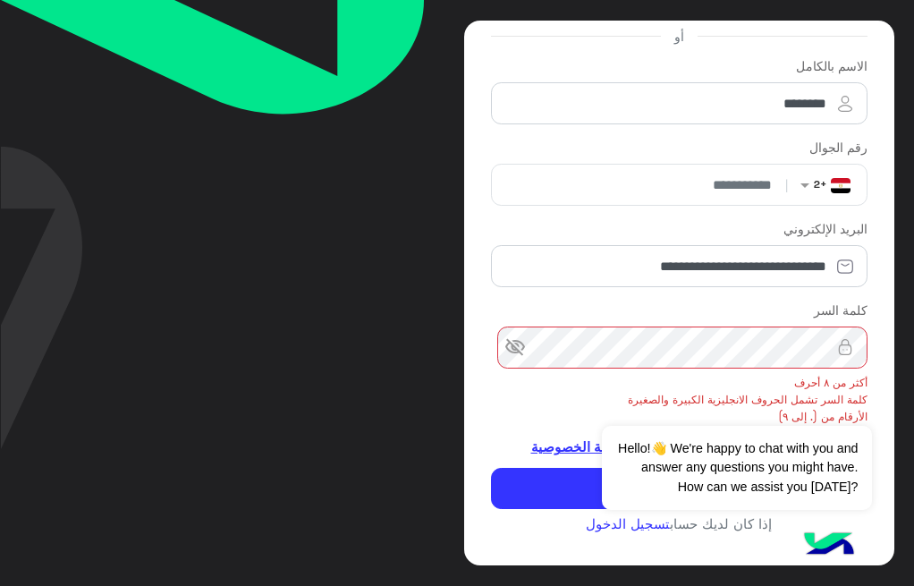
click at [756, 310] on form "**********" at bounding box center [679, 282] width 376 height 453
click at [521, 336] on span "visibility_off" at bounding box center [514, 346] width 21 height 21
click at [539, 337] on div "visibility" at bounding box center [679, 347] width 376 height 42
click at [526, 336] on span "visibility" at bounding box center [514, 346] width 21 height 21
click at [904, 158] on div "**********" at bounding box center [457, 293] width 914 height 586
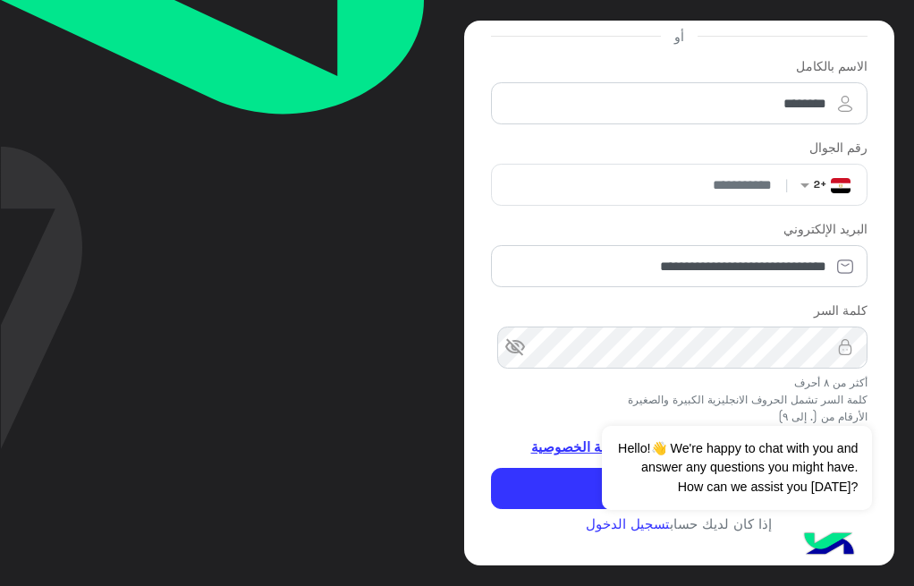
click at [823, 338] on img at bounding box center [845, 347] width 45 height 18
click at [521, 339] on span "visibility_off" at bounding box center [514, 346] width 21 height 21
click at [830, 338] on img at bounding box center [845, 347] width 45 height 18
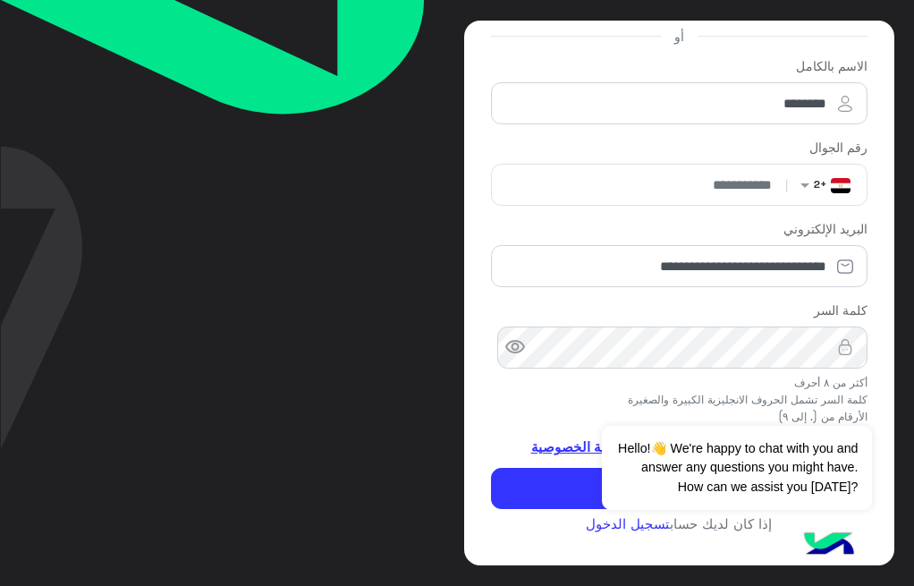
click at [826, 338] on img at bounding box center [845, 347] width 45 height 18
click at [802, 343] on div "visibility" at bounding box center [679, 347] width 376 height 42
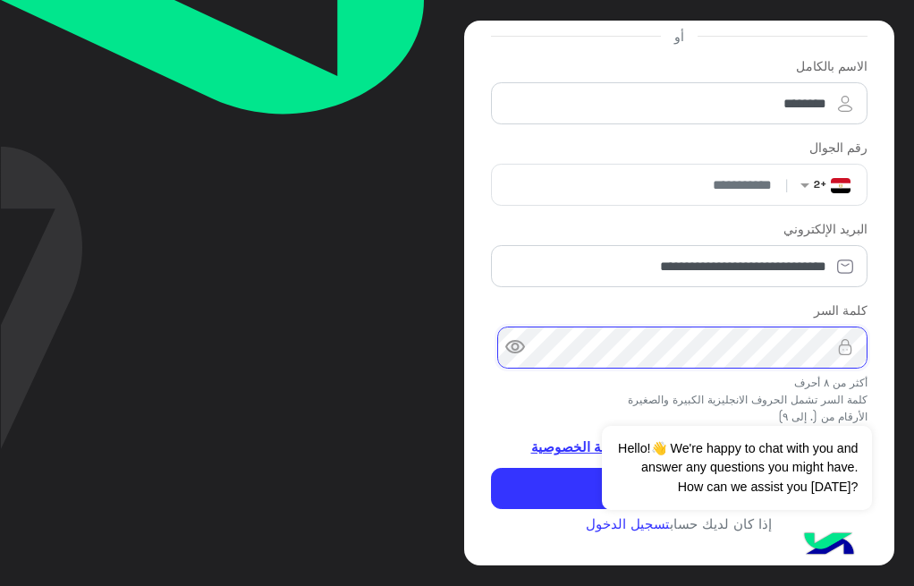
click at [825, 338] on div "visibility" at bounding box center [679, 347] width 376 height 42
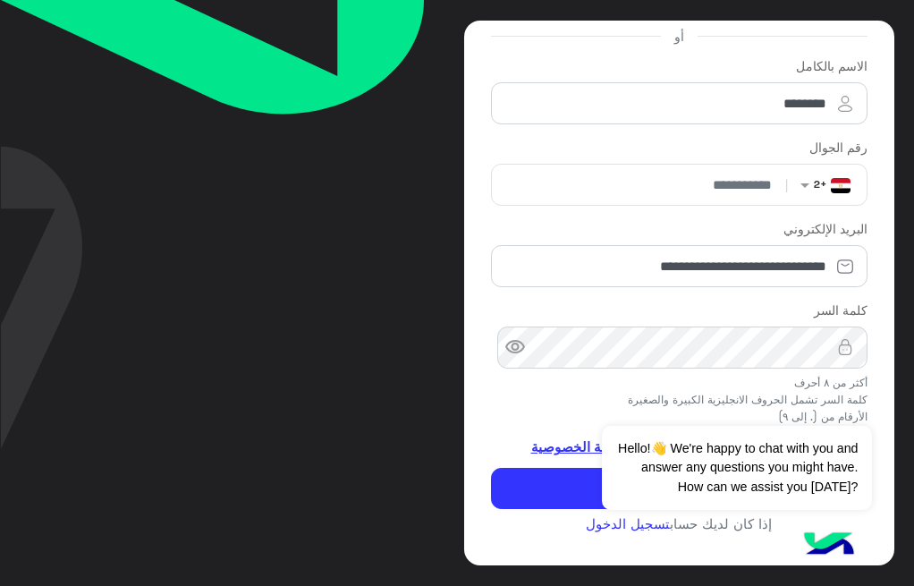
click at [544, 415] on form "**********" at bounding box center [679, 282] width 376 height 453
click at [765, 412] on button "Dismiss ✕" at bounding box center [818, 403] width 107 height 36
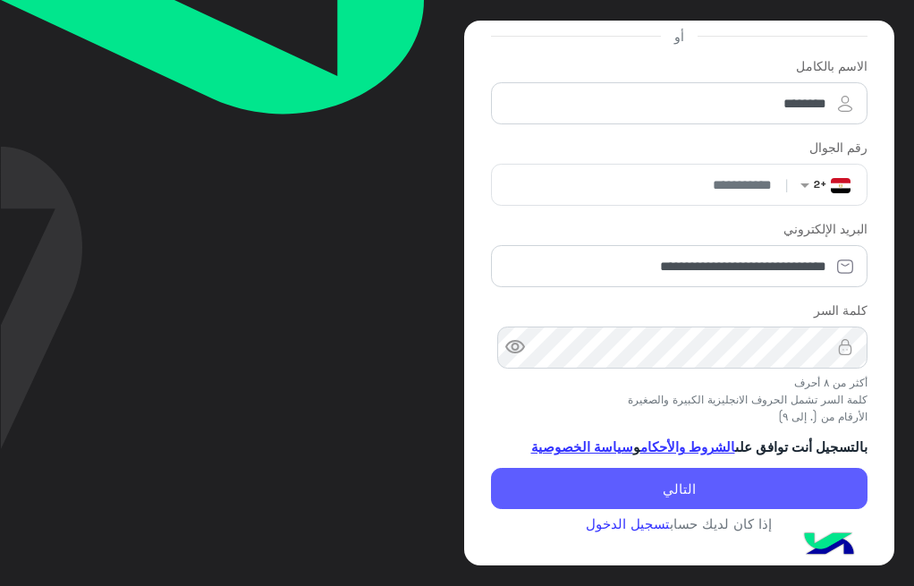
click at [699, 491] on button "التالي" at bounding box center [679, 488] width 376 height 41
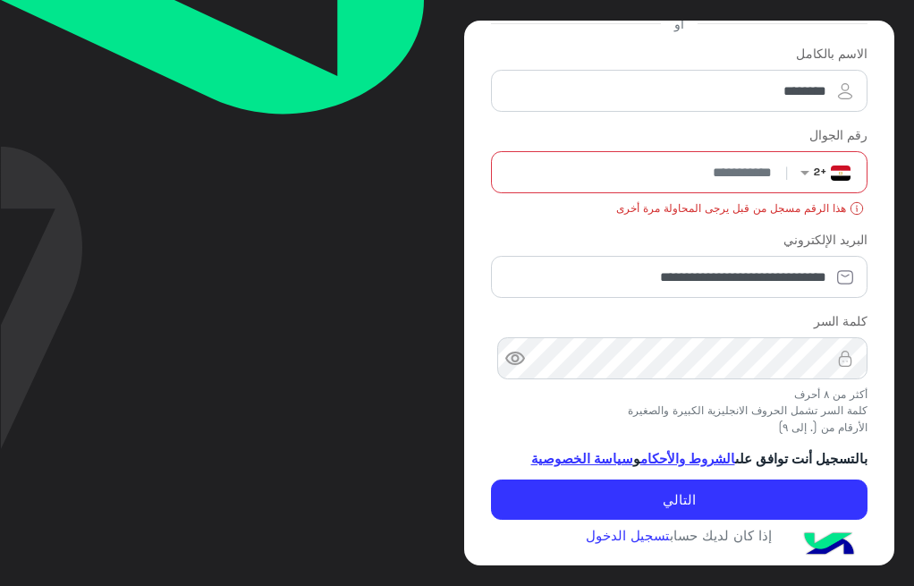
click at [716, 174] on input "**********" at bounding box center [641, 172] width 284 height 40
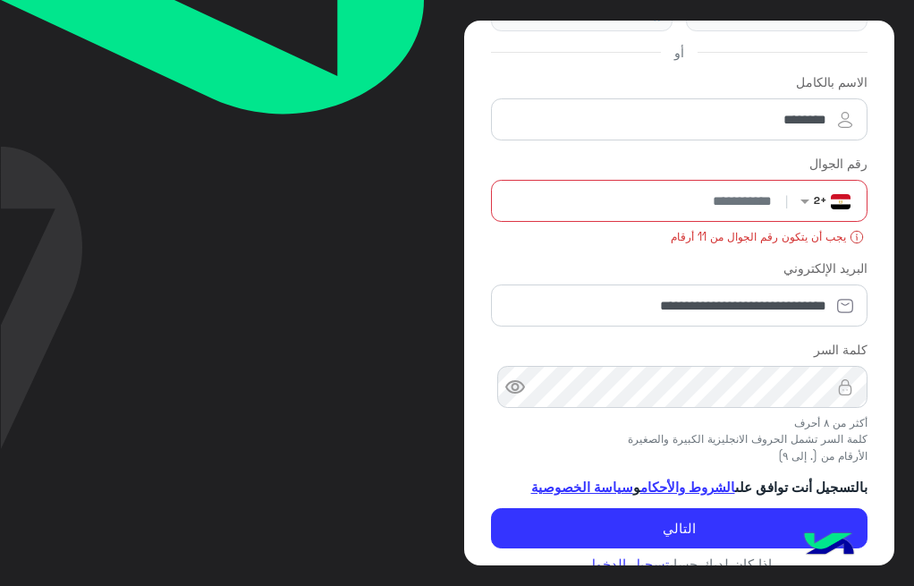
scroll to position [215, 0]
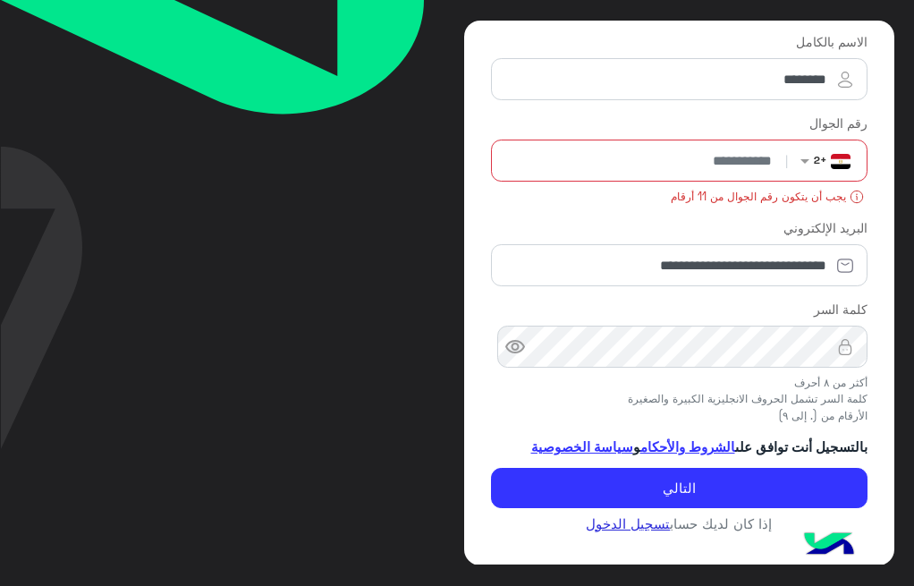
type input "**********"
click at [614, 522] on link "تسجيل الدخول" at bounding box center [628, 523] width 84 height 16
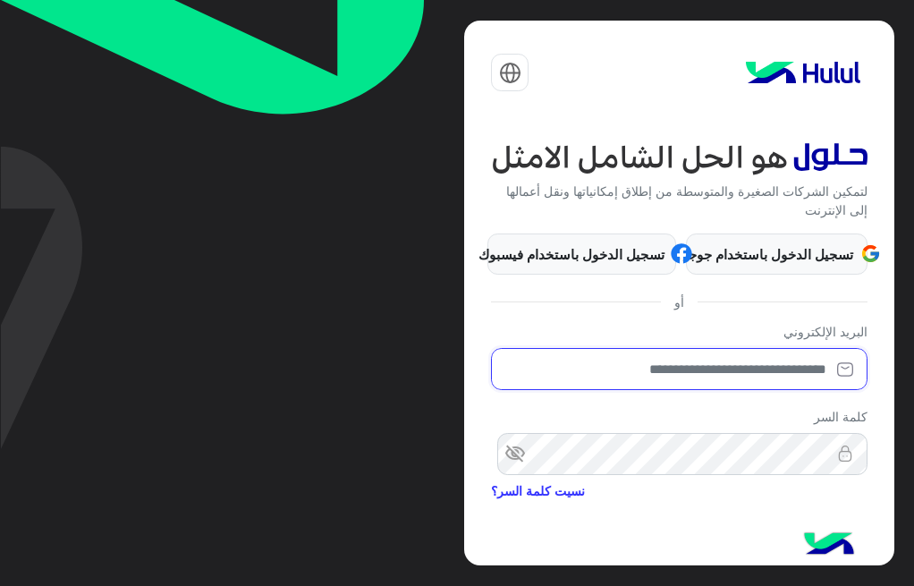
drag, startPoint x: 704, startPoint y: 376, endPoint x: 676, endPoint y: 348, distance: 39.2
click at [704, 374] on input "email" at bounding box center [679, 369] width 376 height 42
type input "**********"
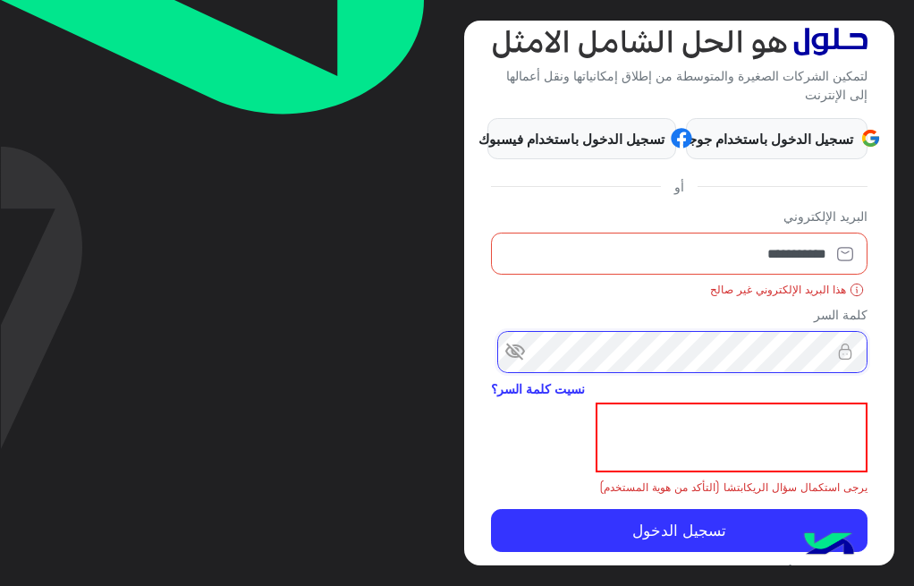
scroll to position [125, 0]
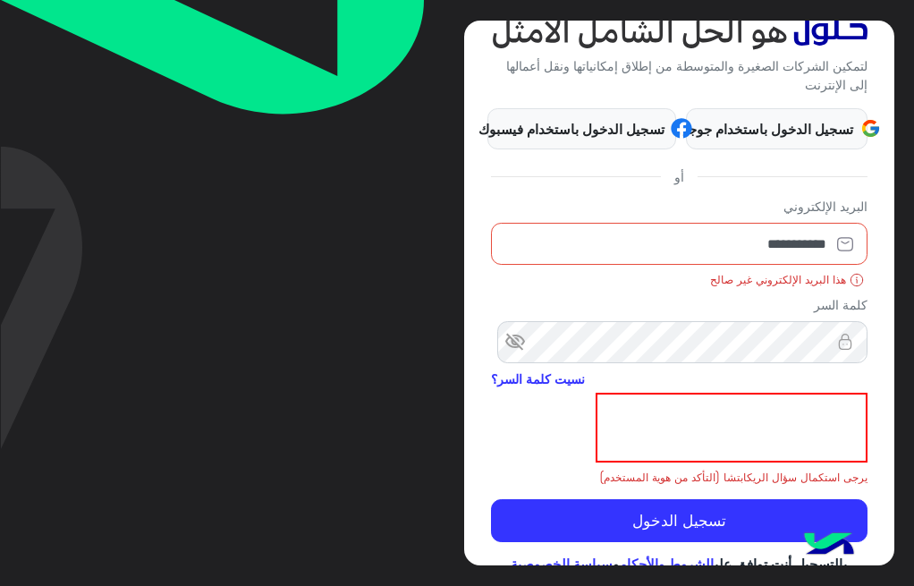
click at [854, 280] on img at bounding box center [857, 280] width 14 height 14
drag, startPoint x: 711, startPoint y: 255, endPoint x: 894, endPoint y: 188, distance: 194.4
click at [904, 182] on div "**********" at bounding box center [457, 293] width 914 height 586
click at [557, 369] on link "نسيت كلمة السر؟" at bounding box center [538, 378] width 94 height 19
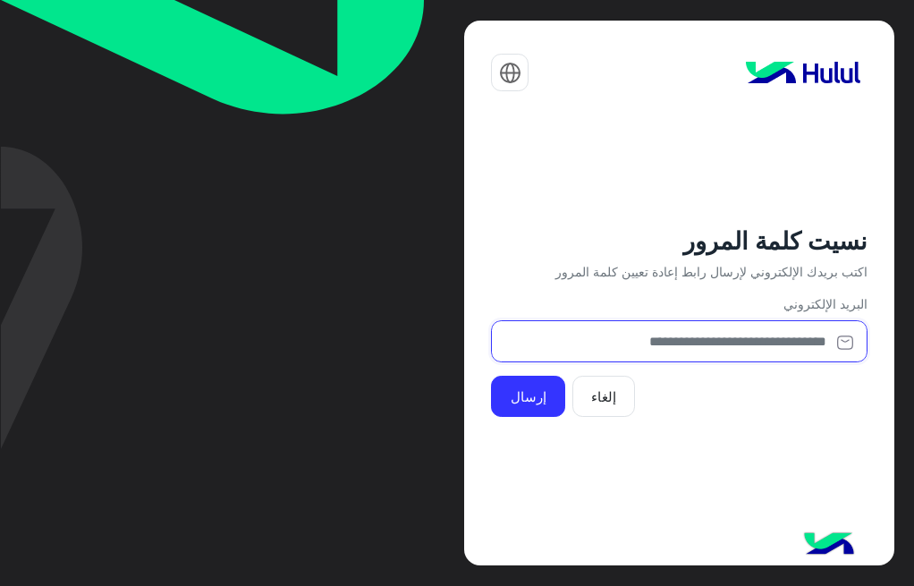
click at [673, 325] on input "email" at bounding box center [679, 341] width 376 height 42
type input "**********"
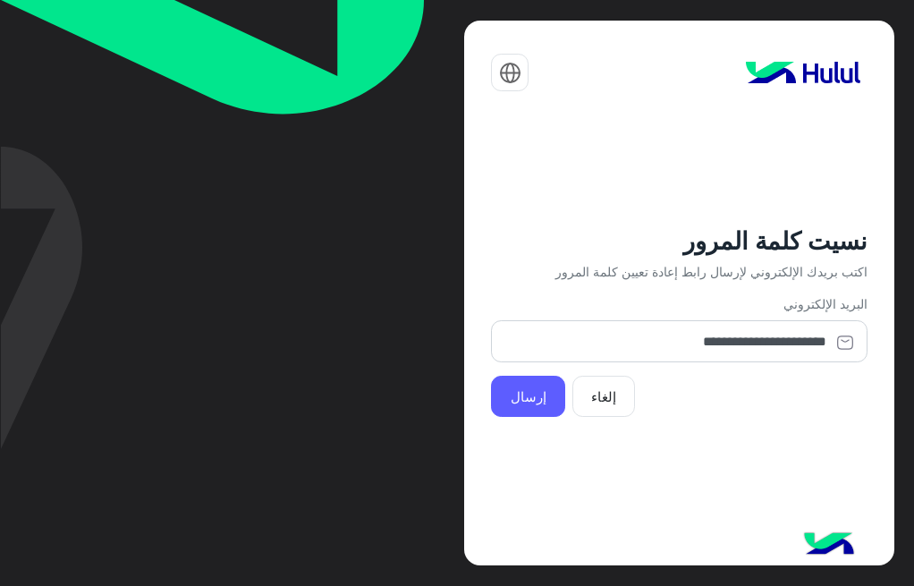
click at [546, 387] on button "إرسال" at bounding box center [528, 396] width 74 height 41
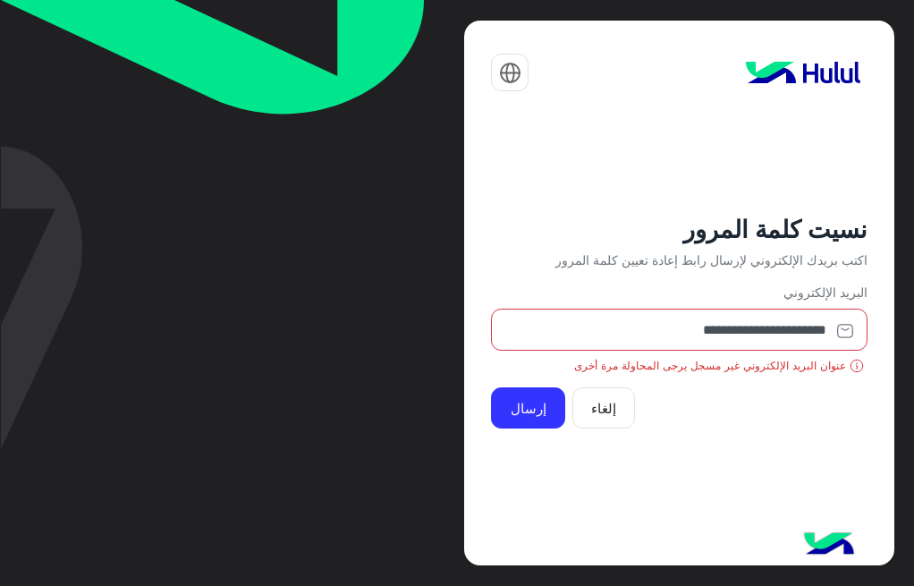
drag, startPoint x: 621, startPoint y: 354, endPoint x: 617, endPoint y: 369, distance: 15.6
click at [620, 354] on div "**********" at bounding box center [679, 356] width 376 height 146
click at [606, 402] on button "إلغاء" at bounding box center [604, 407] width 64 height 41
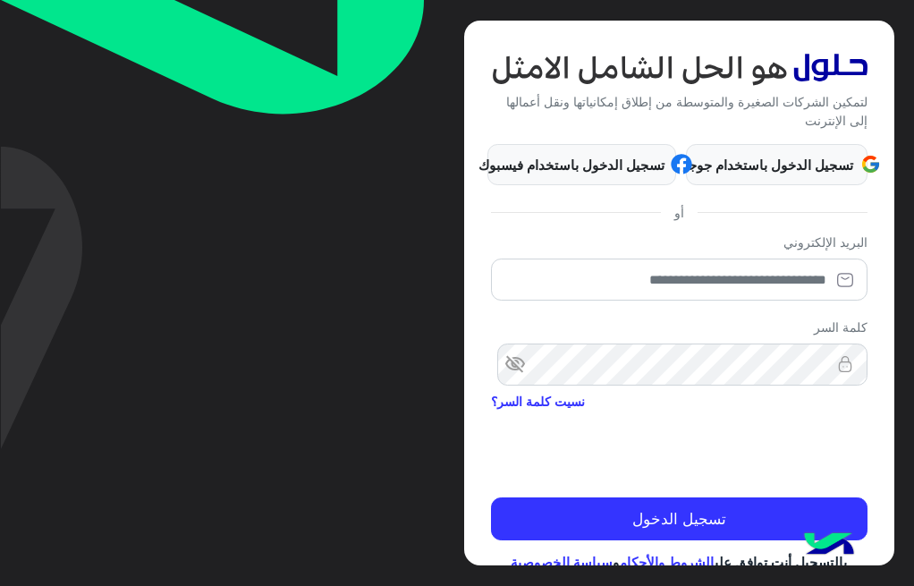
scroll to position [170, 0]
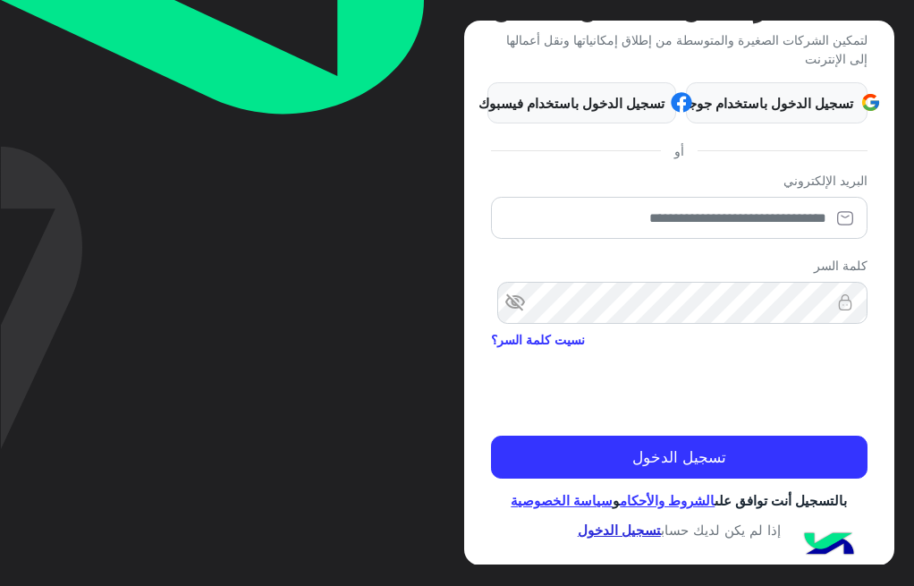
click at [619, 521] on link "تسجيل الدخول" at bounding box center [619, 529] width 83 height 16
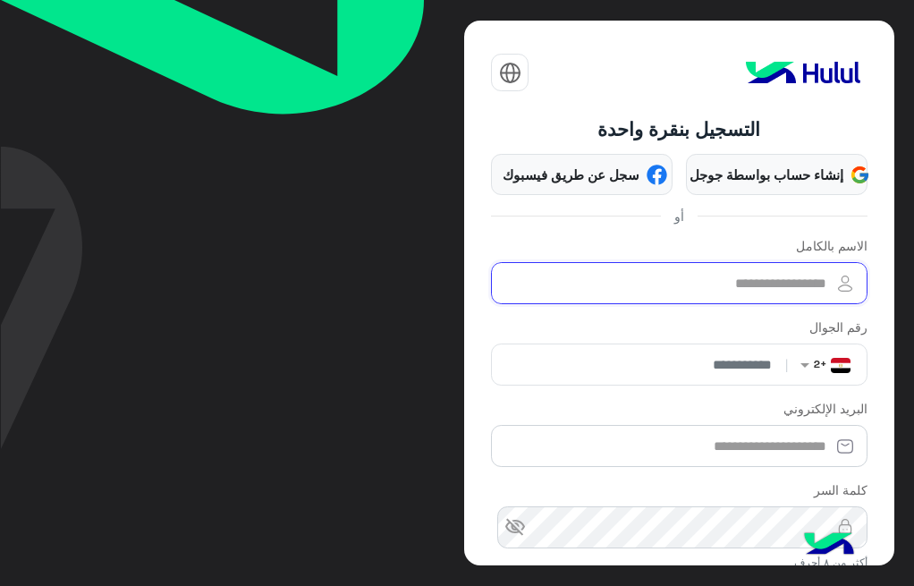
click at [710, 286] on input "الاسم بالكامل" at bounding box center [679, 283] width 376 height 42
type input "********"
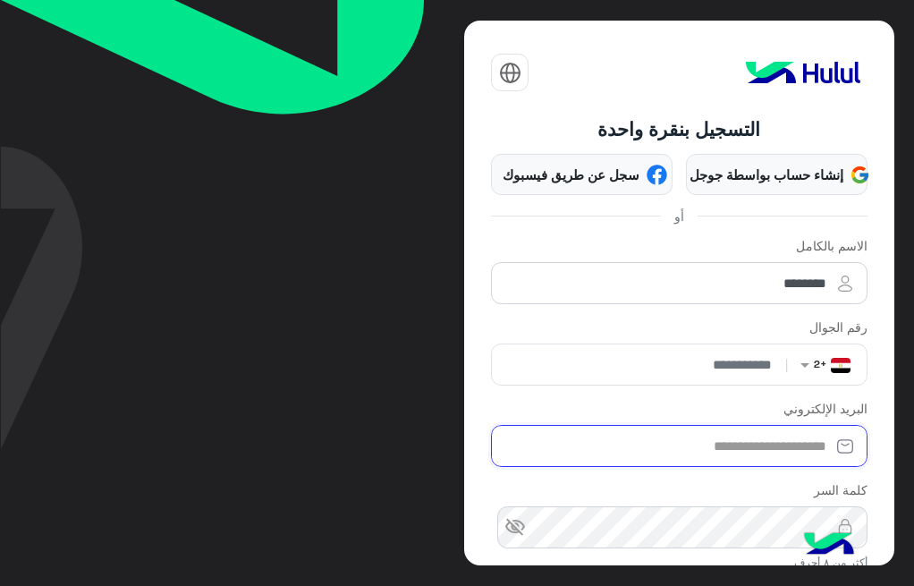
type input "**********"
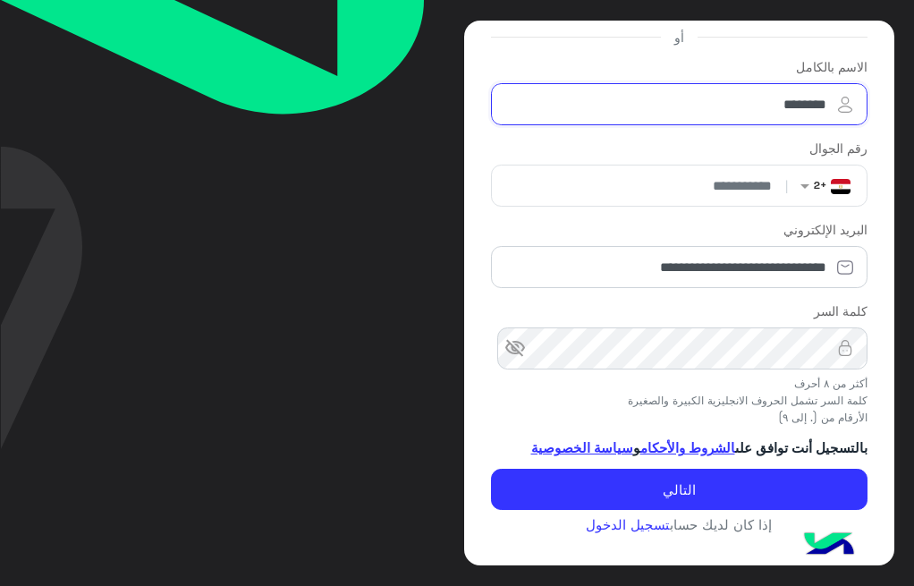
scroll to position [192, 0]
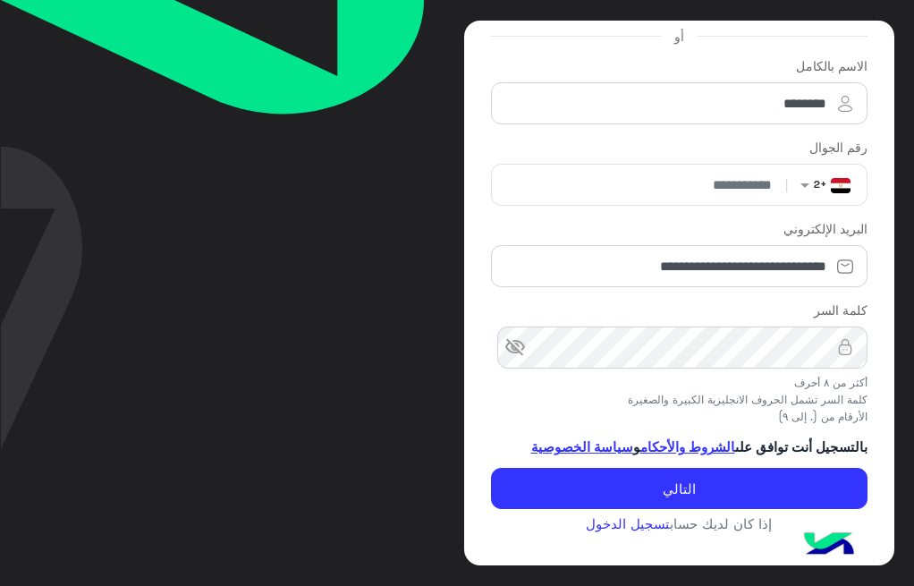
click at [515, 336] on span "visibility_off" at bounding box center [514, 346] width 21 height 21
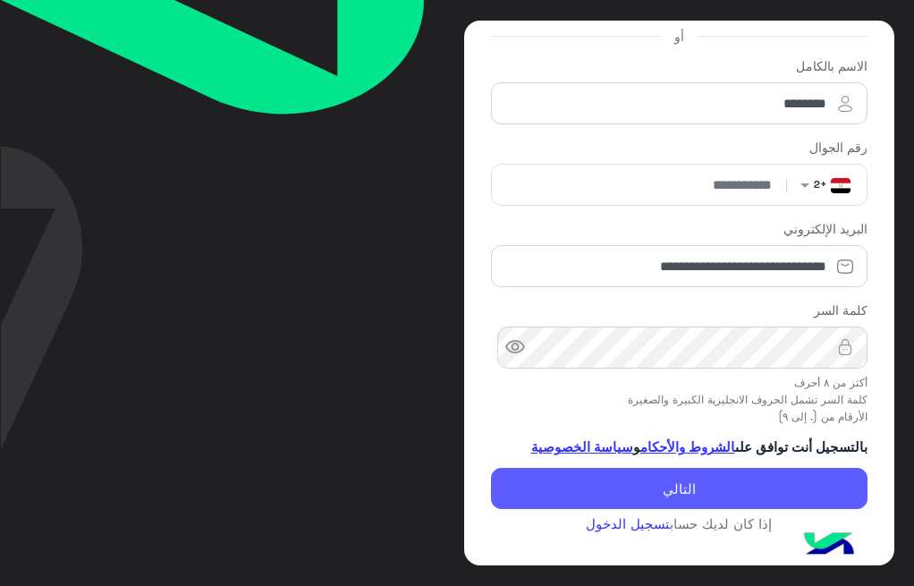
click at [697, 480] on button "التالي" at bounding box center [679, 488] width 376 height 41
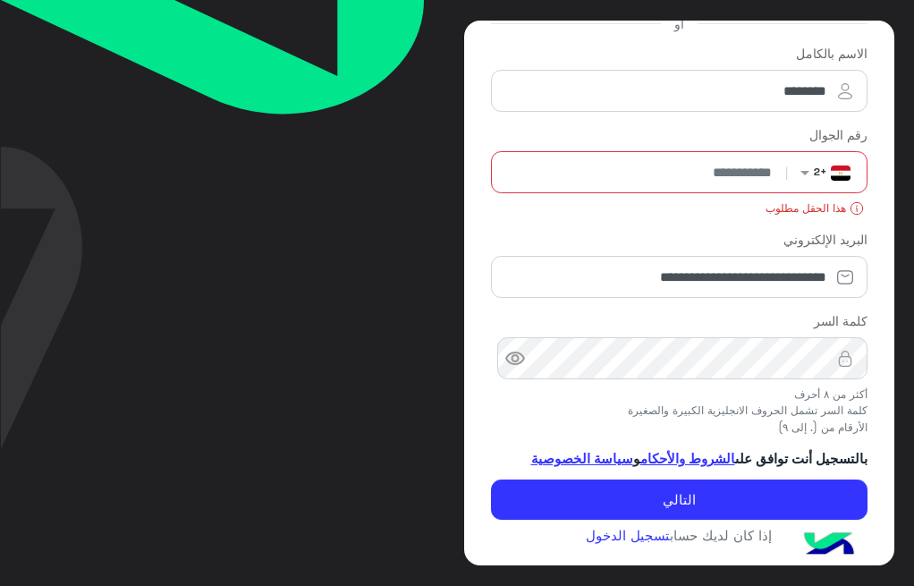
click at [708, 177] on input "number" at bounding box center [641, 172] width 284 height 40
click at [708, 176] on input "number" at bounding box center [641, 172] width 284 height 40
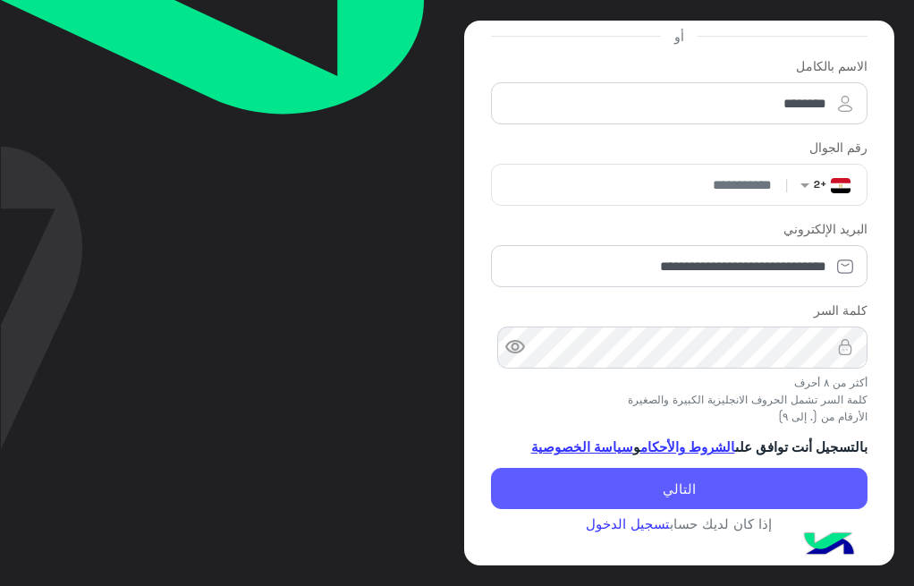
type input "**********"
click at [771, 489] on button "التالي" at bounding box center [679, 488] width 376 height 41
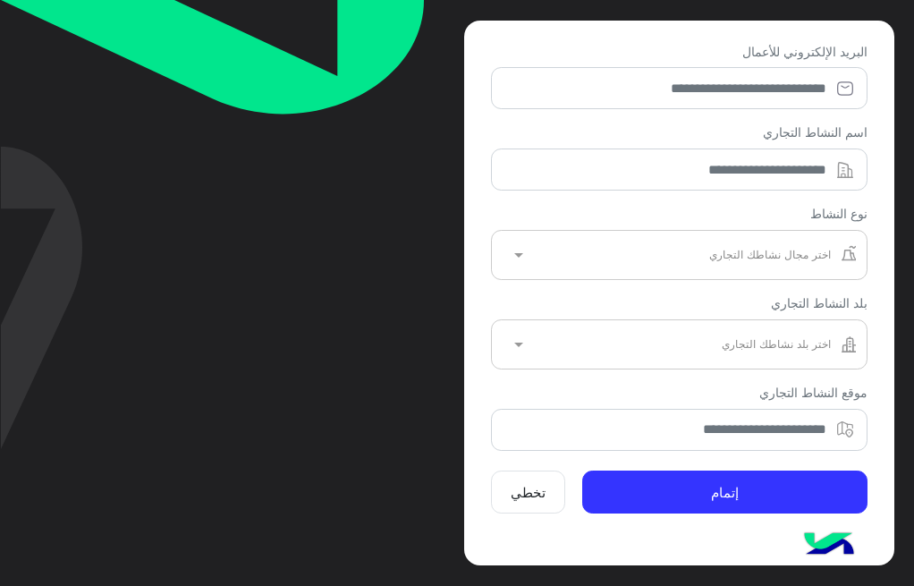
scroll to position [154, 0]
click at [536, 487] on button "تخطي" at bounding box center [528, 492] width 74 height 43
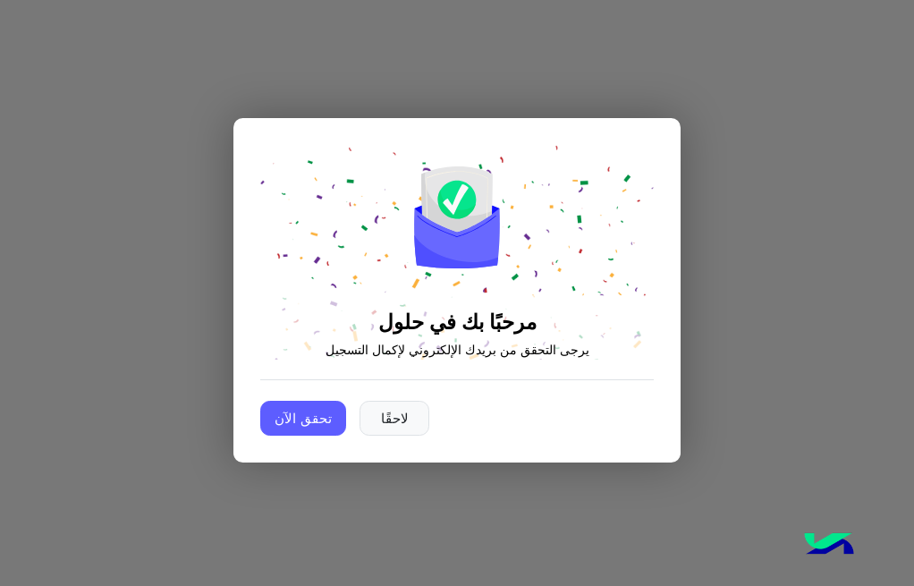
click at [309, 416] on button "تحقق الآن" at bounding box center [303, 419] width 86 height 36
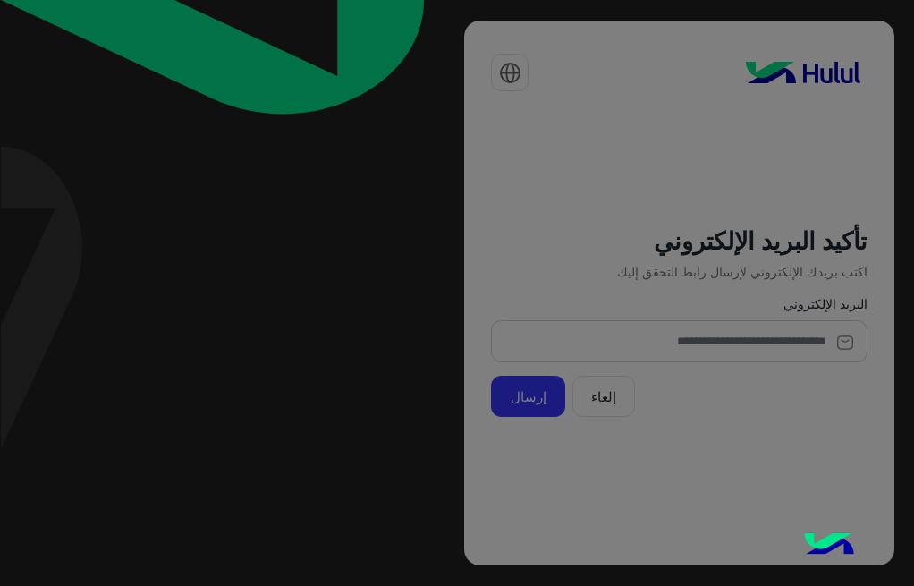
type input "**********"
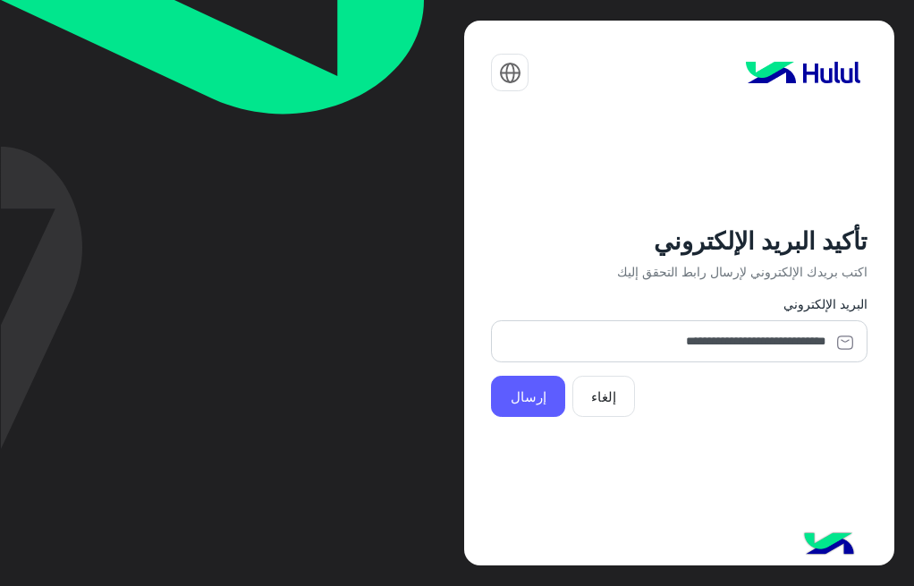
click at [536, 389] on button "إرسال" at bounding box center [528, 396] width 74 height 41
